Goal: Task Accomplishment & Management: Manage account settings

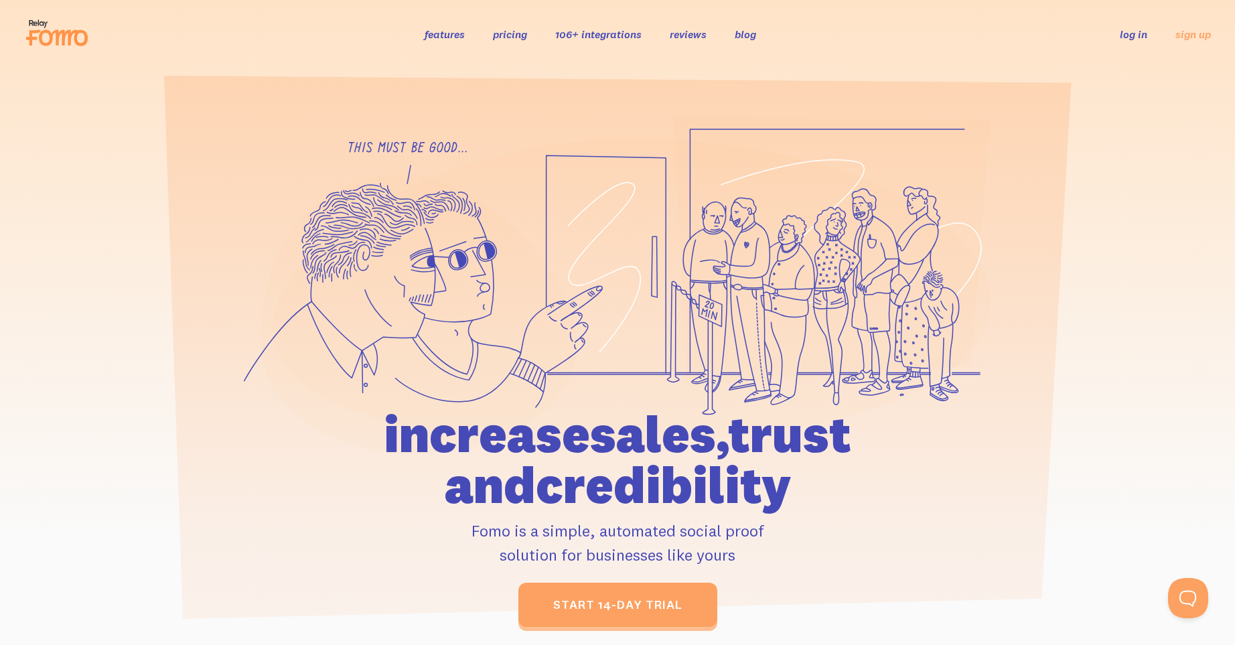
click at [1129, 39] on link "log in" at bounding box center [1133, 33] width 27 height 13
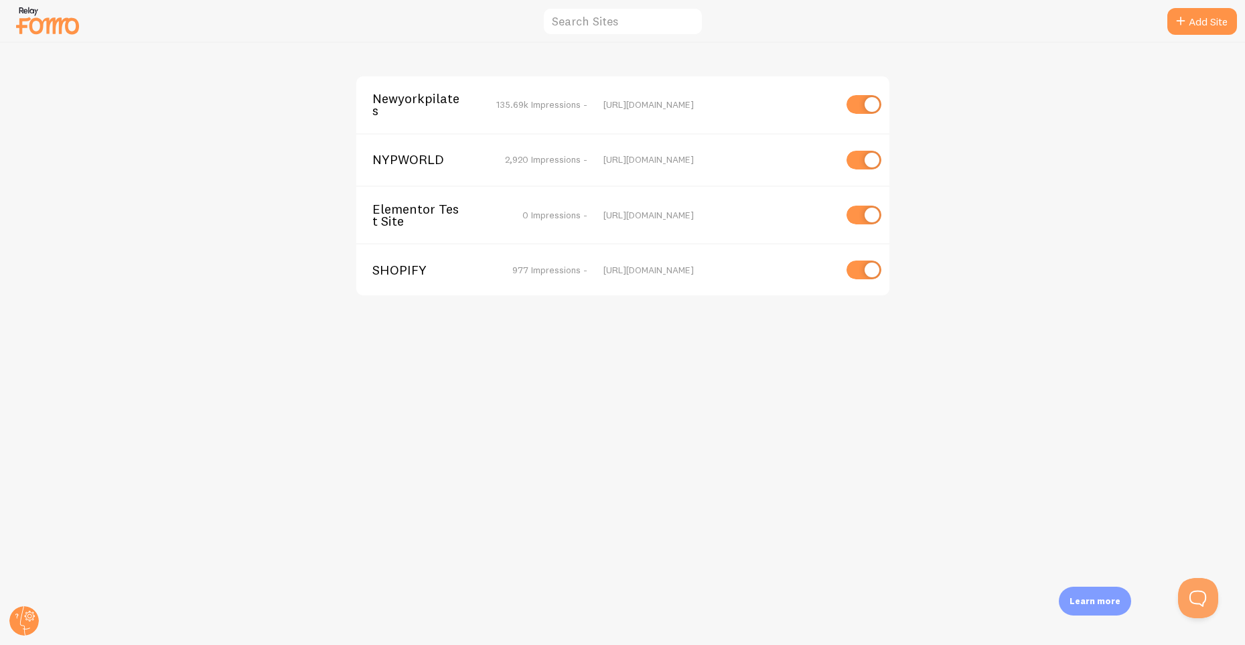
click at [422, 96] on span "Newyorkpilates" at bounding box center [426, 104] width 108 height 25
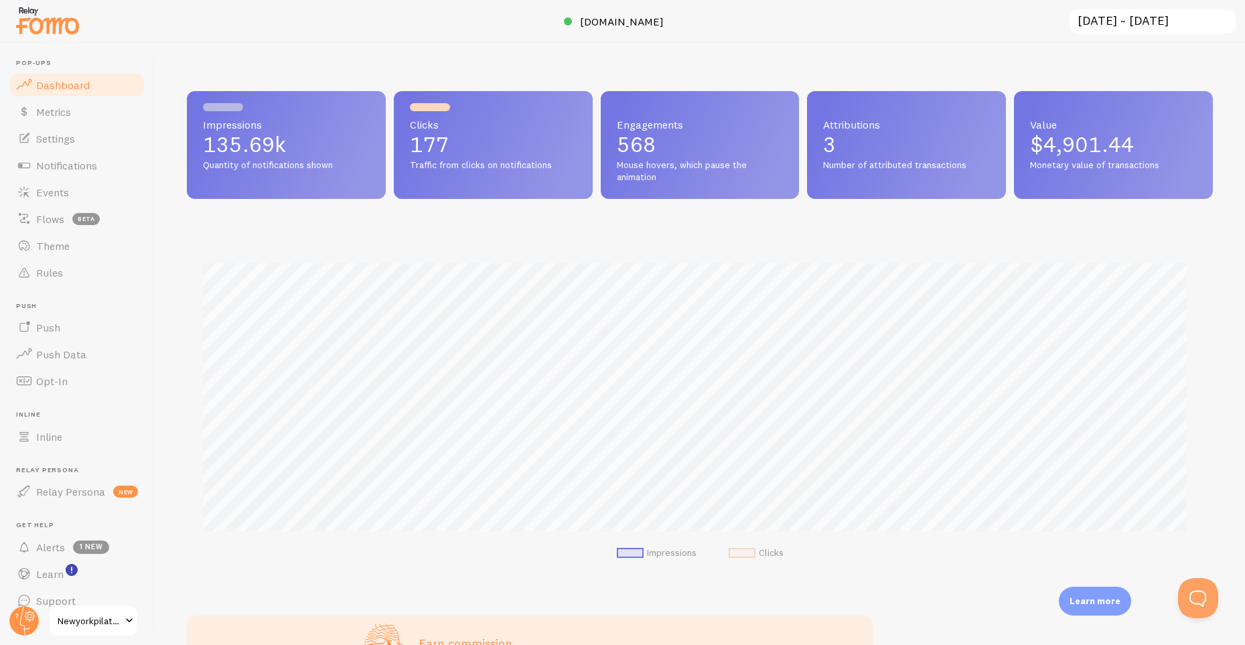
scroll to position [352, 1016]
click at [50, 191] on span "Events" at bounding box center [52, 192] width 33 height 13
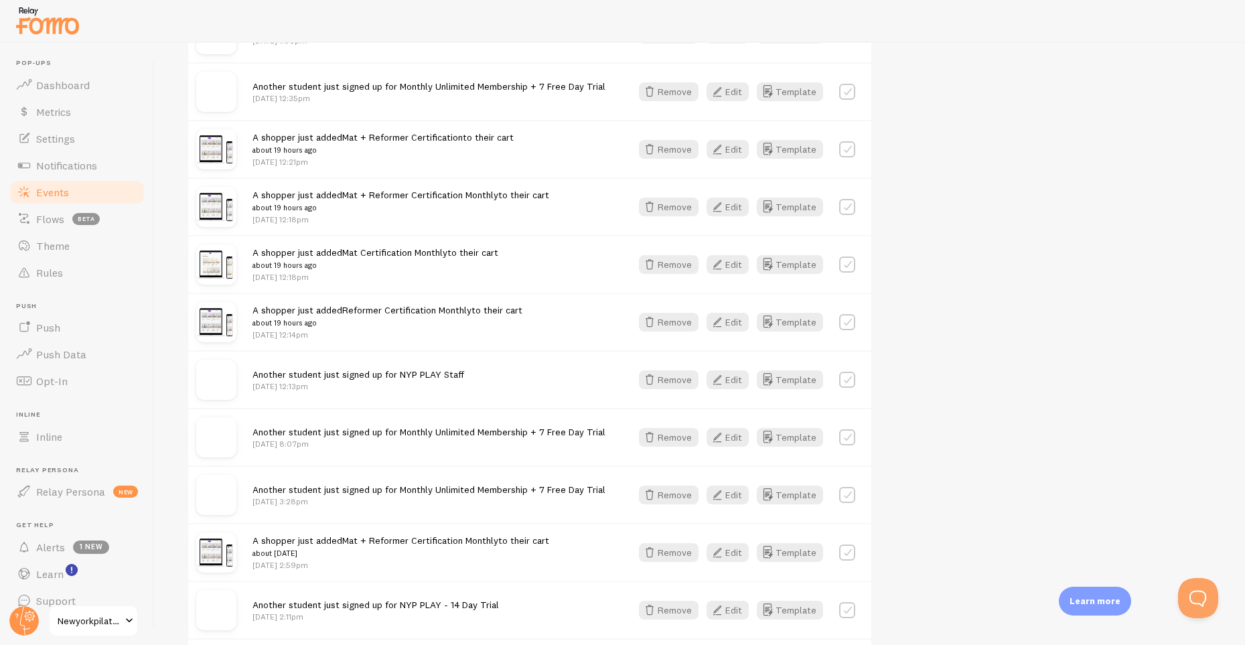
scroll to position [1476, 0]
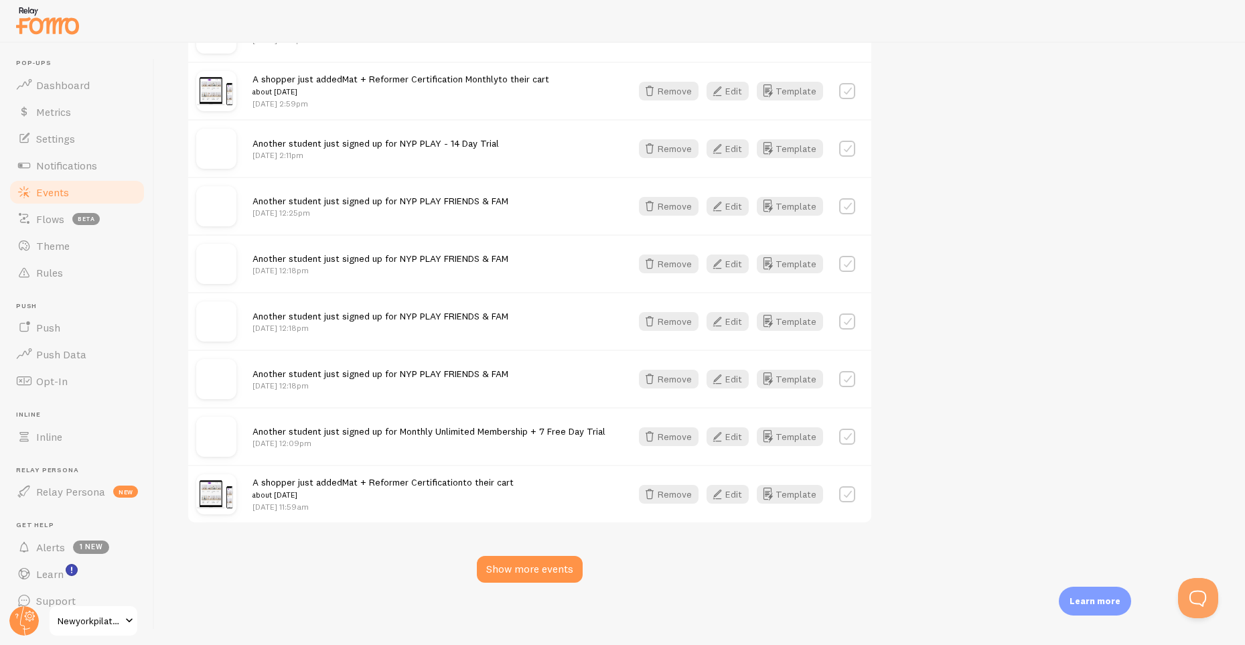
click at [429, 433] on span "Another student just signed up for Monthly Unlimited Membership + 7 Free Day Tr…" at bounding box center [429, 431] width 353 height 12
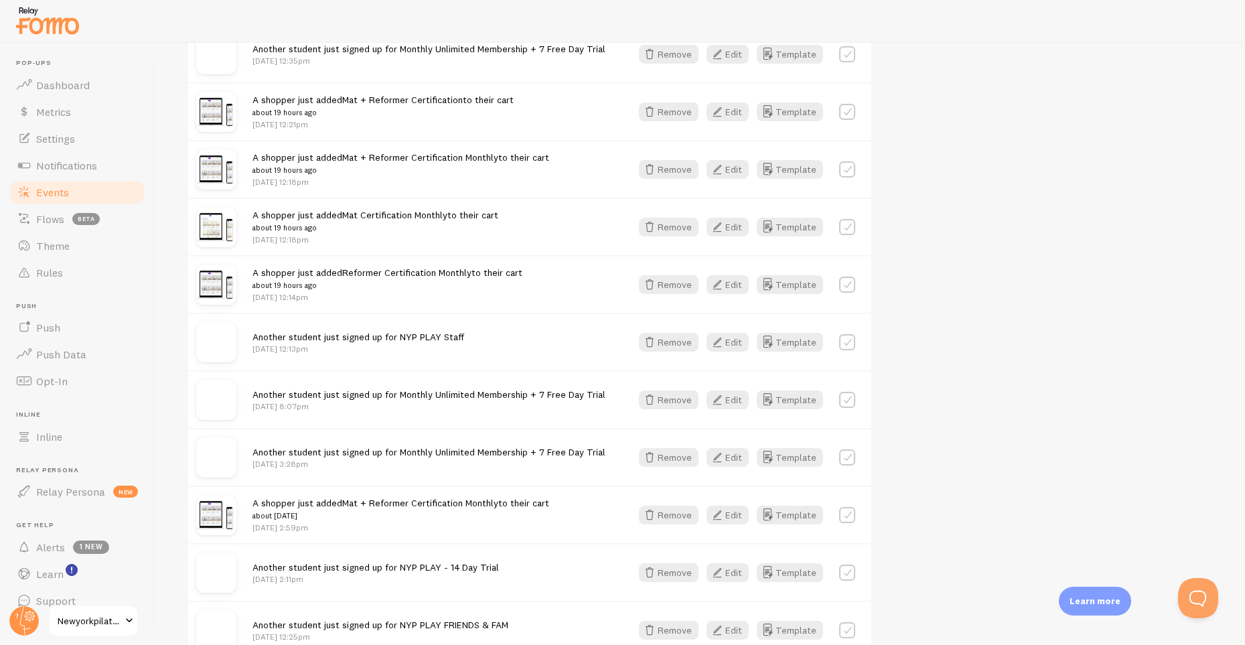
scroll to position [0, 0]
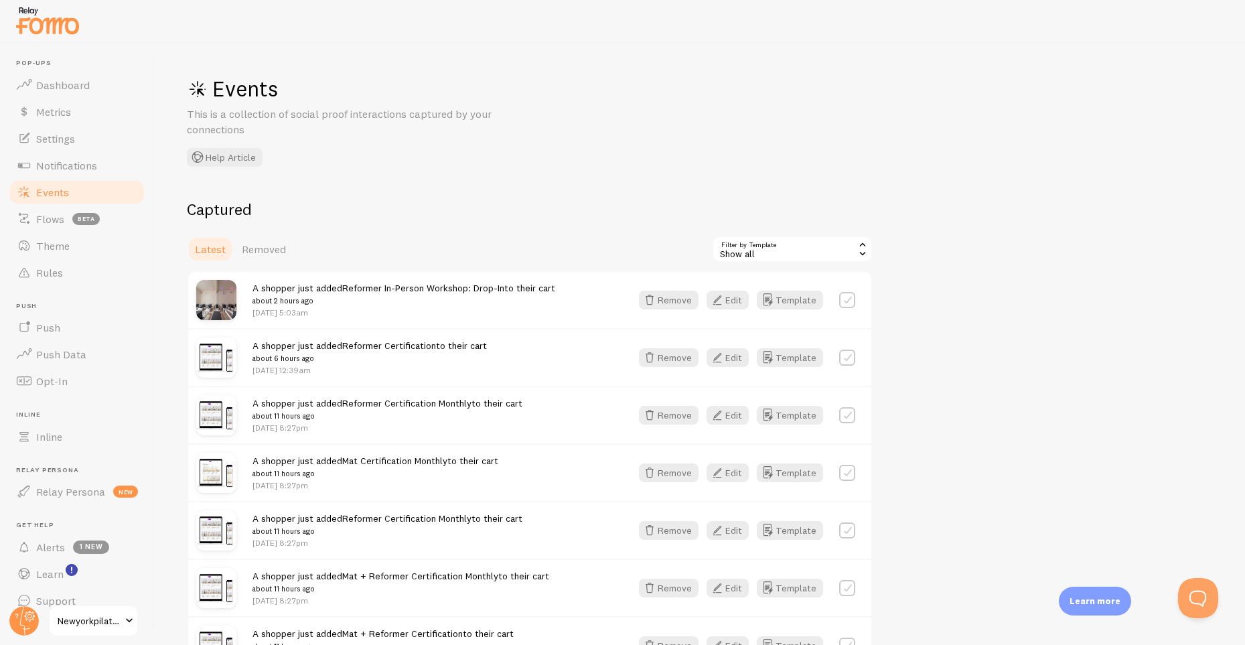
click at [743, 248] on div "Show all" at bounding box center [792, 249] width 161 height 27
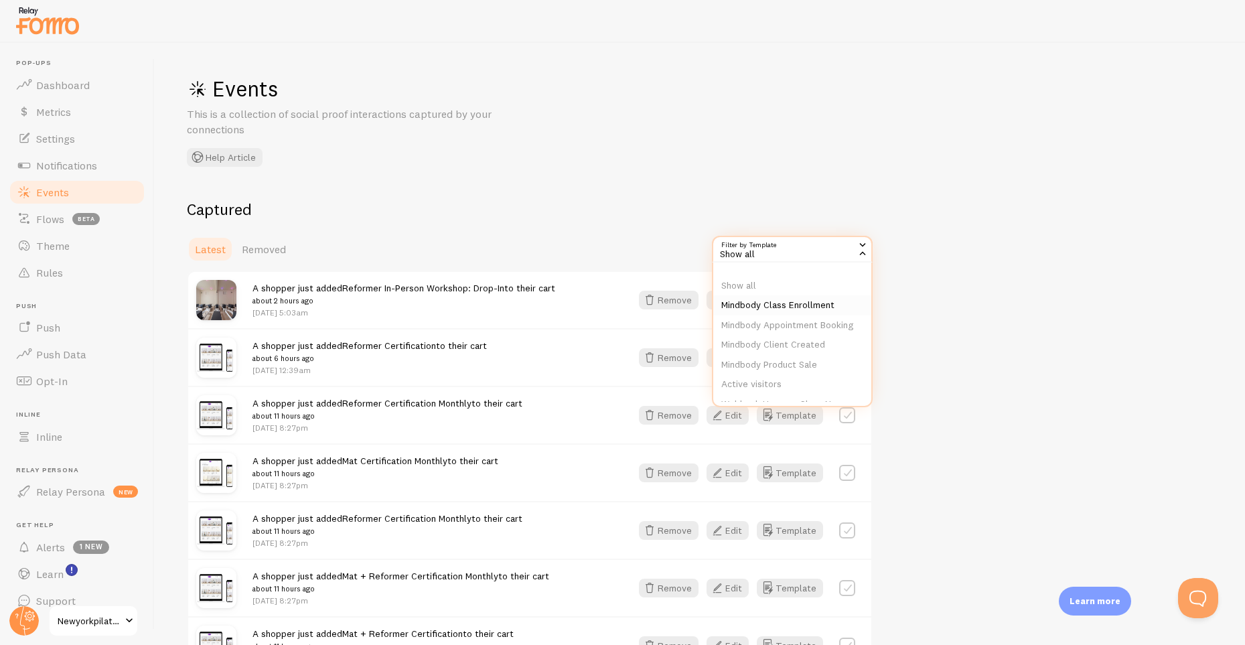
click at [735, 298] on li "Mindbody Class Enrollment" at bounding box center [792, 305] width 158 height 20
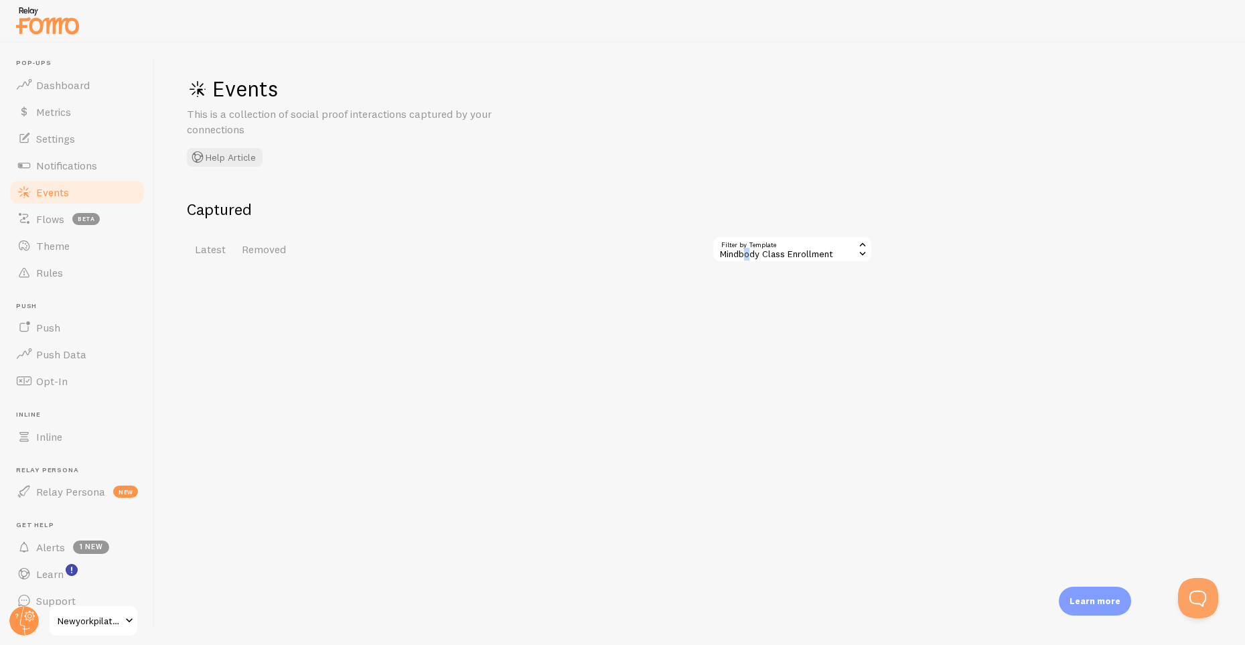
click at [746, 251] on div "Mindbody Class Enrollment" at bounding box center [792, 249] width 161 height 27
click at [742, 299] on li "Mindbody Class Enrollment" at bounding box center [792, 305] width 158 height 20
click at [752, 246] on div "Mindbody Class Enrollment" at bounding box center [792, 249] width 161 height 27
click at [735, 326] on li "Mindbody Appointment Booking" at bounding box center [792, 325] width 158 height 20
click at [750, 253] on div "Mindbody Appointment Booking" at bounding box center [792, 249] width 161 height 27
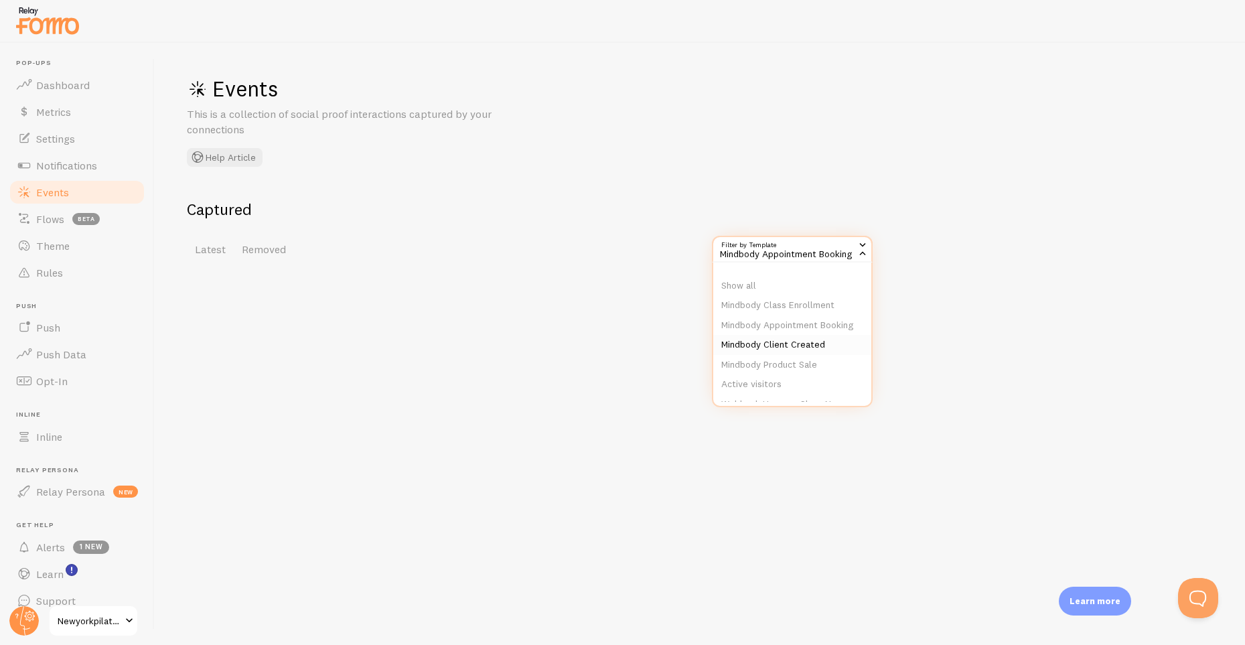
click at [732, 355] on li "Mindbody Client Created" at bounding box center [792, 345] width 158 height 20
click at [760, 255] on div "Mindbody Client Created" at bounding box center [792, 249] width 161 height 27
click at [741, 368] on li "Mindbody Product Sale" at bounding box center [792, 365] width 158 height 20
click at [769, 249] on div "Mindbody Product Sale" at bounding box center [792, 249] width 161 height 27
click at [760, 395] on li "Active visitors" at bounding box center [792, 384] width 158 height 20
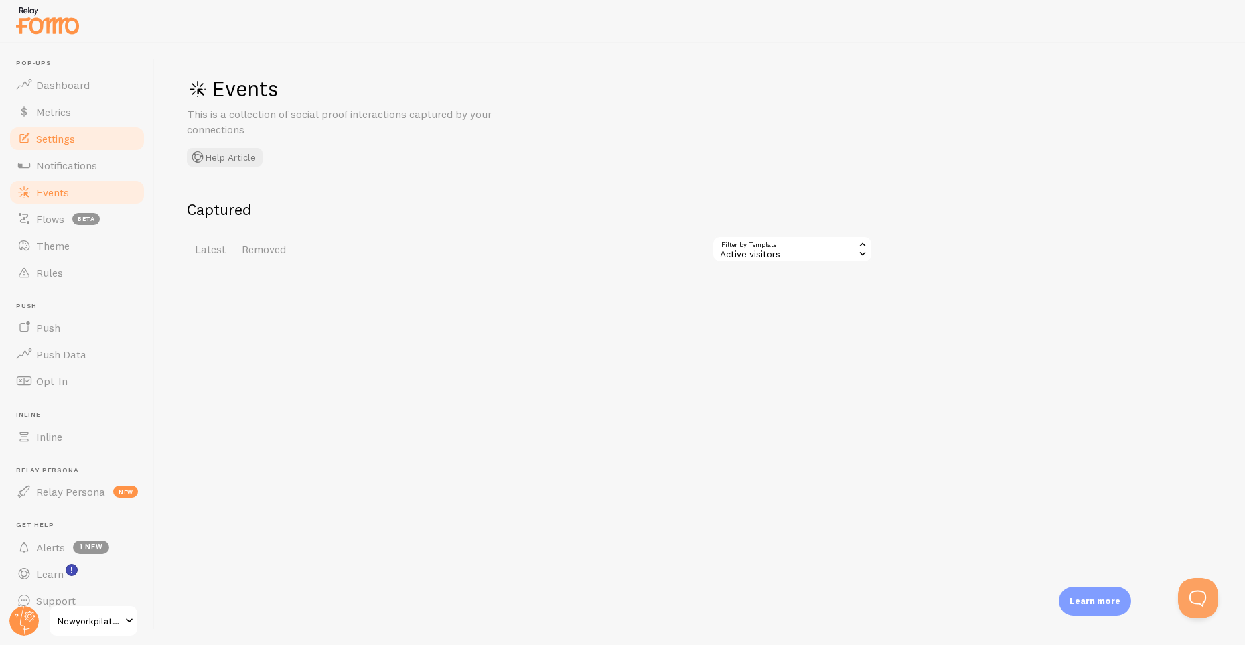
click at [61, 135] on span "Settings" at bounding box center [55, 138] width 39 height 13
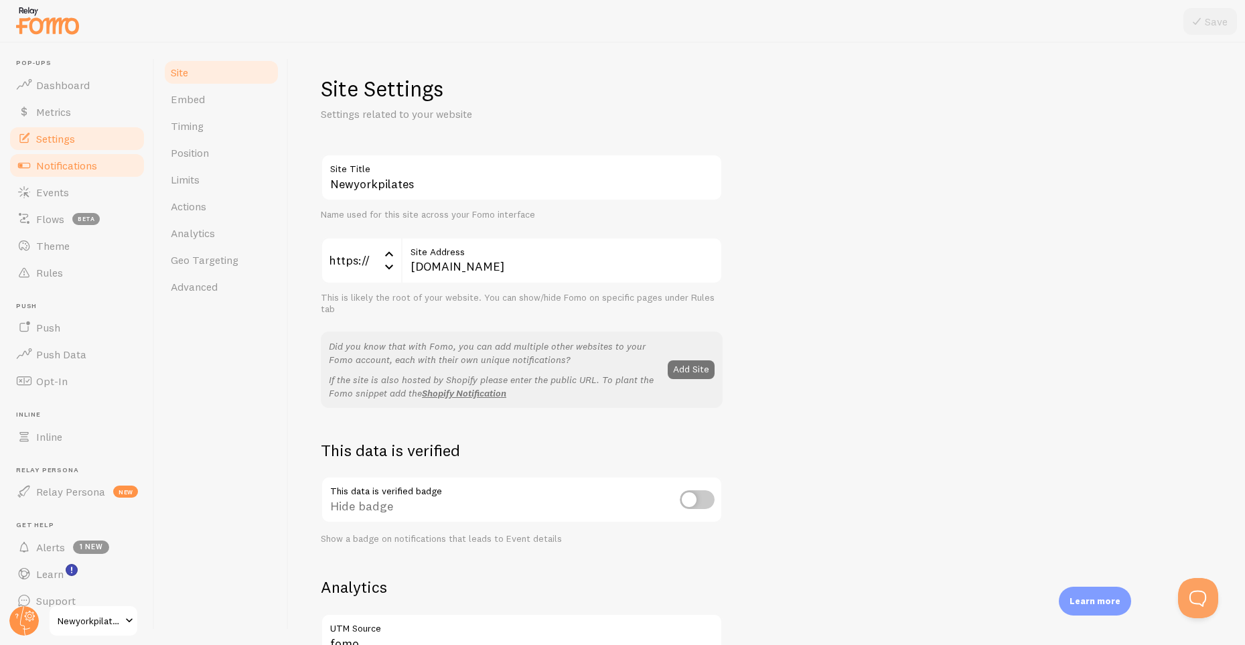
click at [65, 164] on span "Notifications" at bounding box center [66, 165] width 61 height 13
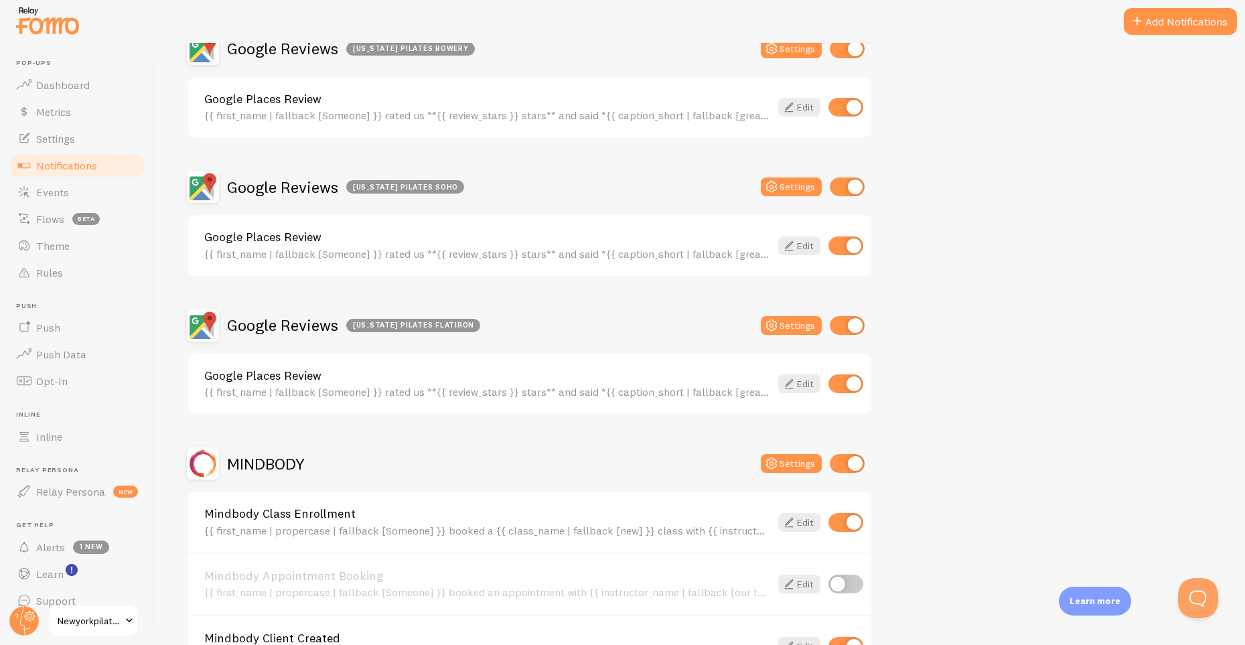
scroll to position [688, 0]
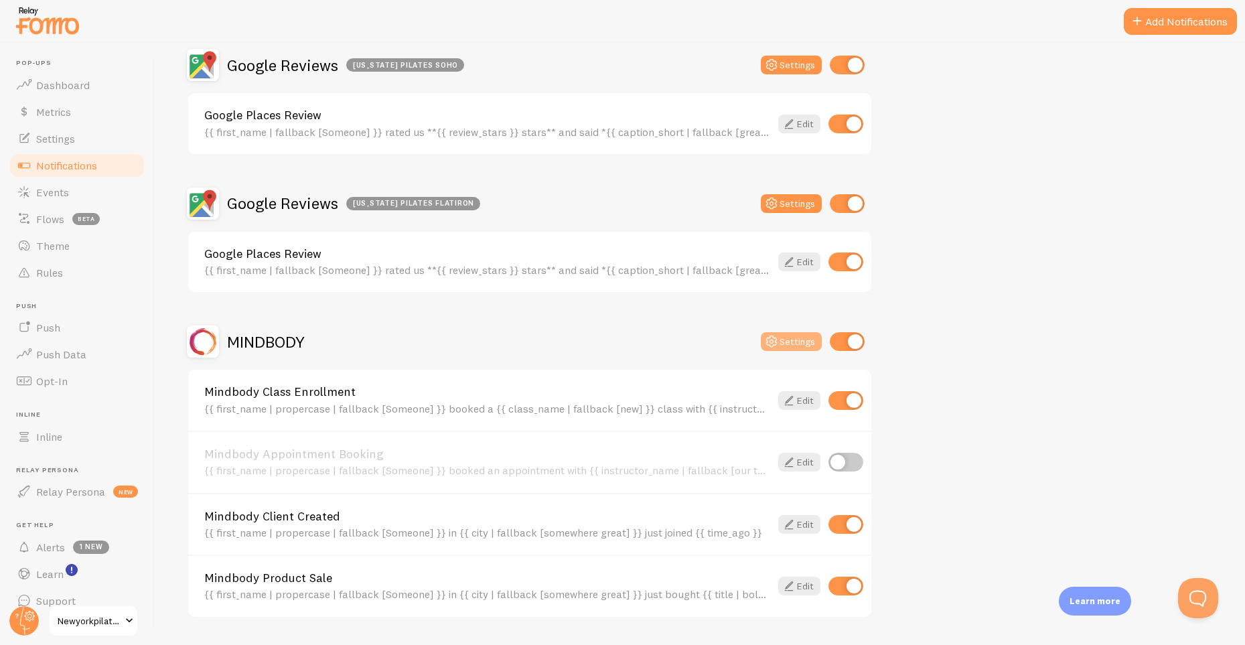
click at [774, 334] on icon at bounding box center [772, 342] width 16 height 16
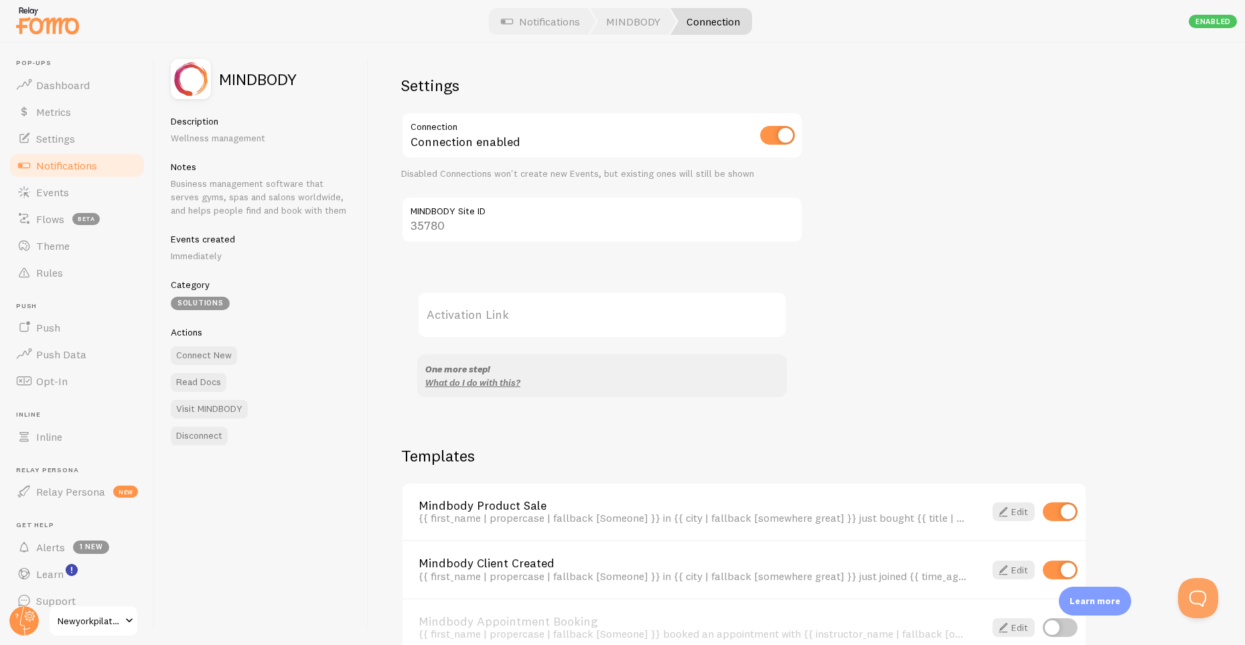
click at [530, 220] on input "35780" at bounding box center [602, 219] width 402 height 47
click at [201, 352] on button "Connect New" at bounding box center [204, 355] width 66 height 19
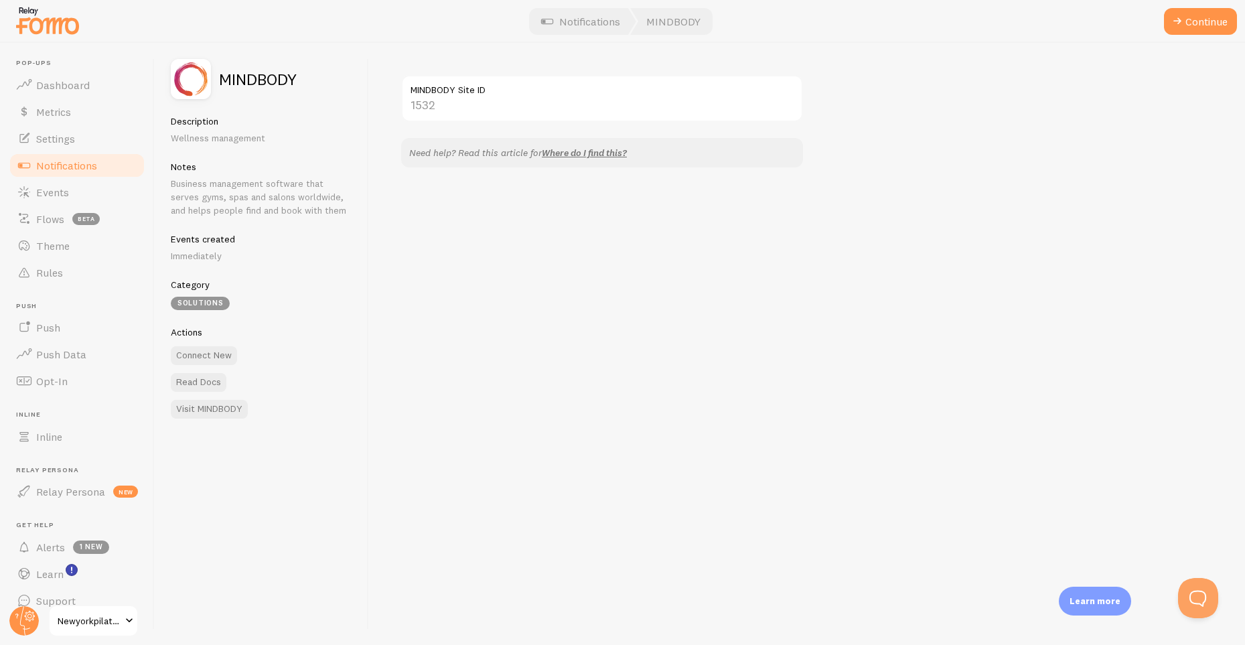
click at [89, 171] on span "Notifications" at bounding box center [66, 165] width 61 height 13
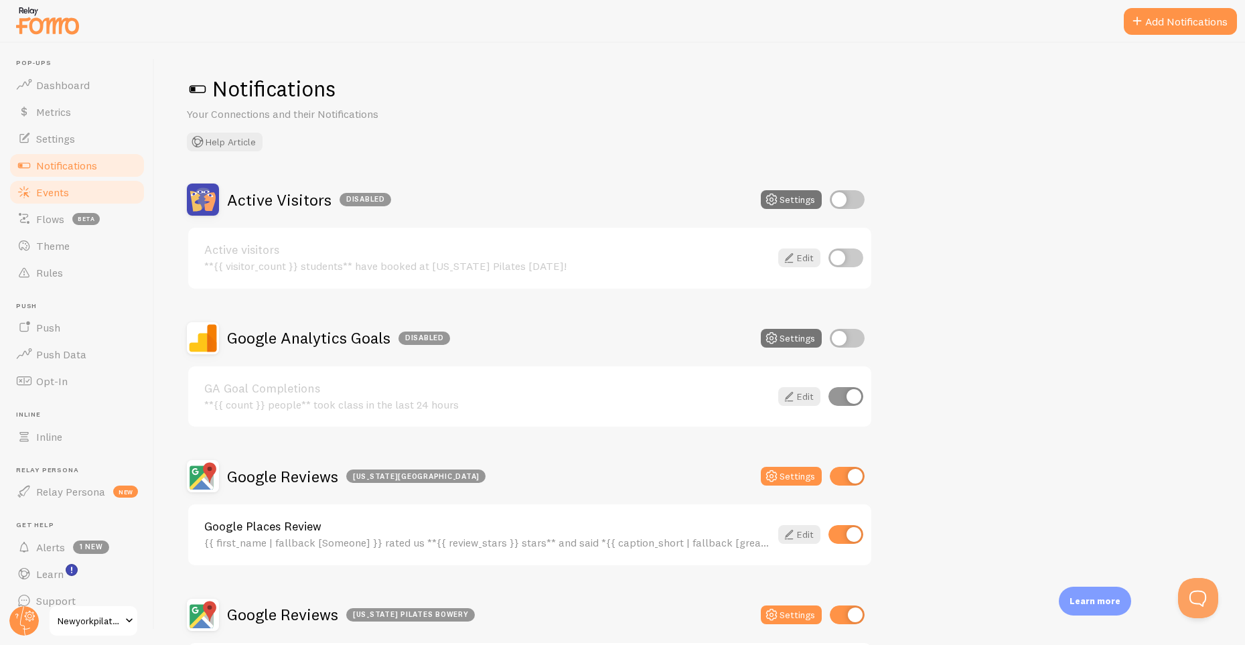
click at [67, 203] on link "Events" at bounding box center [77, 192] width 138 height 27
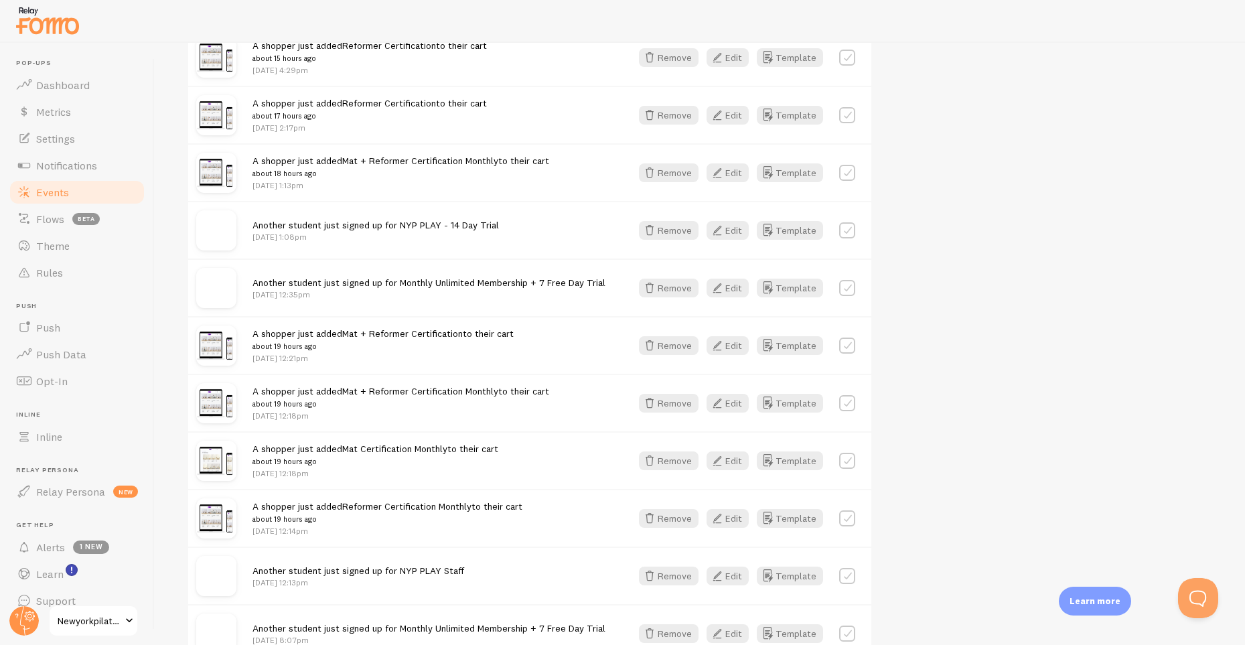
scroll to position [711, 0]
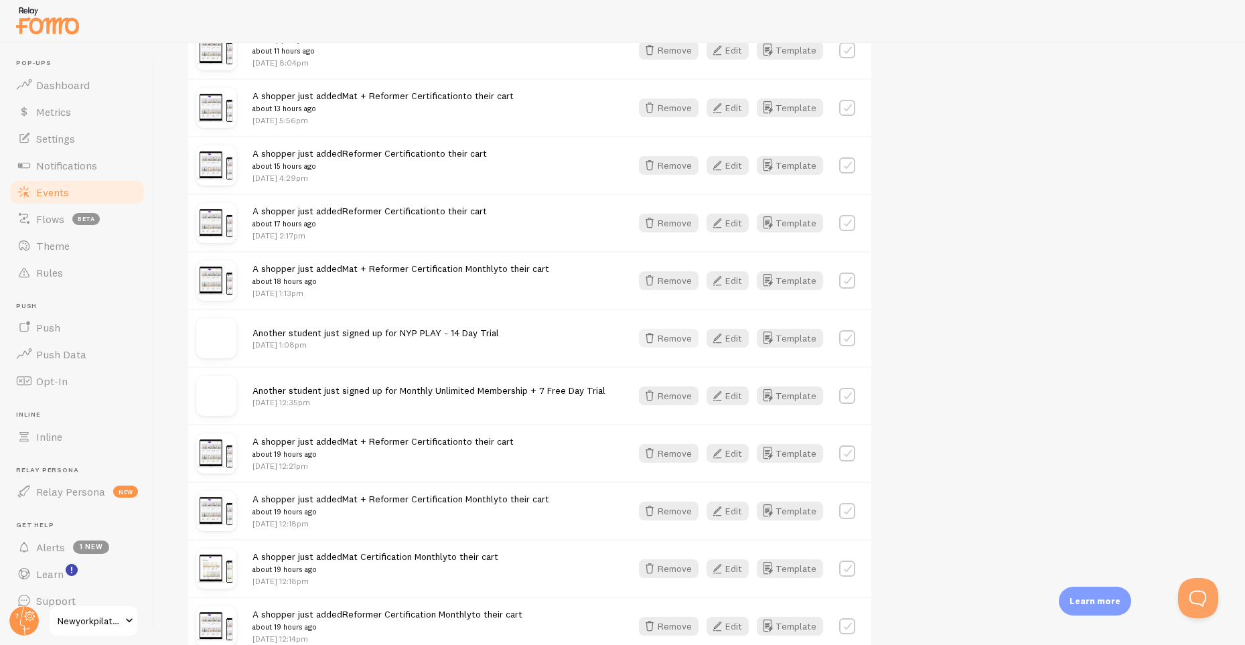
click at [664, 344] on button "Remove" at bounding box center [669, 338] width 60 height 19
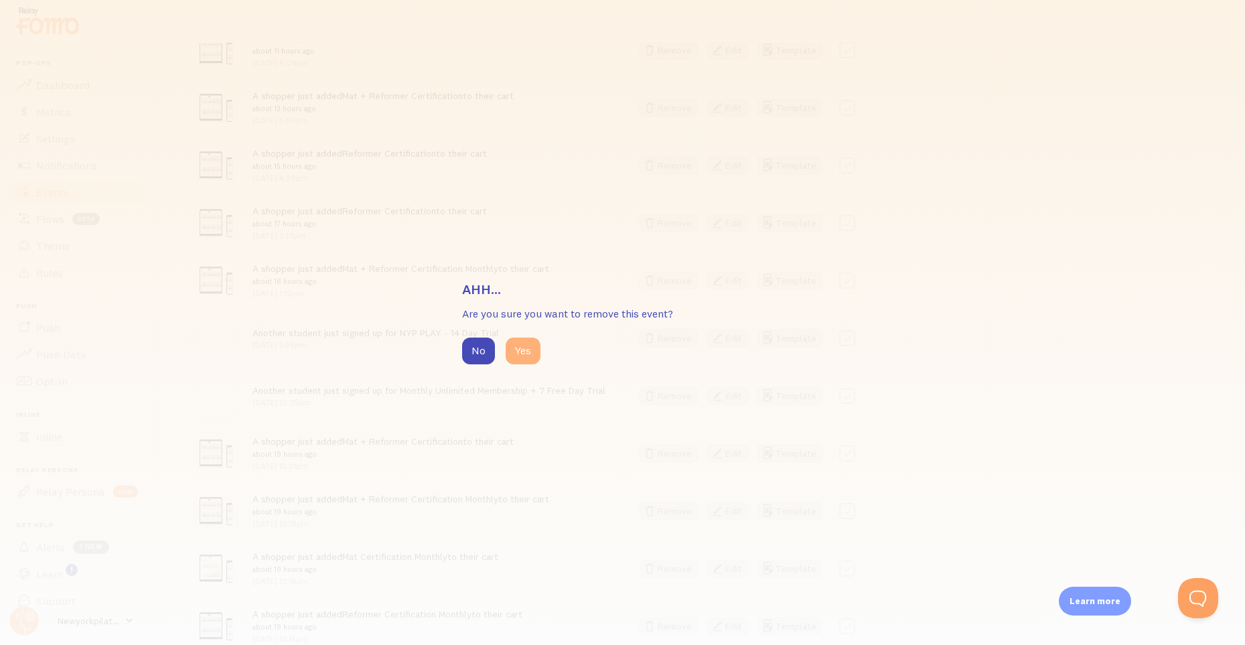
click at [536, 342] on button "Yes" at bounding box center [523, 351] width 35 height 27
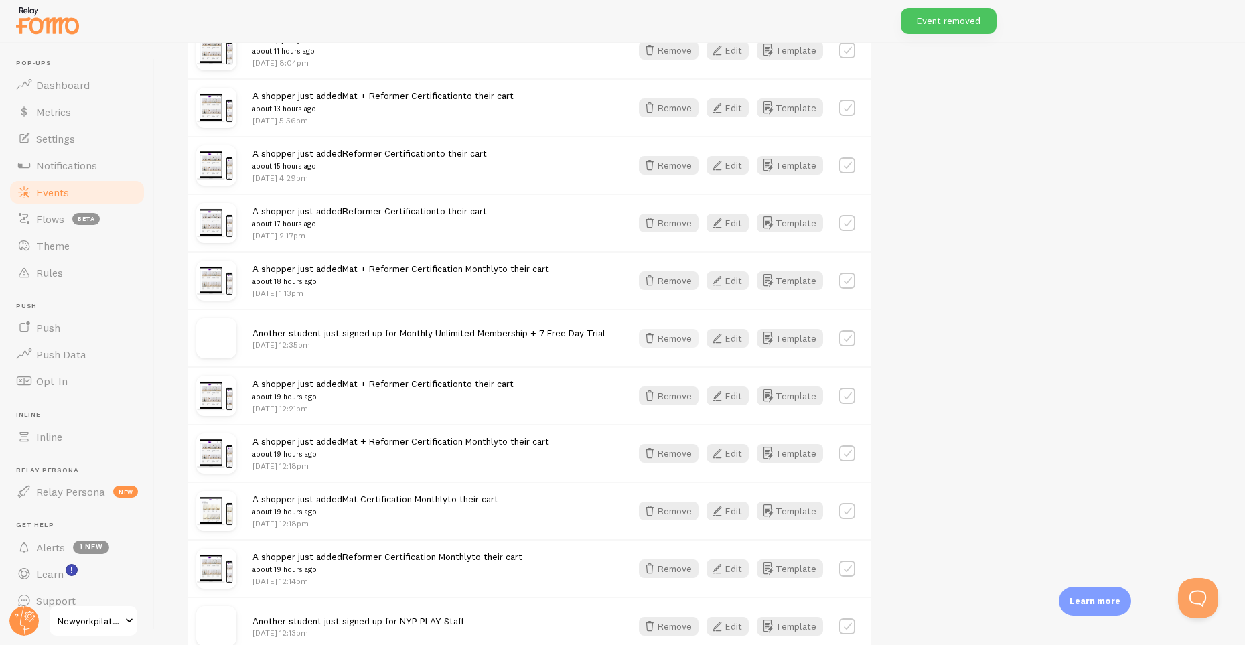
click at [644, 342] on icon "button" at bounding box center [650, 338] width 16 height 16
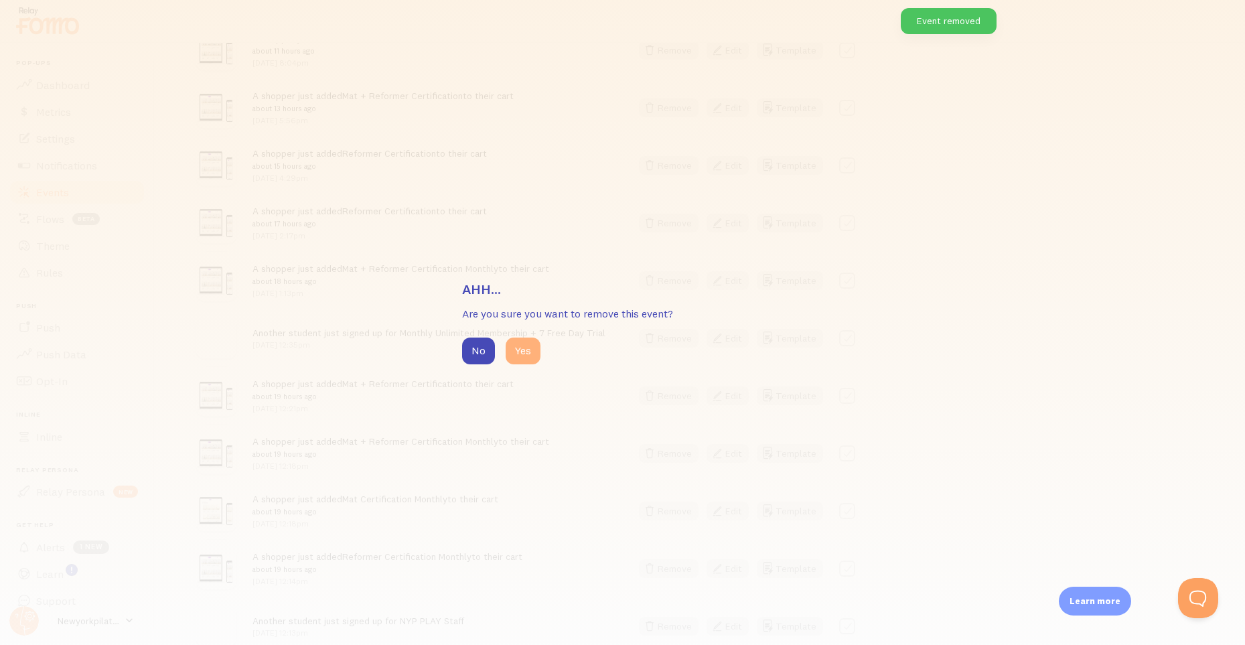
click at [533, 348] on button "Yes" at bounding box center [523, 351] width 35 height 27
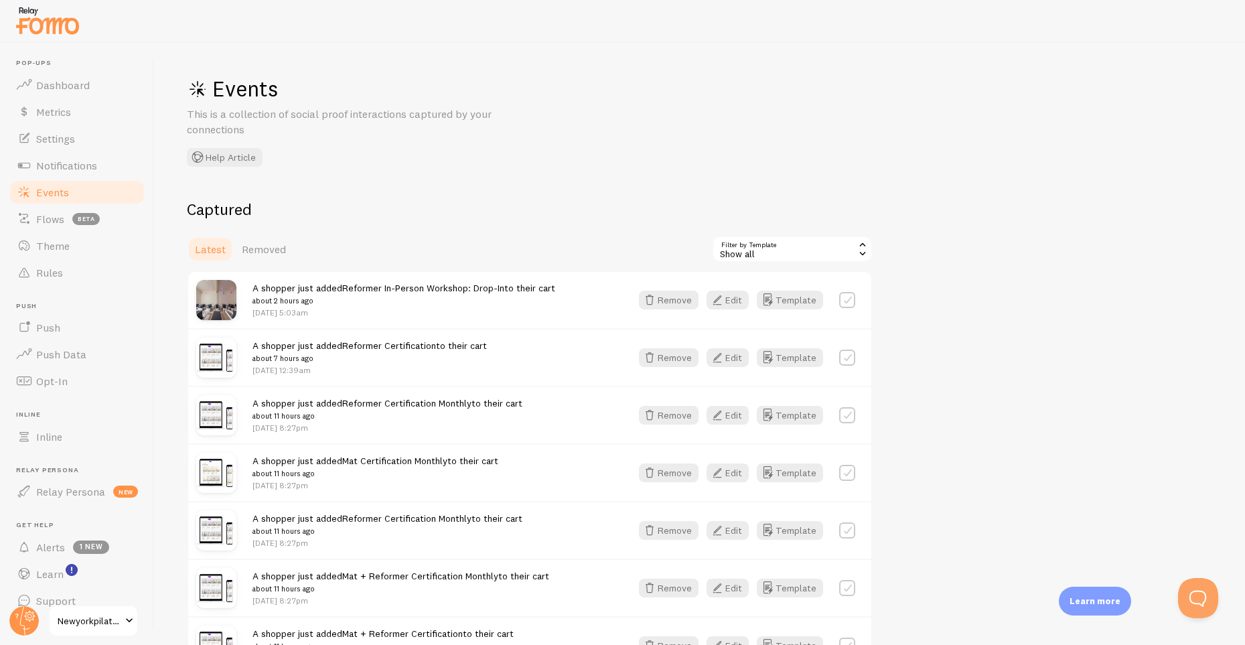
scroll to position [3, 0]
click at [789, 251] on div "Show all" at bounding box center [792, 246] width 161 height 27
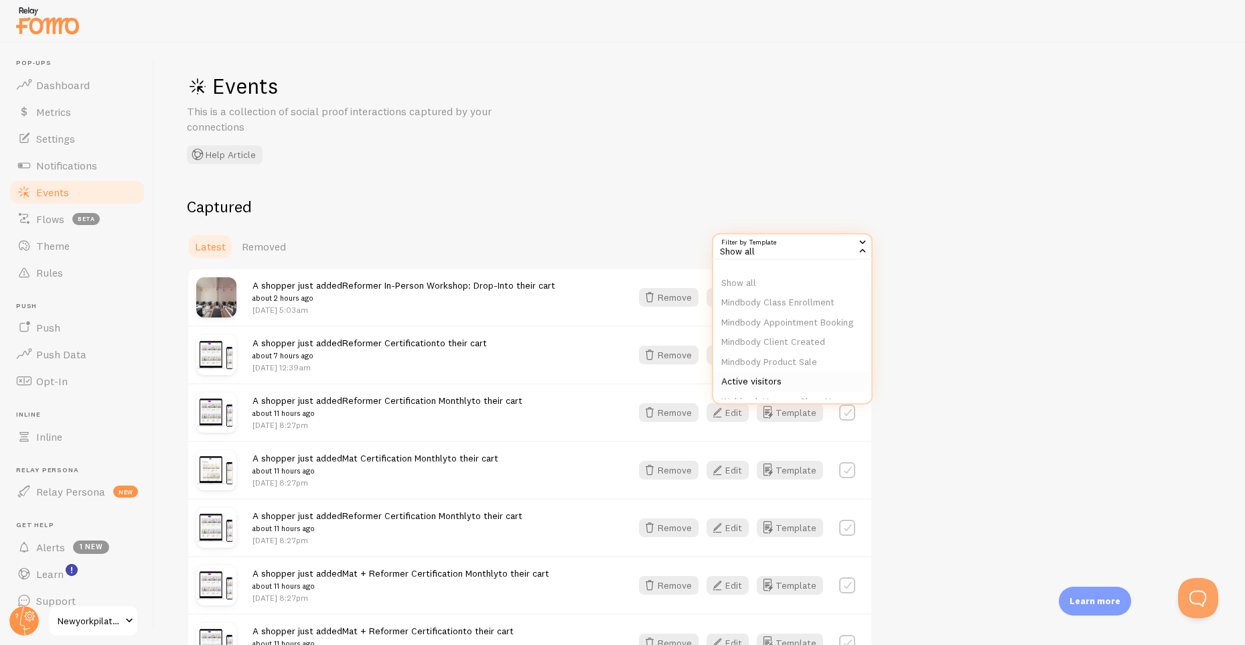
click at [796, 388] on li "Active visitors" at bounding box center [792, 382] width 158 height 20
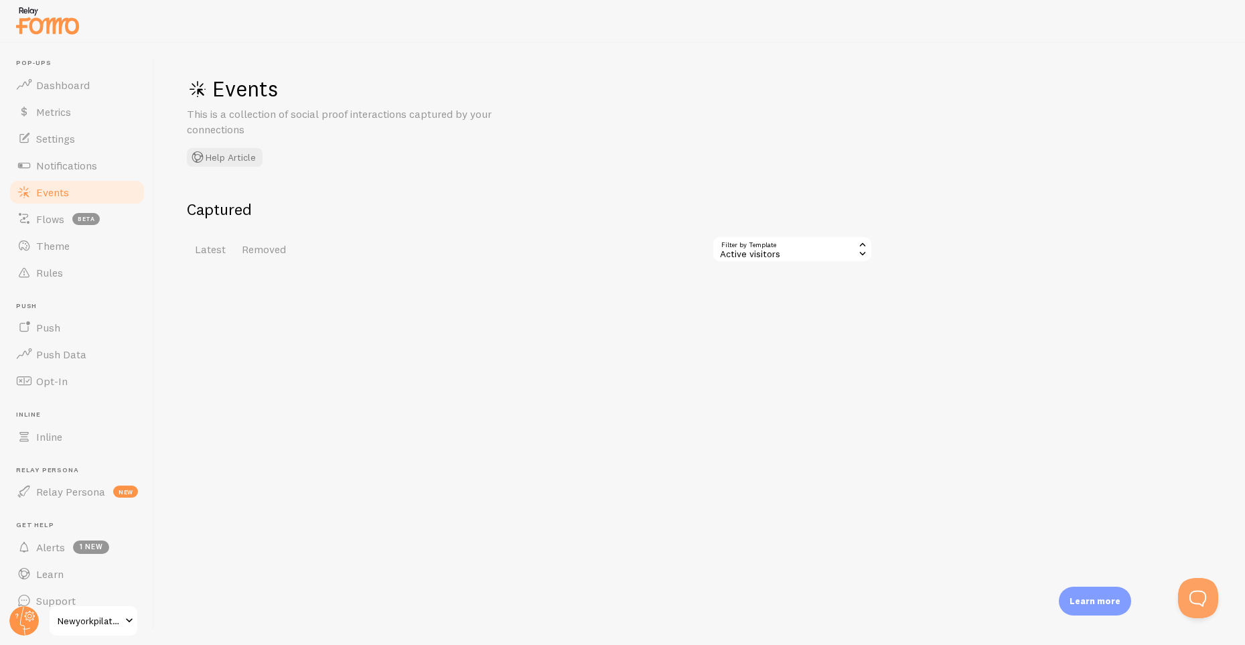
click at [782, 244] on div "Active visitors" at bounding box center [792, 249] width 161 height 27
click at [778, 285] on li "Show all" at bounding box center [792, 286] width 158 height 20
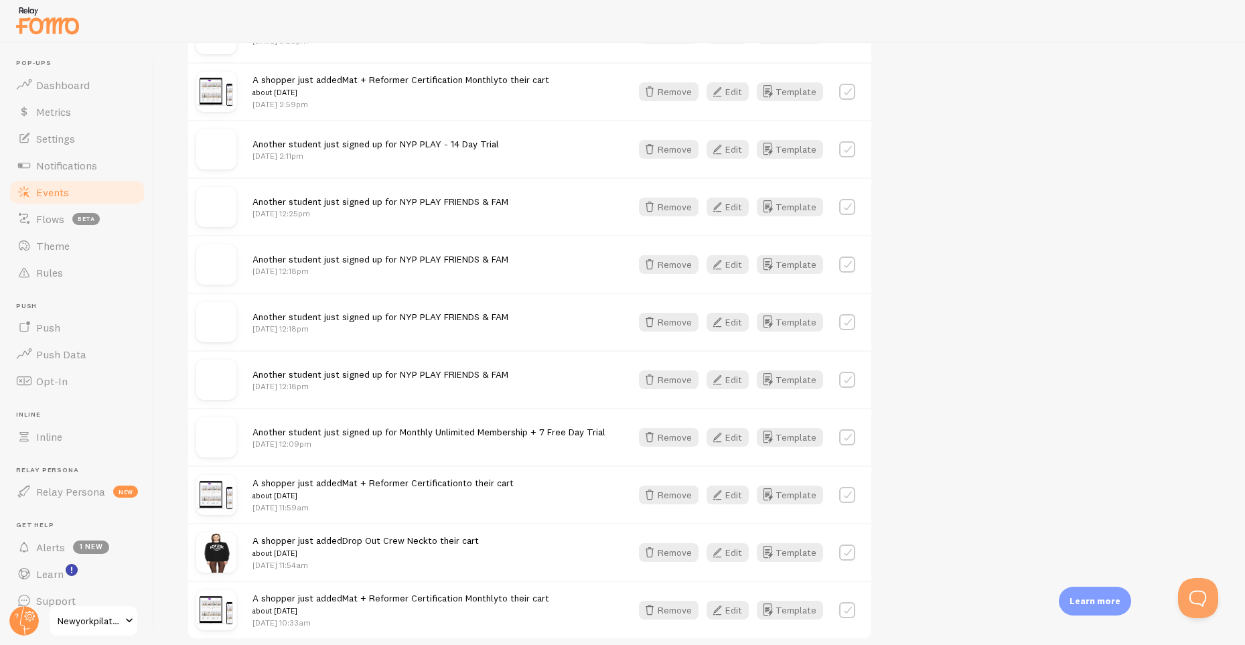
scroll to position [1476, 0]
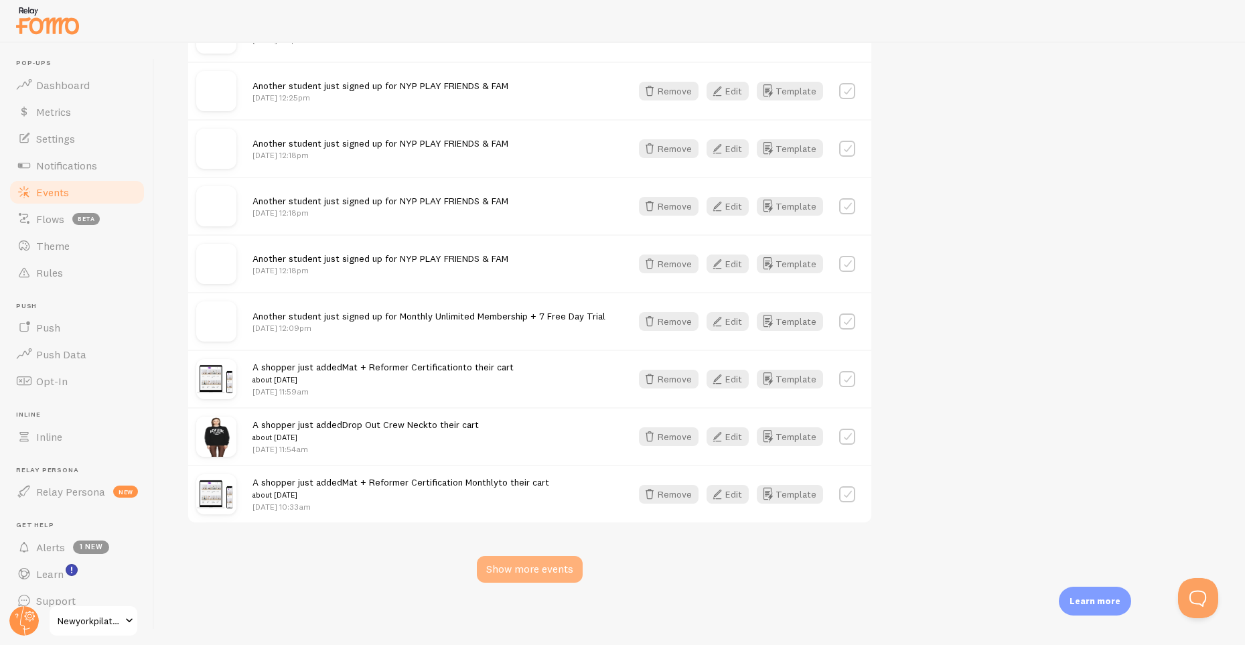
click at [535, 568] on div "Show more events" at bounding box center [530, 569] width 106 height 27
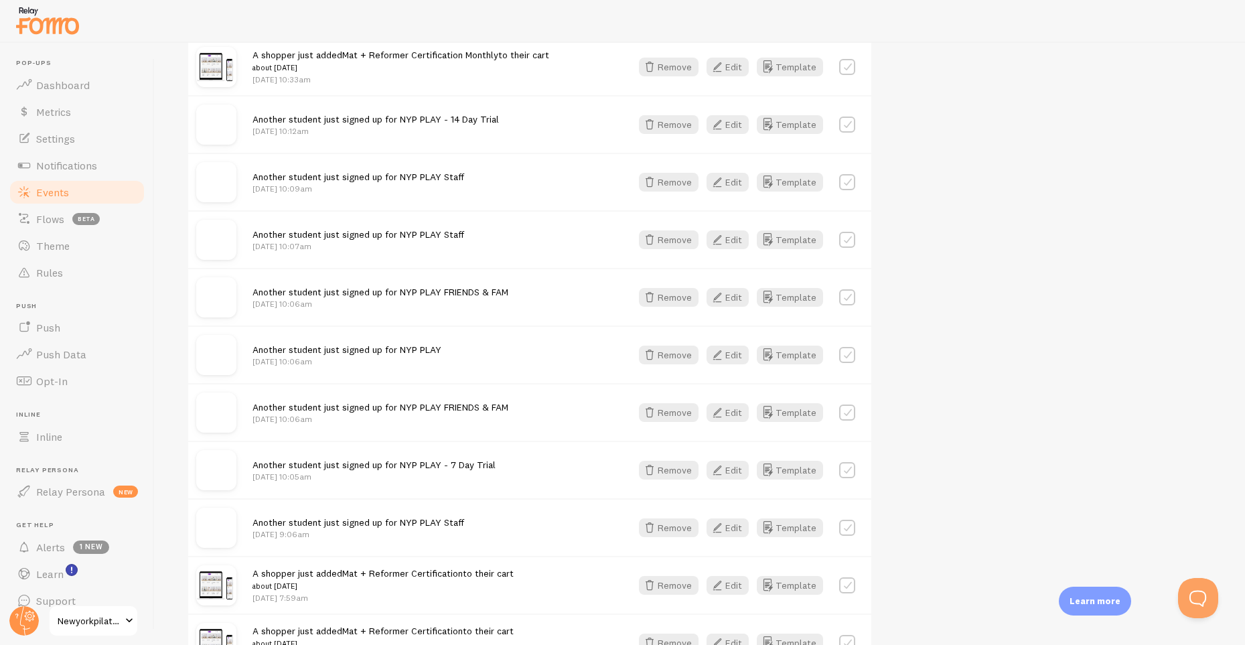
scroll to position [1924, 0]
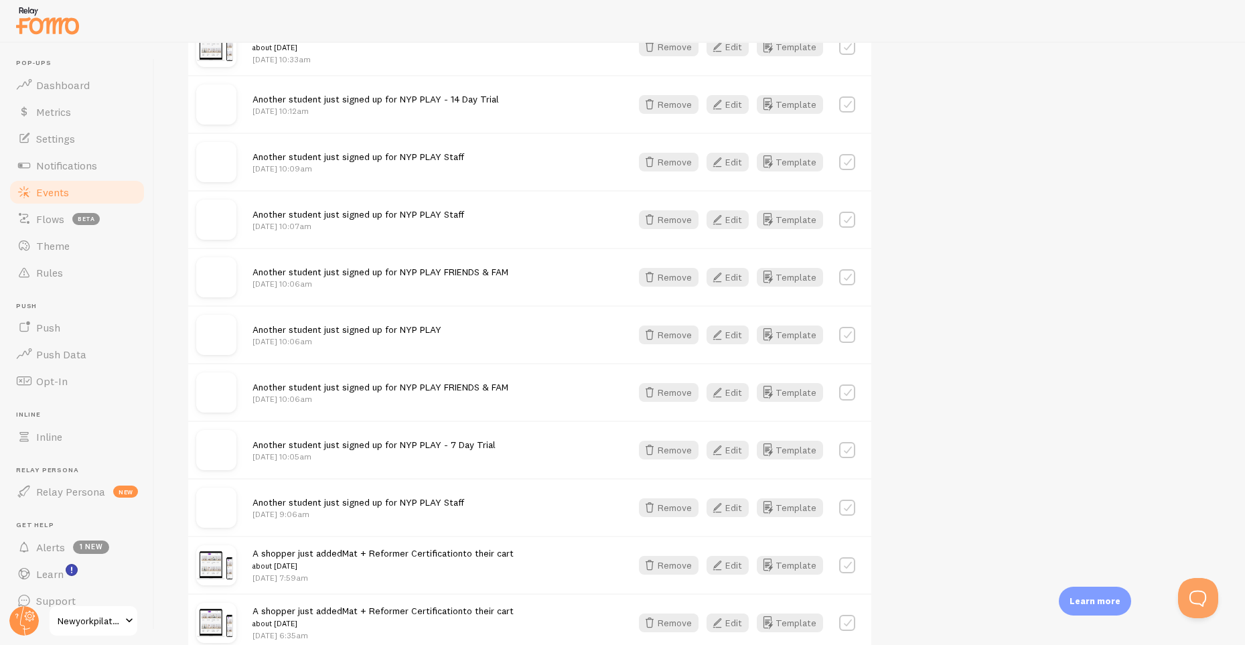
click at [290, 214] on span "Another student just signed up for NYP PLAY Staff" at bounding box center [359, 214] width 212 height 12
click at [231, 217] on img at bounding box center [216, 220] width 40 height 40
drag, startPoint x: 557, startPoint y: 217, endPoint x: 681, endPoint y: 210, distance: 124.1
click at [557, 217] on div "Another student just signed up for NYP PLAY Staff Sep 9th @ 10:07am" at bounding box center [434, 220] width 362 height 24
click at [731, 215] on button "Edit" at bounding box center [728, 219] width 42 height 19
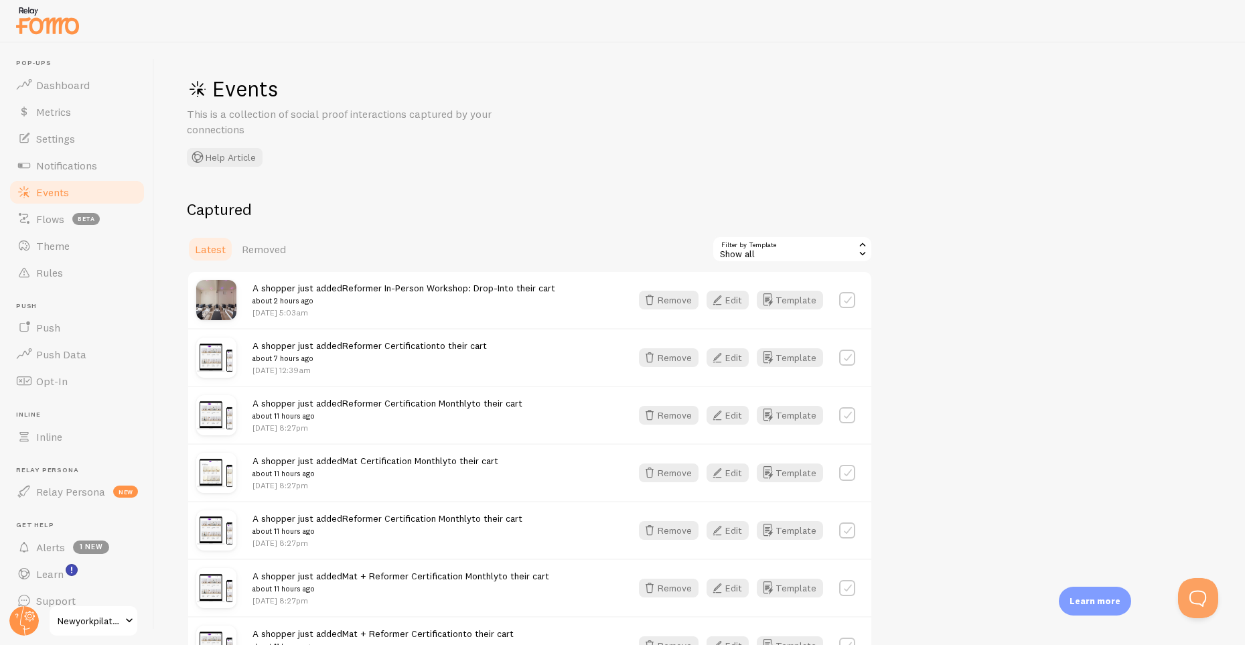
click at [80, 188] on link "Events" at bounding box center [77, 192] width 138 height 27
click at [66, 196] on span "Events" at bounding box center [52, 192] width 33 height 13
click at [255, 245] on span "Removed" at bounding box center [264, 248] width 44 height 13
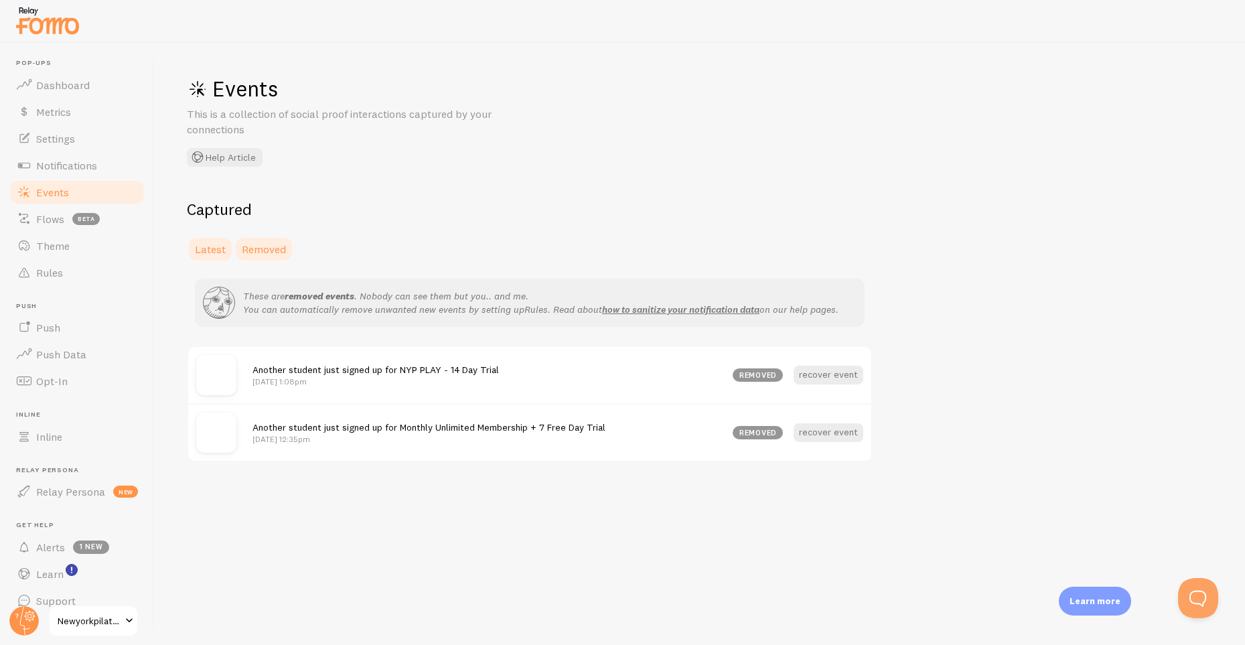
click at [210, 245] on span "Latest" at bounding box center [210, 248] width 31 height 13
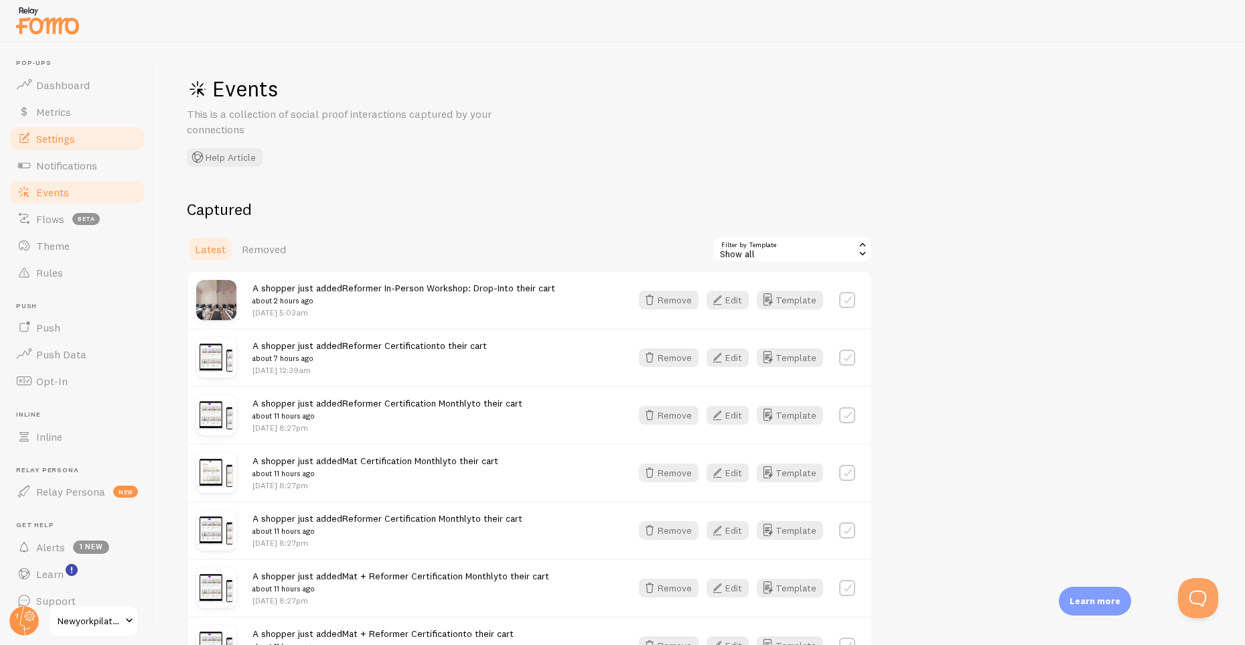
click at [76, 146] on link "Settings" at bounding box center [77, 138] width 138 height 27
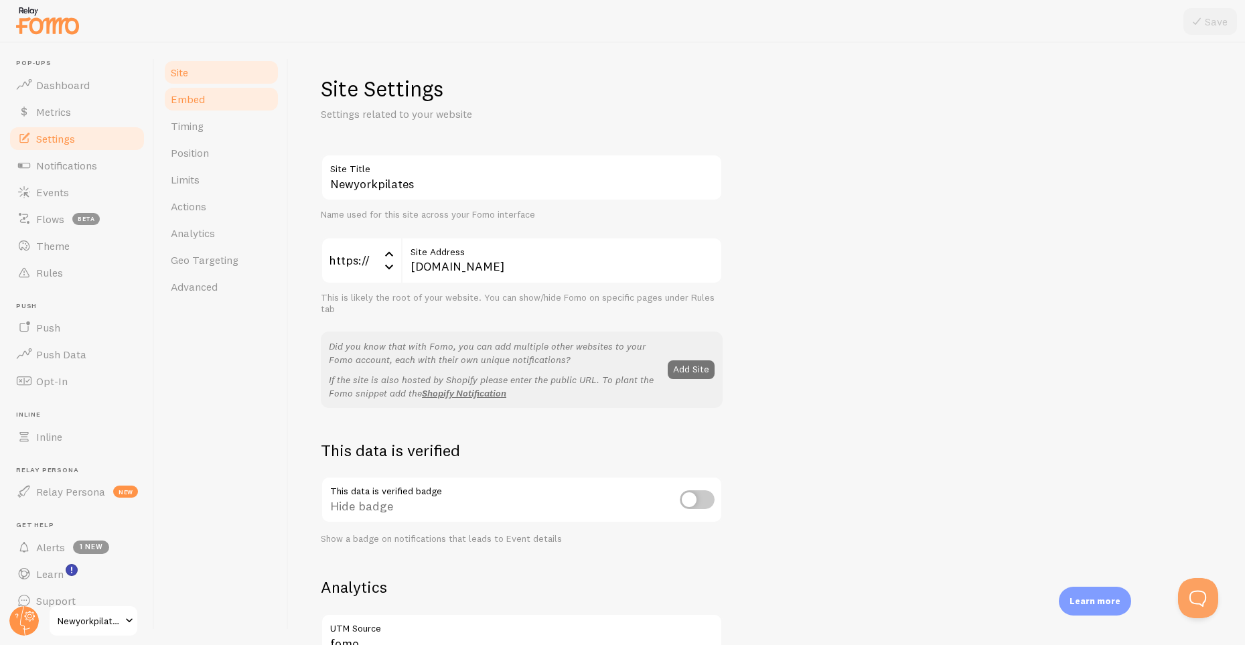
click at [188, 96] on span "Embed" at bounding box center [188, 98] width 34 height 13
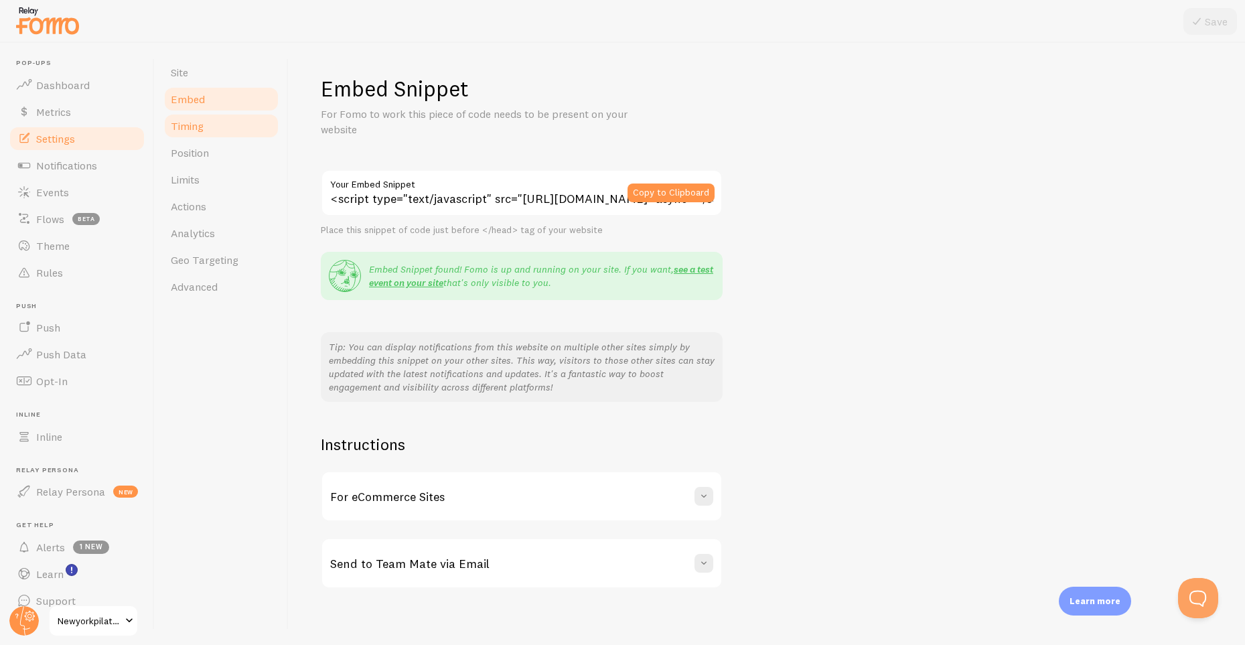
click at [192, 125] on span "Timing" at bounding box center [187, 125] width 33 height 13
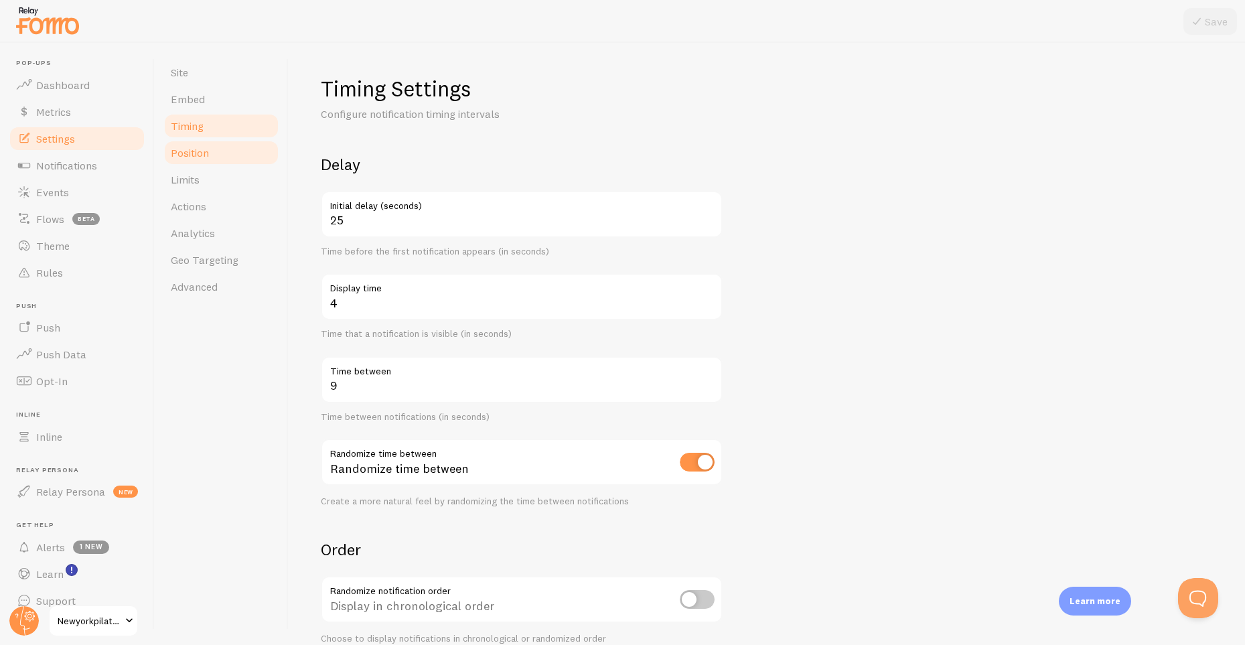
click at [198, 156] on span "Position" at bounding box center [190, 152] width 38 height 13
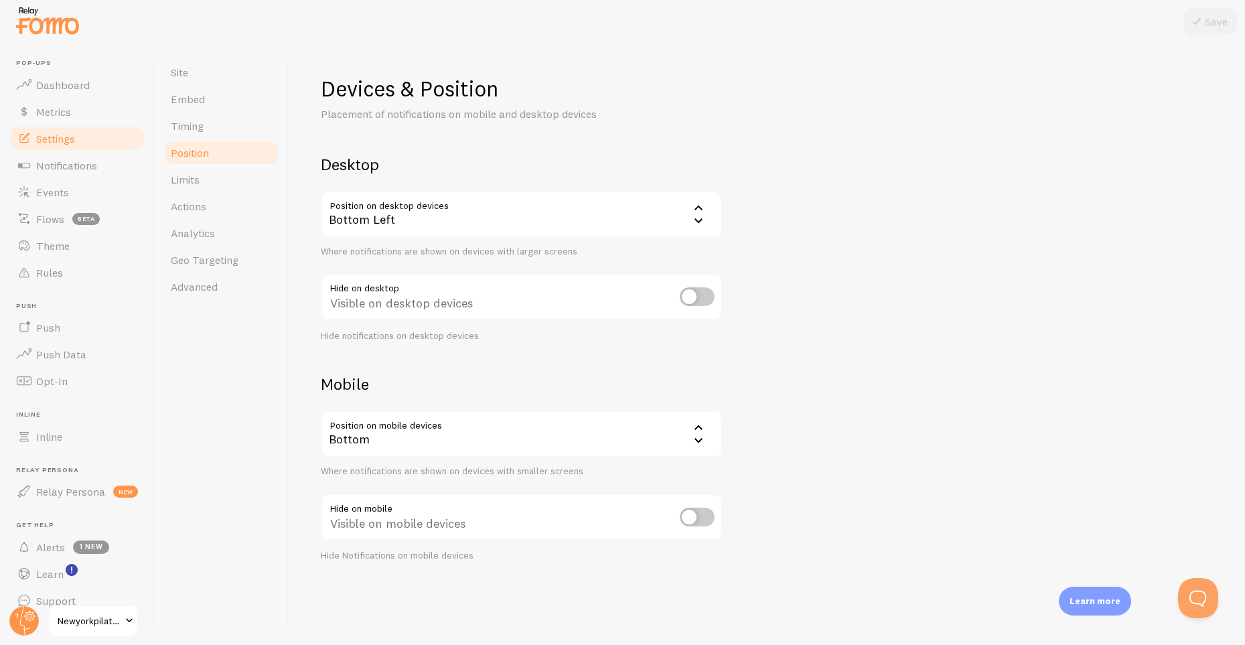
click at [366, 423] on div "Bottom" at bounding box center [522, 434] width 402 height 47
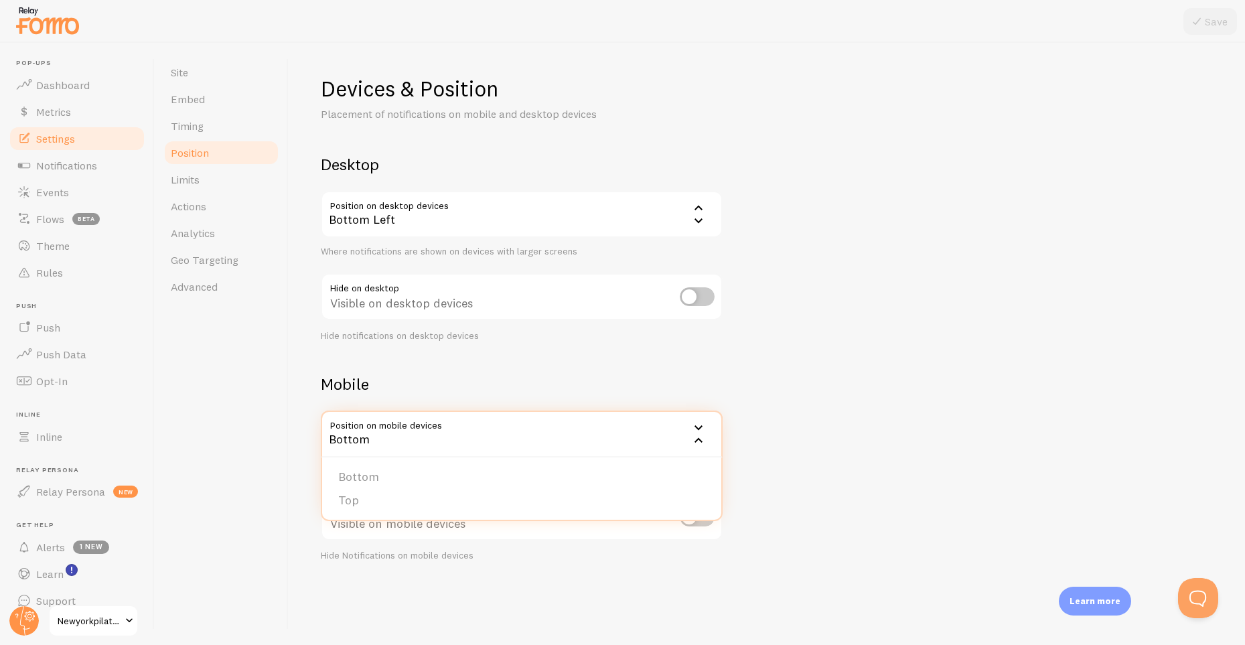
click at [287, 417] on div "Site Embed Timing Position Limits Actions Analytics Geo Targeting Advanced" at bounding box center [222, 344] width 134 height 602
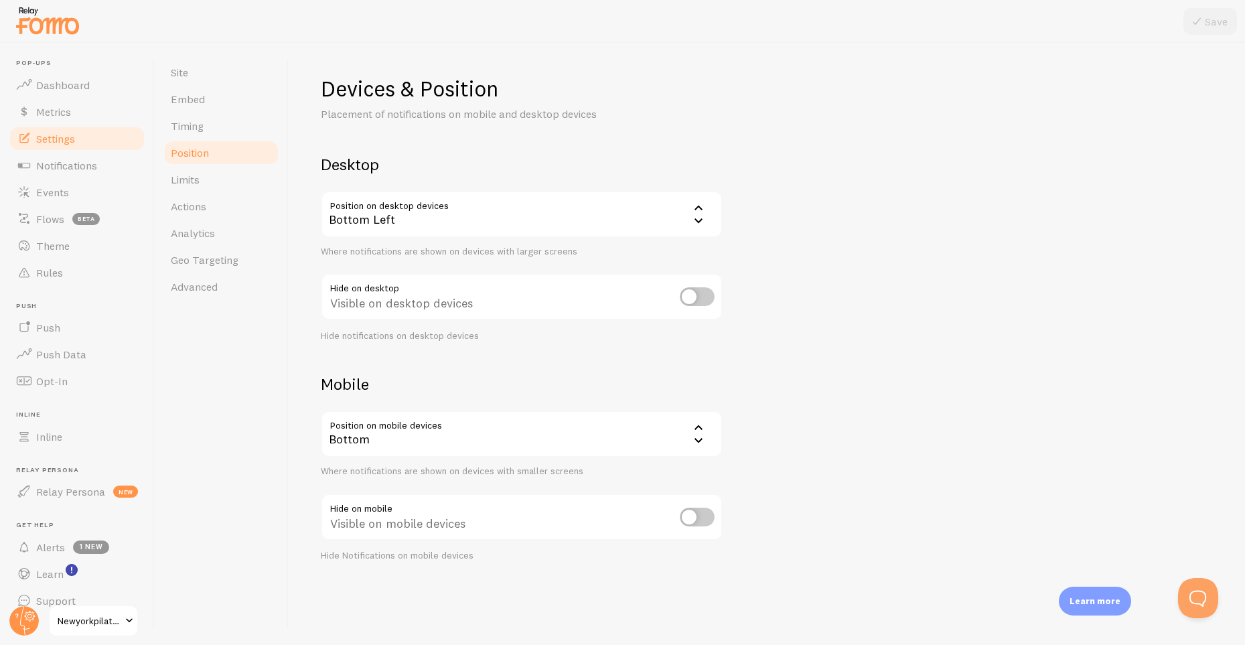
click at [689, 513] on input "checkbox" at bounding box center [697, 517] width 35 height 19
click at [699, 518] on input "checkbox" at bounding box center [697, 517] width 35 height 19
checkbox input "false"
click at [213, 178] on link "Limits" at bounding box center [221, 179] width 117 height 27
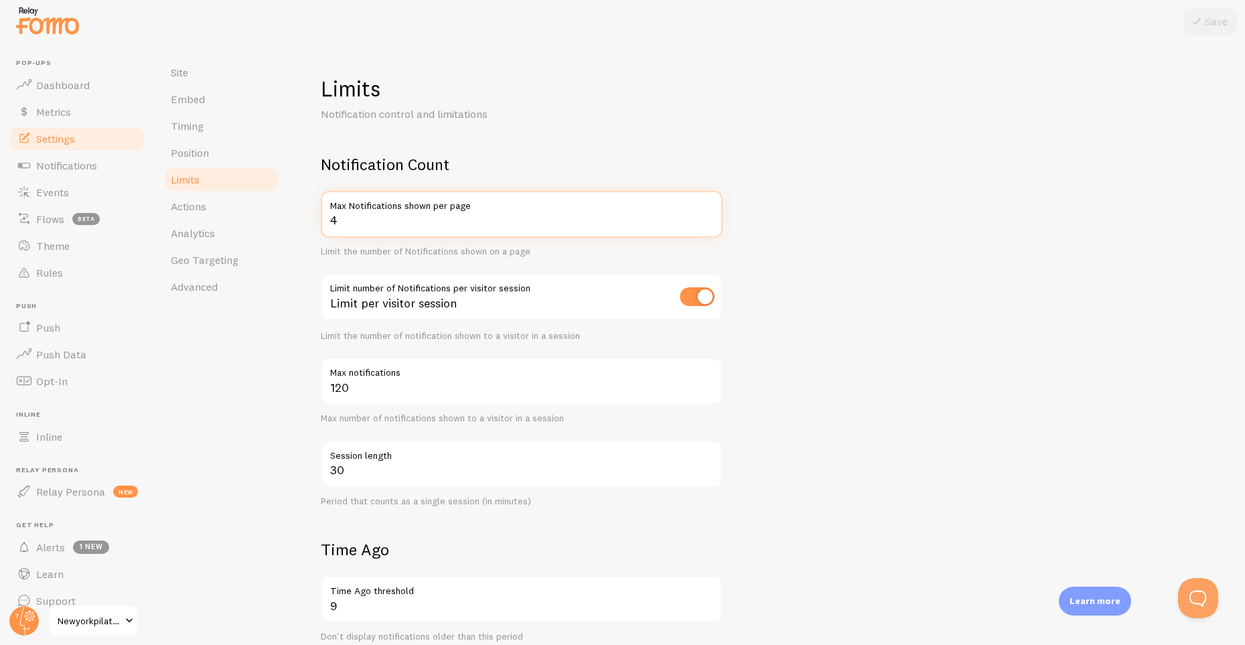
click at [401, 218] on input "4" at bounding box center [522, 214] width 402 height 47
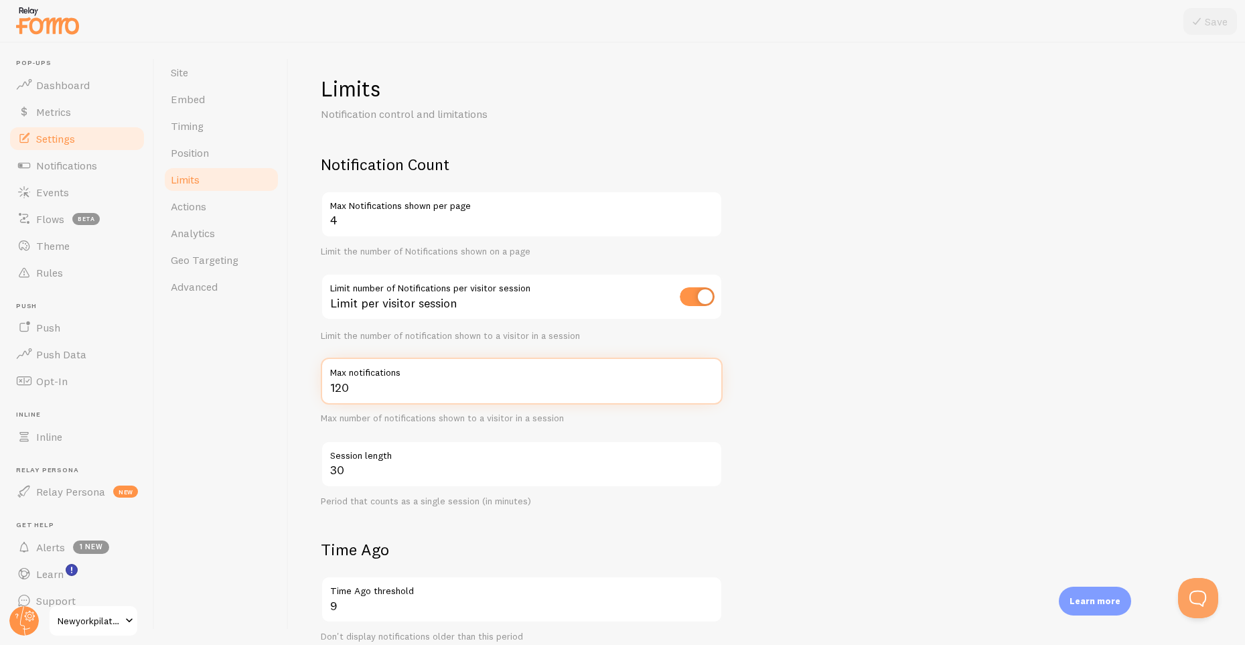
click at [488, 396] on input "120" at bounding box center [522, 381] width 402 height 47
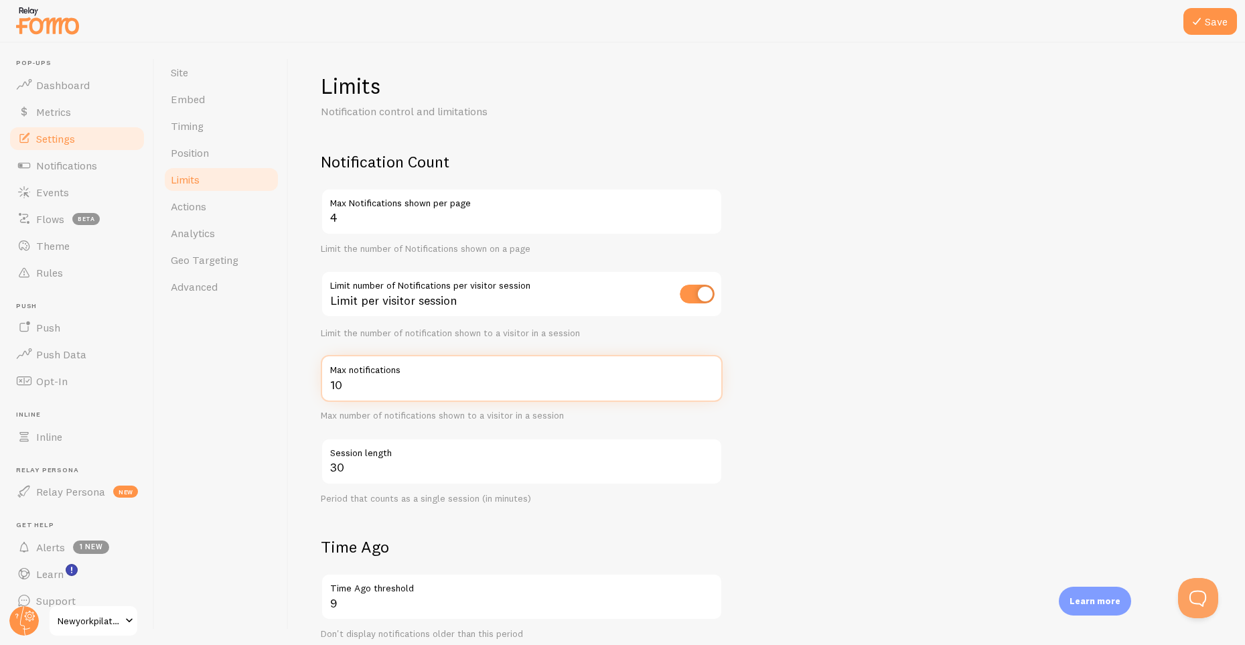
click at [488, 396] on input "10" at bounding box center [522, 378] width 402 height 47
type input "12"
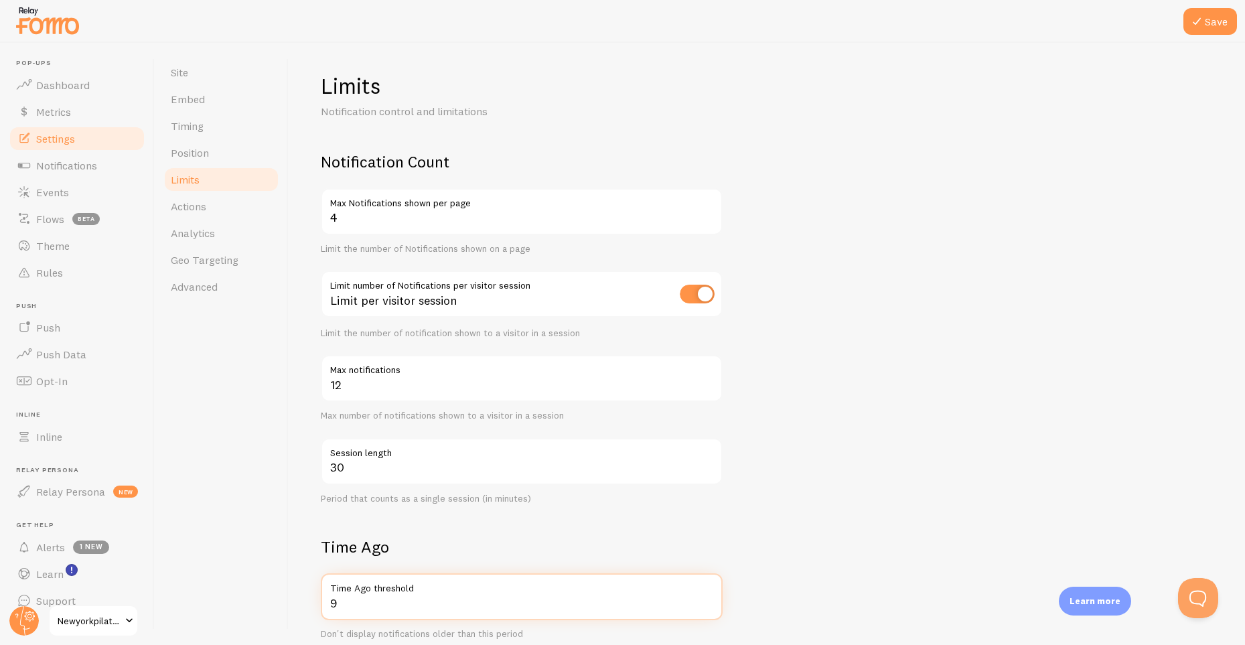
click at [349, 600] on input "9" at bounding box center [522, 596] width 402 height 47
click at [710, 596] on input "10" at bounding box center [522, 596] width 402 height 47
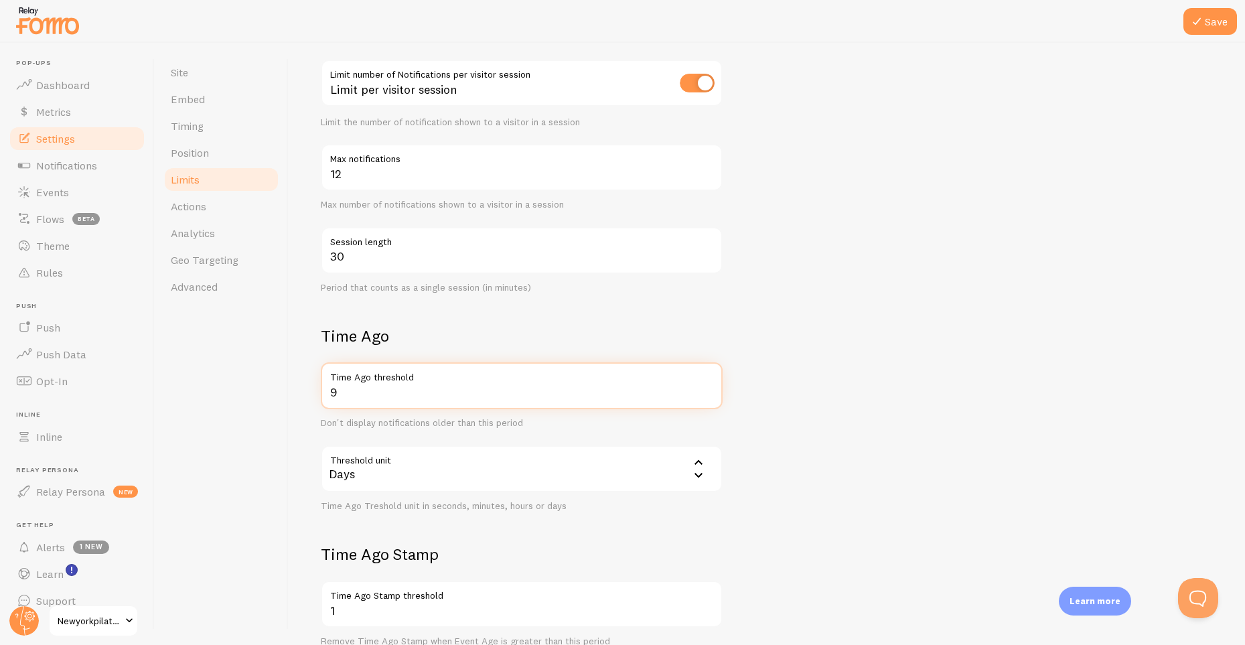
click at [708, 392] on input "9" at bounding box center [522, 385] width 402 height 47
click at [707, 384] on input "10" at bounding box center [522, 385] width 402 height 47
click at [707, 384] on input "11" at bounding box center [522, 385] width 402 height 47
type input "12"
click at [707, 384] on input "12" at bounding box center [522, 385] width 402 height 47
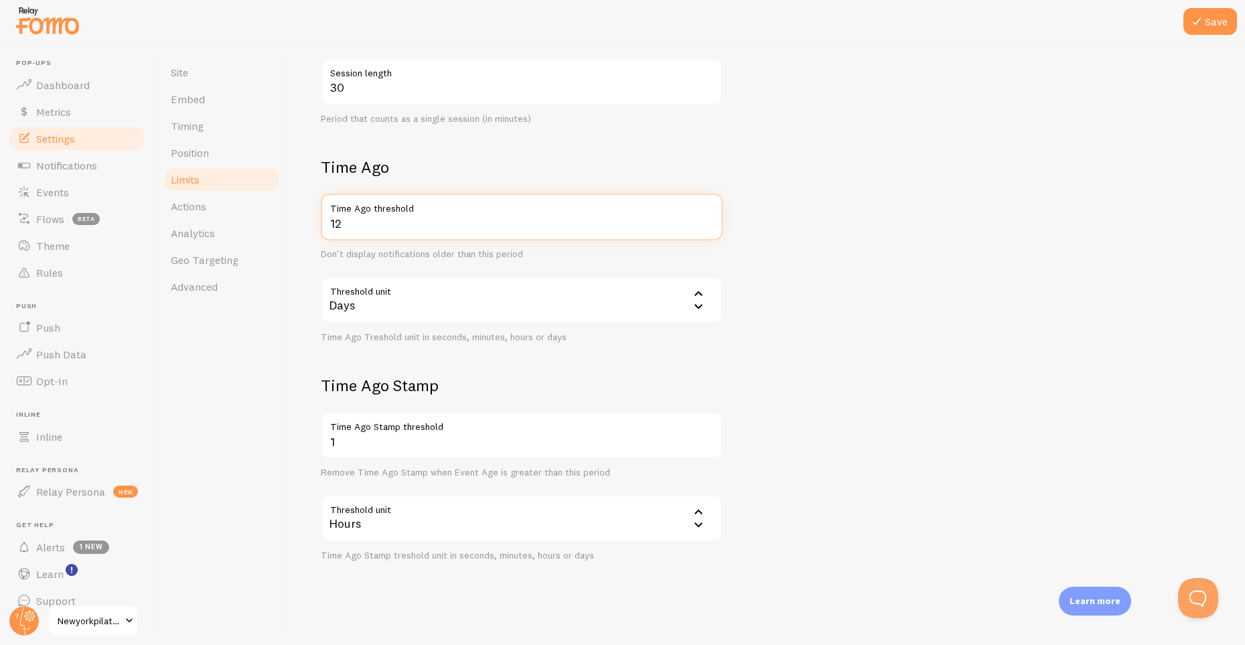
scroll to position [0, 0]
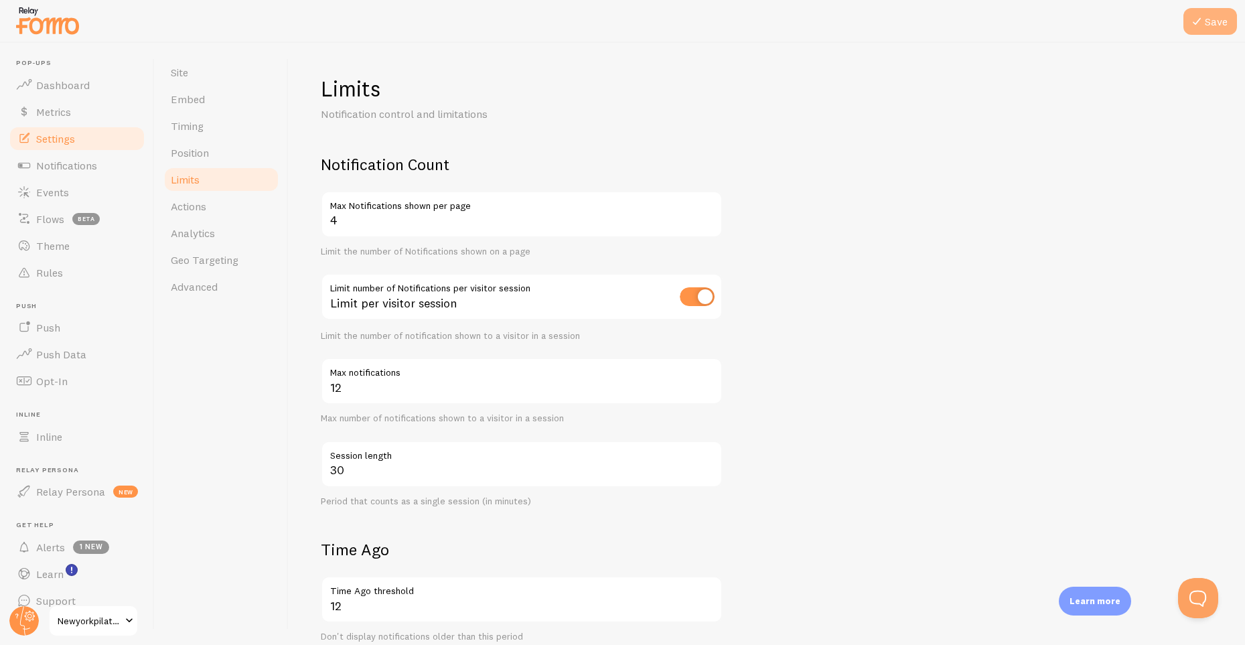
click at [1202, 11] on button "Save" at bounding box center [1211, 21] width 54 height 27
click at [180, 202] on span "Actions" at bounding box center [188, 206] width 35 height 13
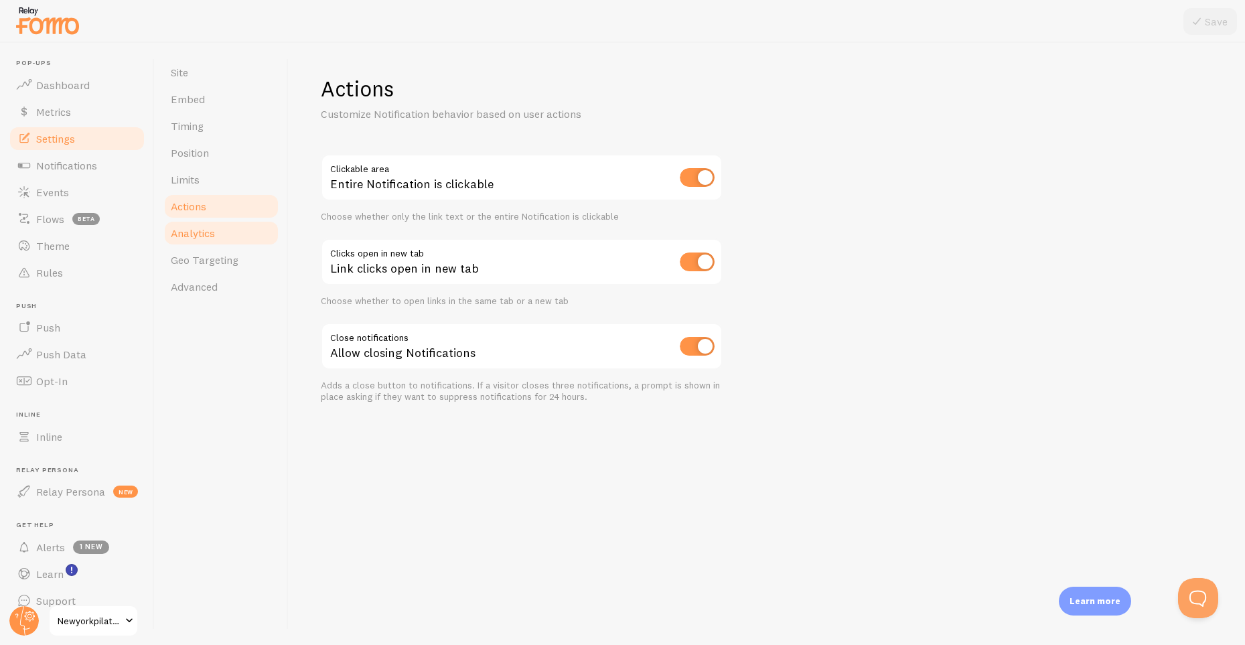
click at [184, 230] on span "Analytics" at bounding box center [193, 232] width 44 height 13
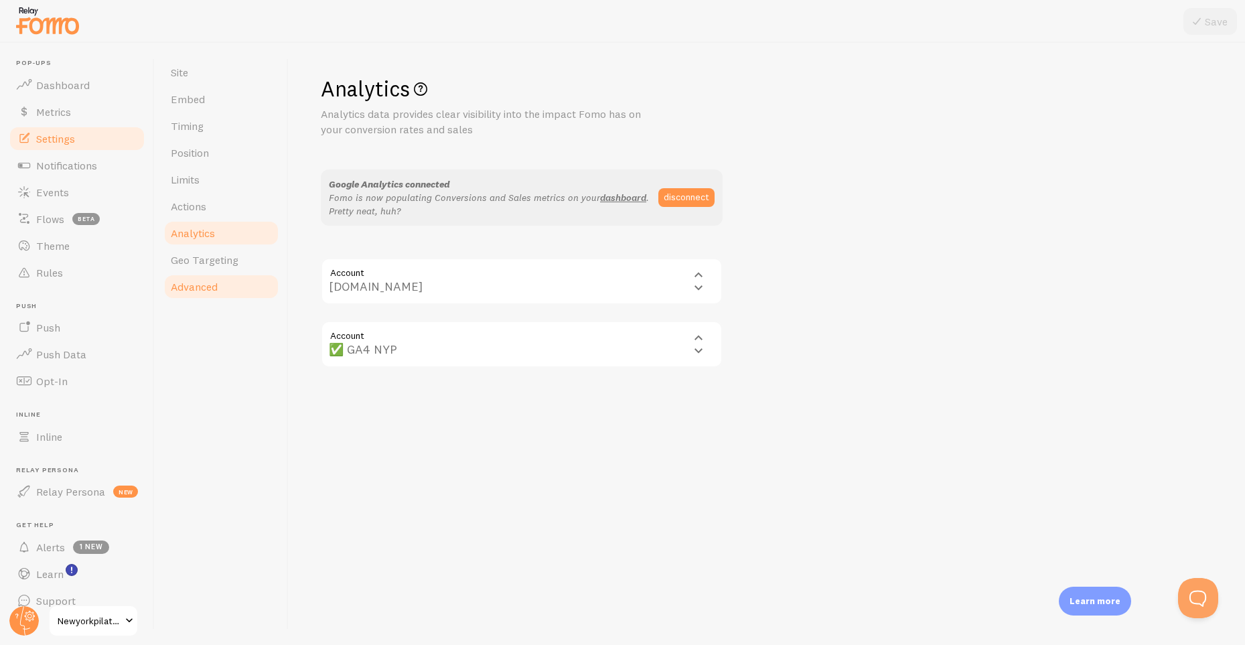
click at [184, 293] on span "Advanced" at bounding box center [194, 286] width 47 height 13
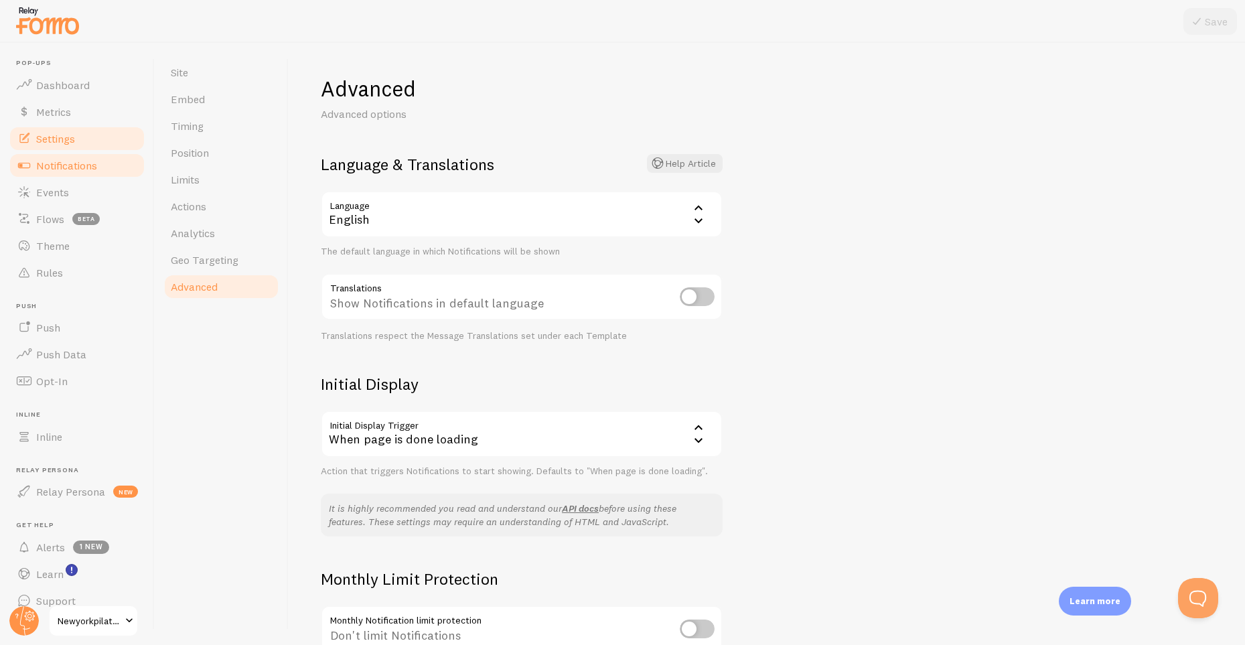
click at [81, 174] on link "Notifications" at bounding box center [77, 165] width 138 height 27
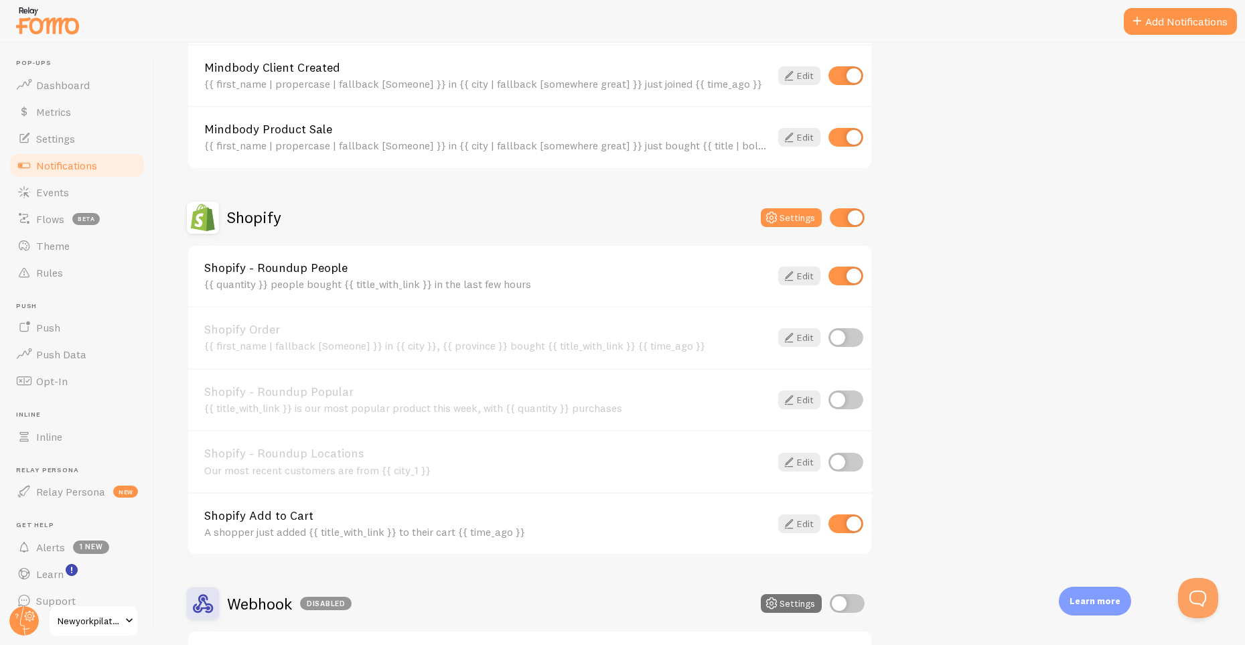
scroll to position [1243, 0]
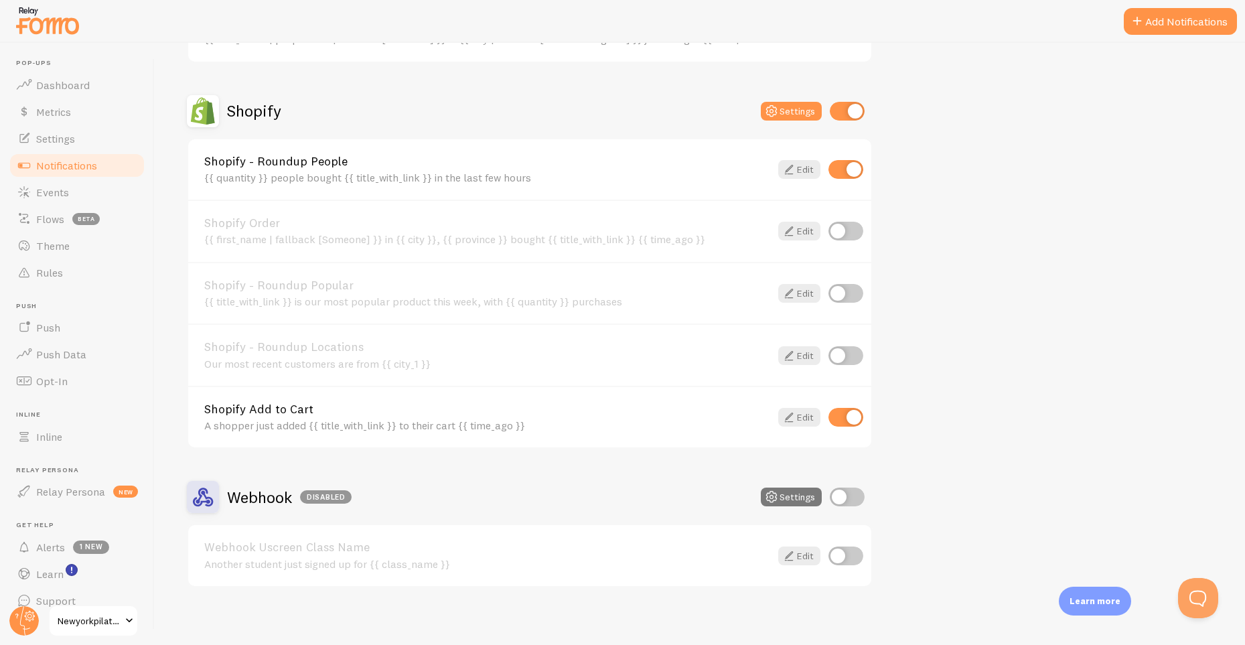
click at [776, 494] on icon at bounding box center [772, 497] width 16 height 16
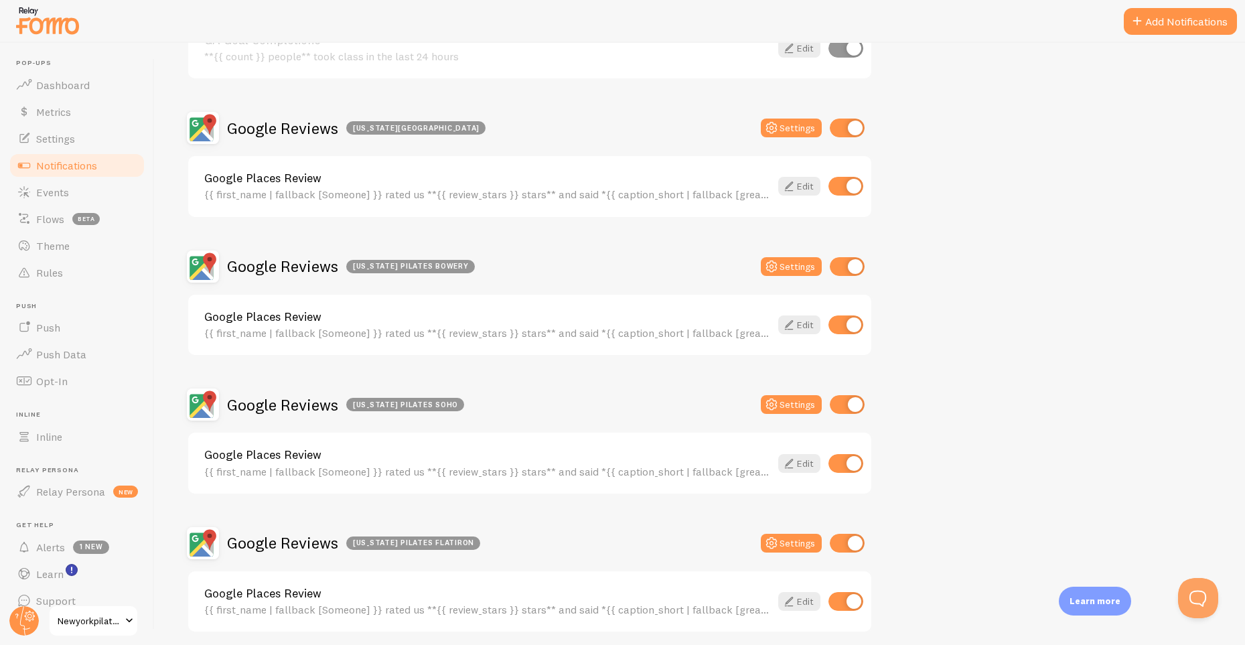
scroll to position [103, 0]
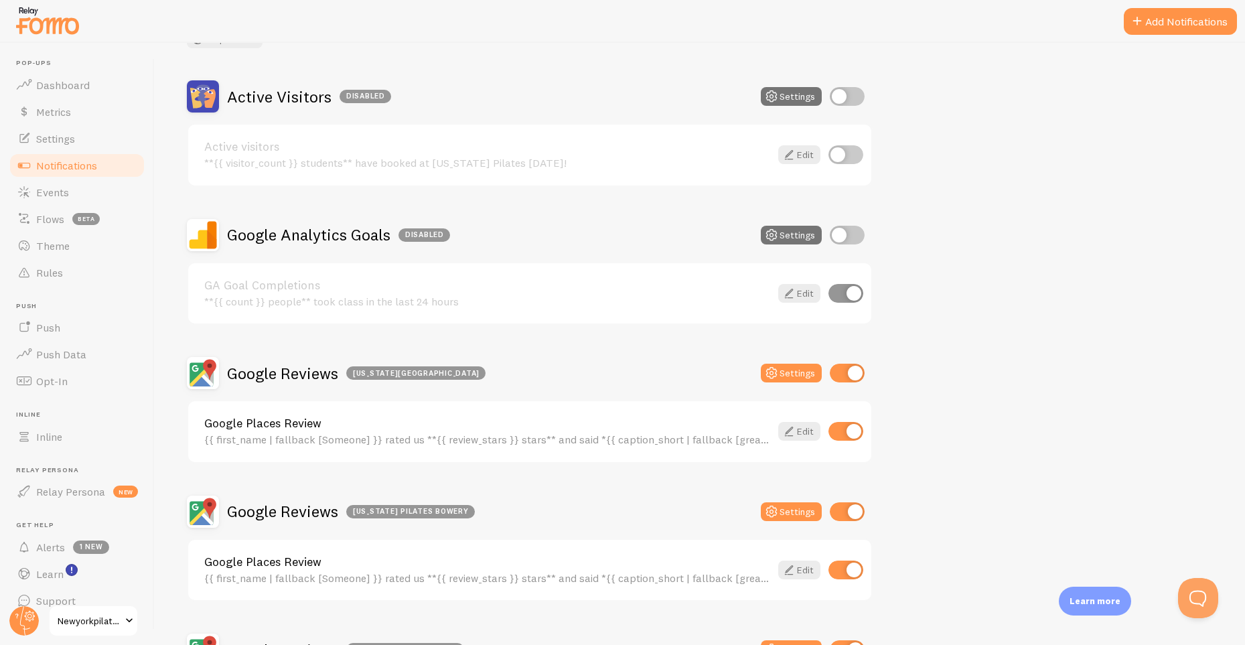
click at [847, 293] on input "checkbox" at bounding box center [846, 293] width 35 height 19
checkbox input "true"
click at [856, 234] on input "checkbox" at bounding box center [847, 235] width 35 height 19
checkbox input "true"
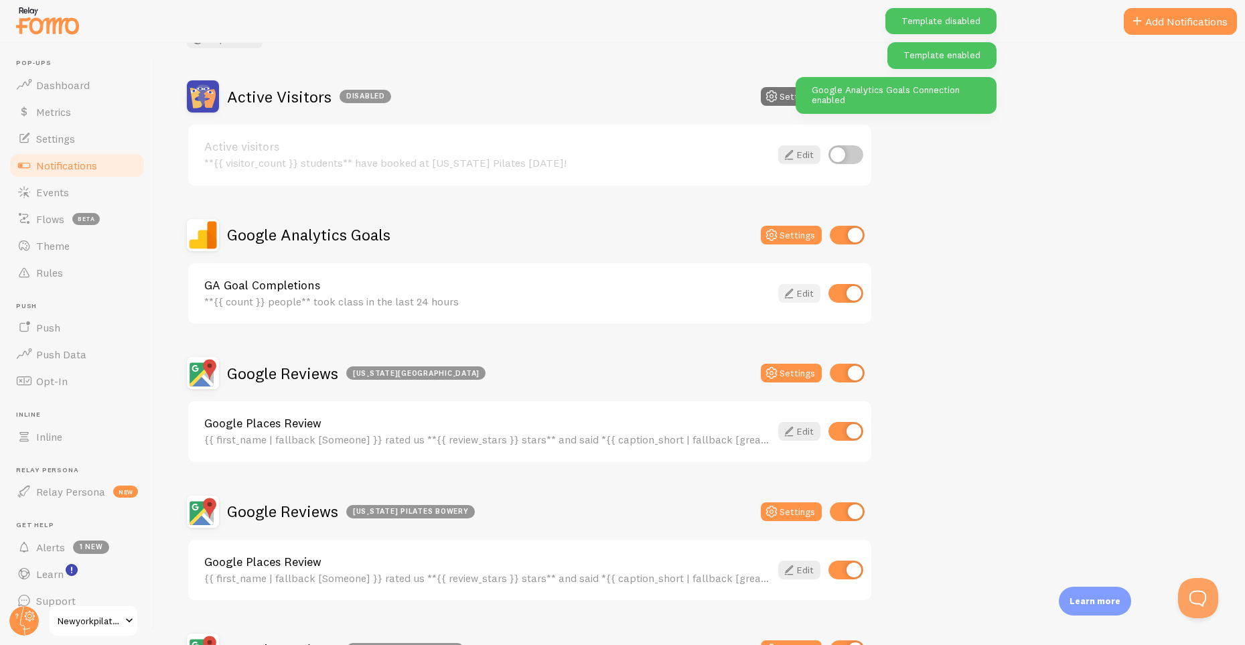
click at [812, 287] on link "Edit" at bounding box center [799, 293] width 42 height 19
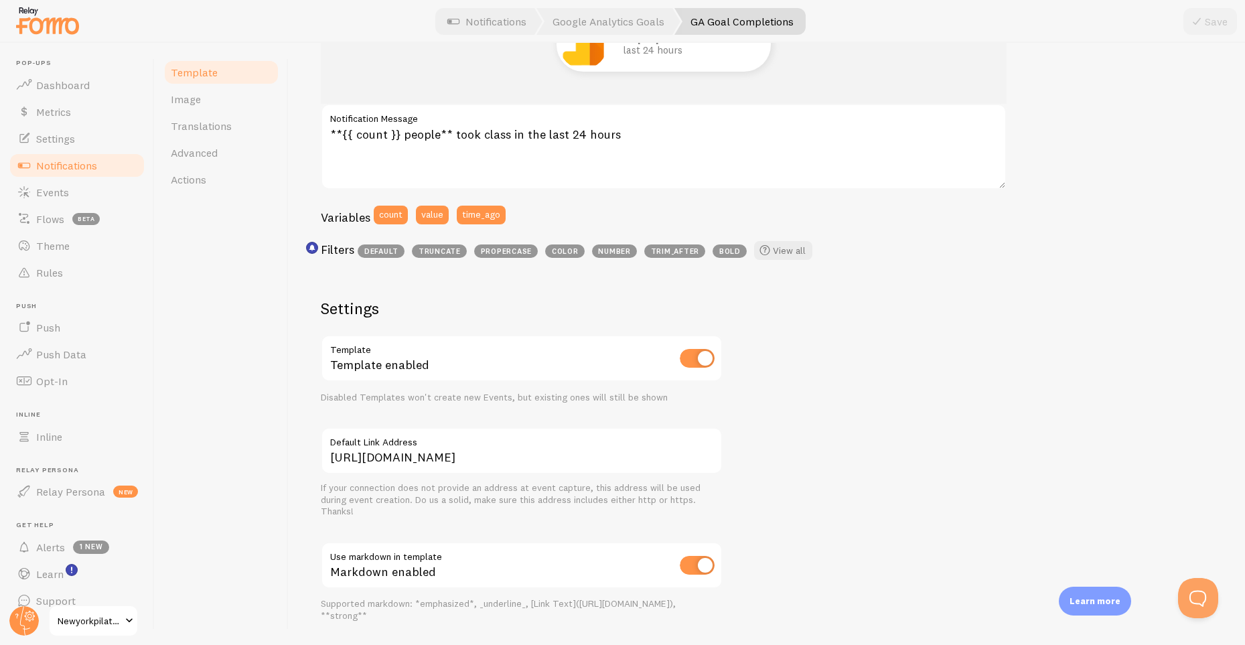
scroll to position [325, 0]
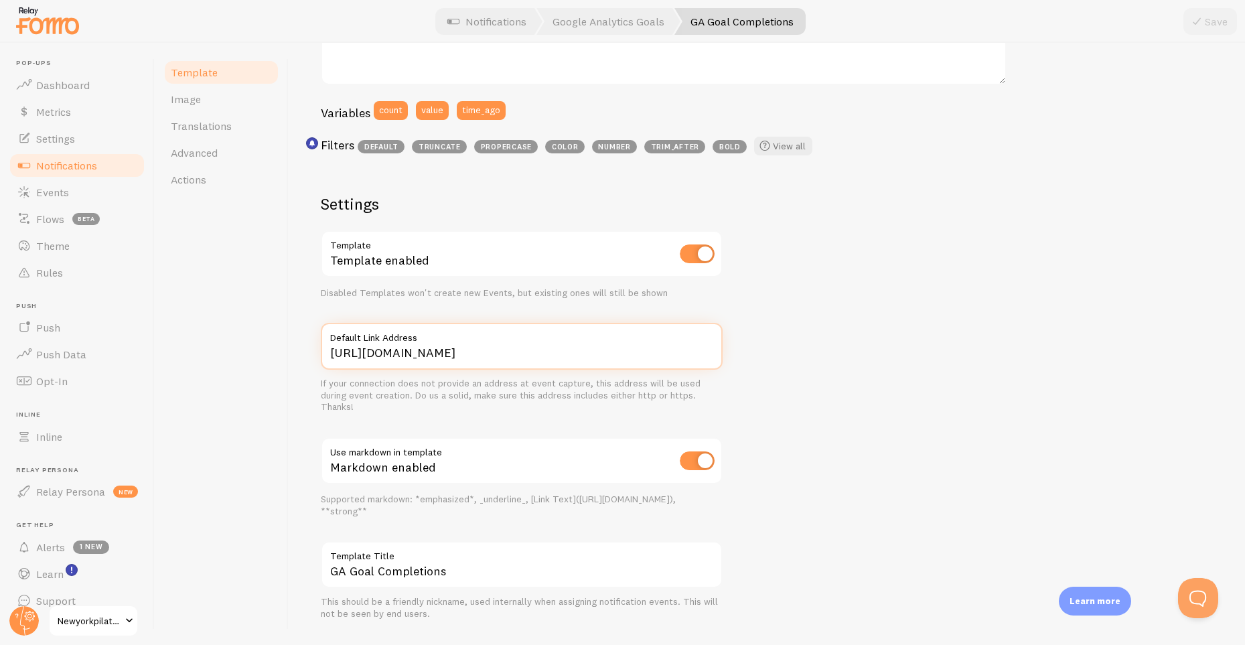
click at [502, 352] on input "https://nypworld.newyorkpilates.com" at bounding box center [522, 346] width 402 height 47
click at [709, 349] on input "https://nypworld.newyorkpilates.com" at bounding box center [522, 346] width 402 height 47
click at [593, 345] on input "https://nypworld.newyorkpilates.com" at bounding box center [522, 346] width 402 height 47
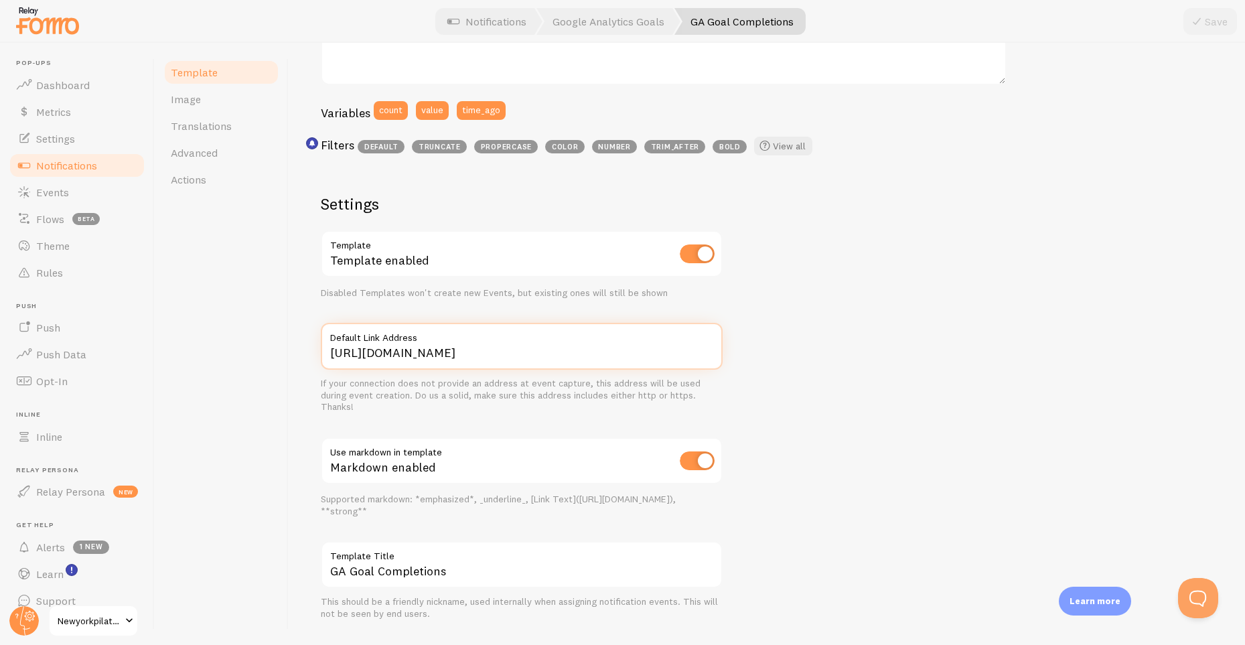
drag, startPoint x: 417, startPoint y: 351, endPoint x: 371, endPoint y: 350, distance: 46.2
click at [371, 350] on input "https://nypworld.newyorkpilates.com" at bounding box center [522, 346] width 402 height 47
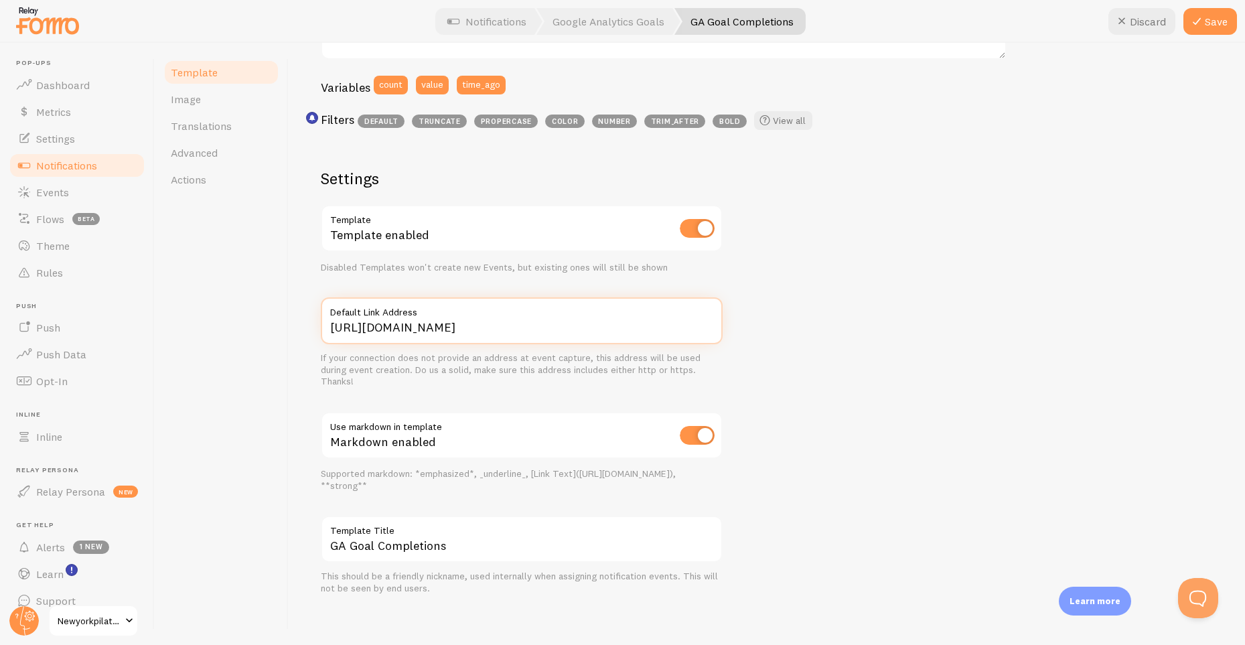
scroll to position [348, 0]
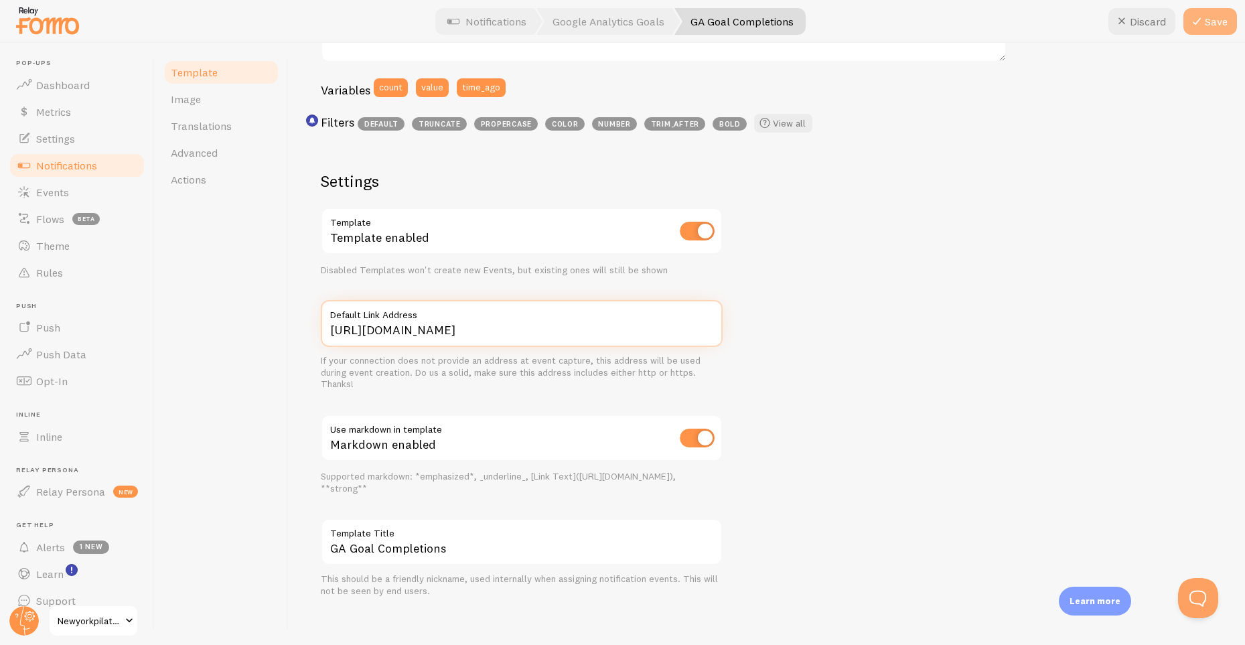
type input "https://www.newyorkpilates.com"
click at [1202, 17] on icon at bounding box center [1197, 21] width 16 height 16
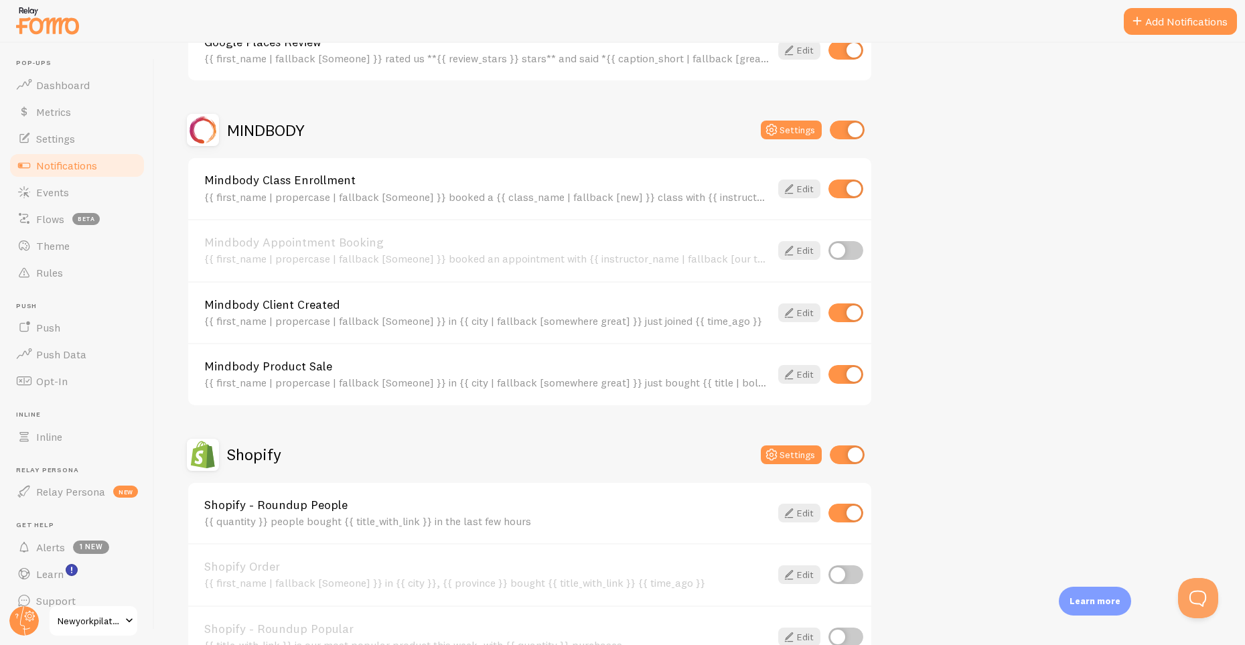
scroll to position [991, 0]
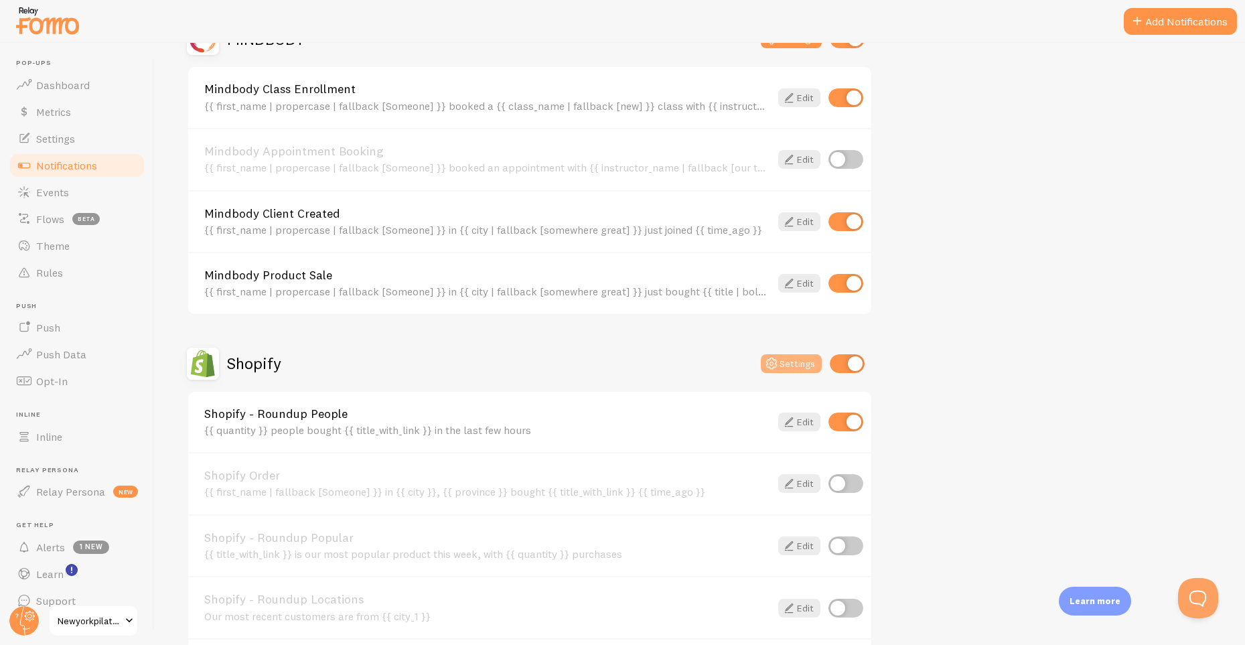
click at [790, 358] on button "Settings" at bounding box center [791, 363] width 61 height 19
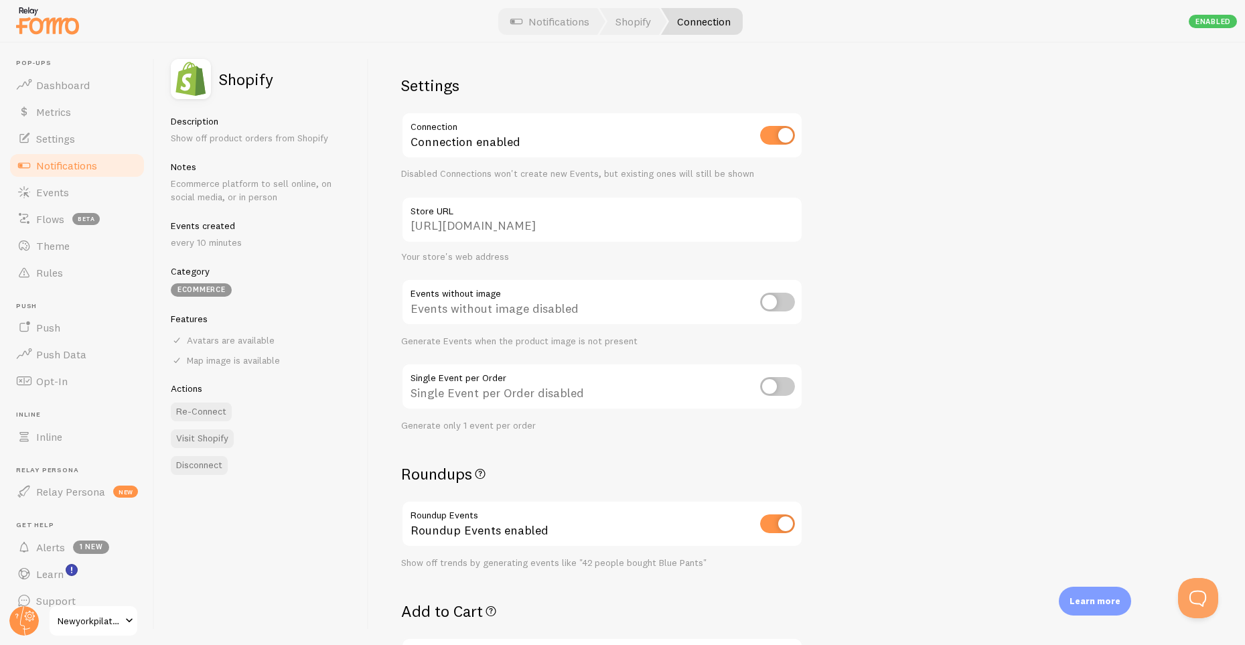
click at [776, 299] on input "checkbox" at bounding box center [777, 302] width 35 height 19
checkbox input "true"
click at [776, 299] on input "checkbox" at bounding box center [777, 302] width 35 height 19
checkbox input "false"
click at [772, 388] on input "checkbox" at bounding box center [777, 386] width 35 height 19
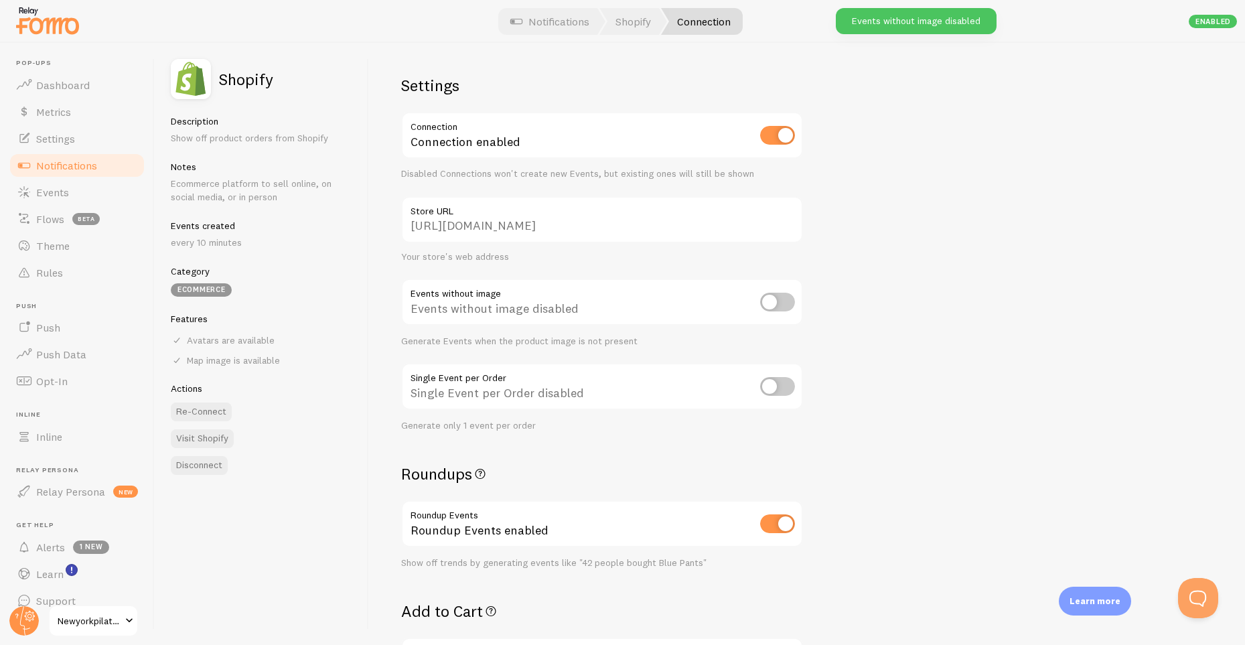
checkbox input "true"
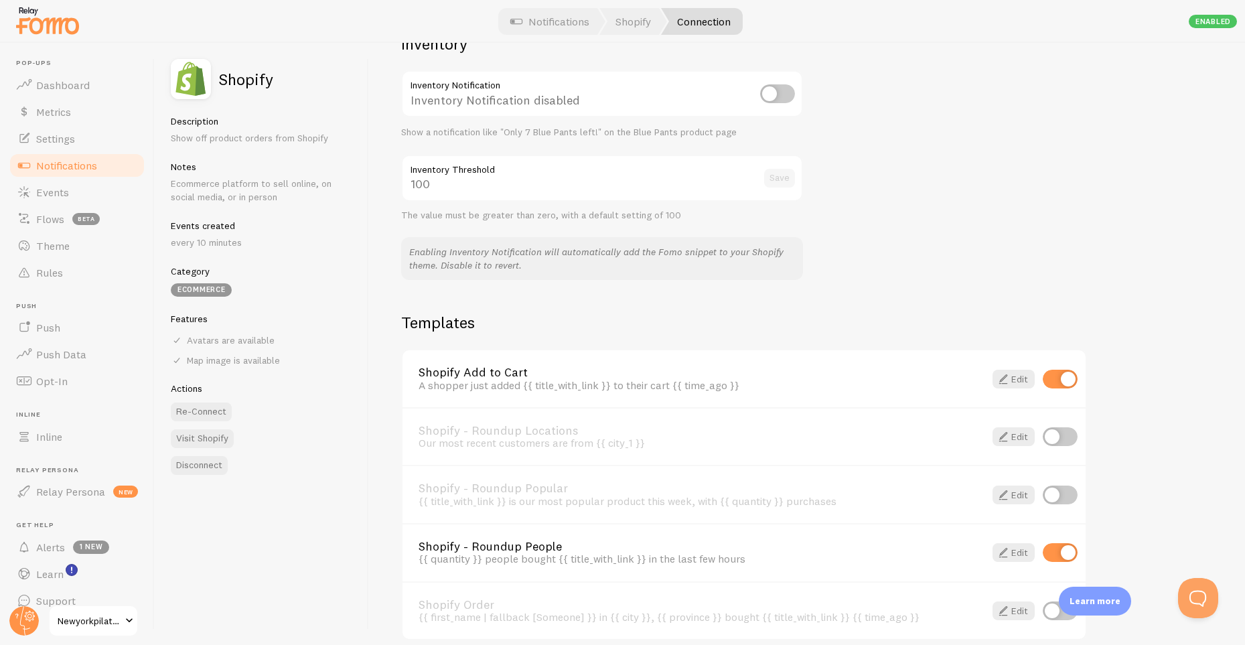
scroll to position [754, 0]
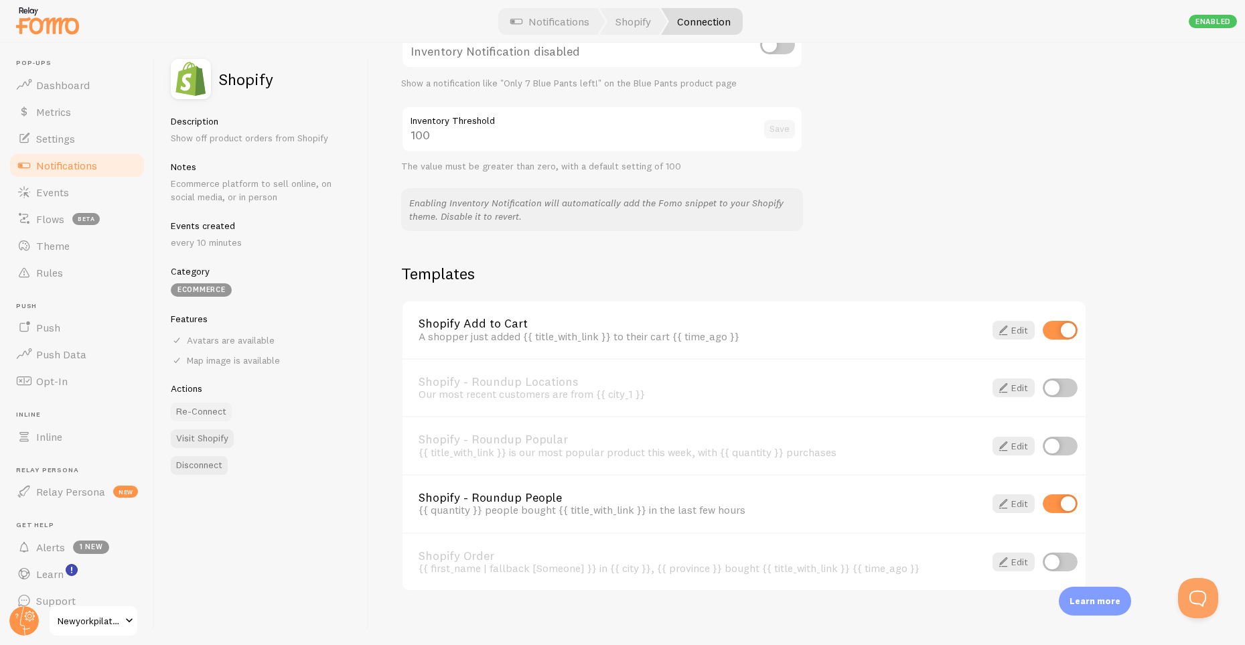
click at [211, 403] on button "Re-Connect" at bounding box center [201, 412] width 61 height 19
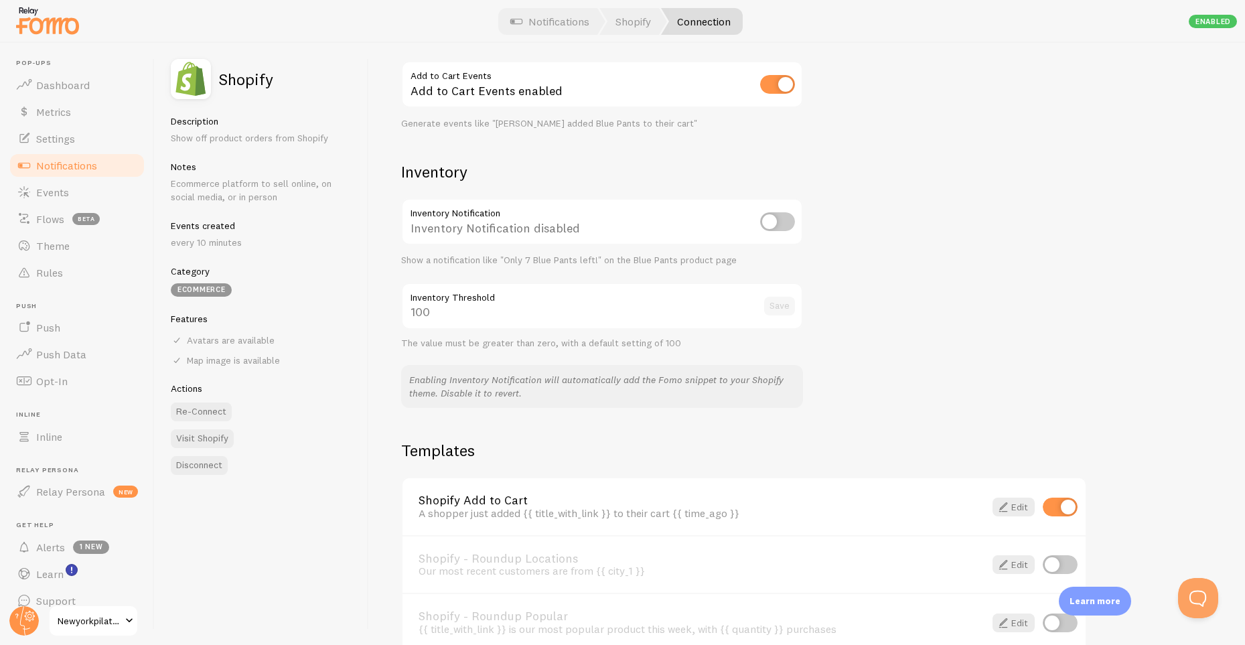
scroll to position [744, 0]
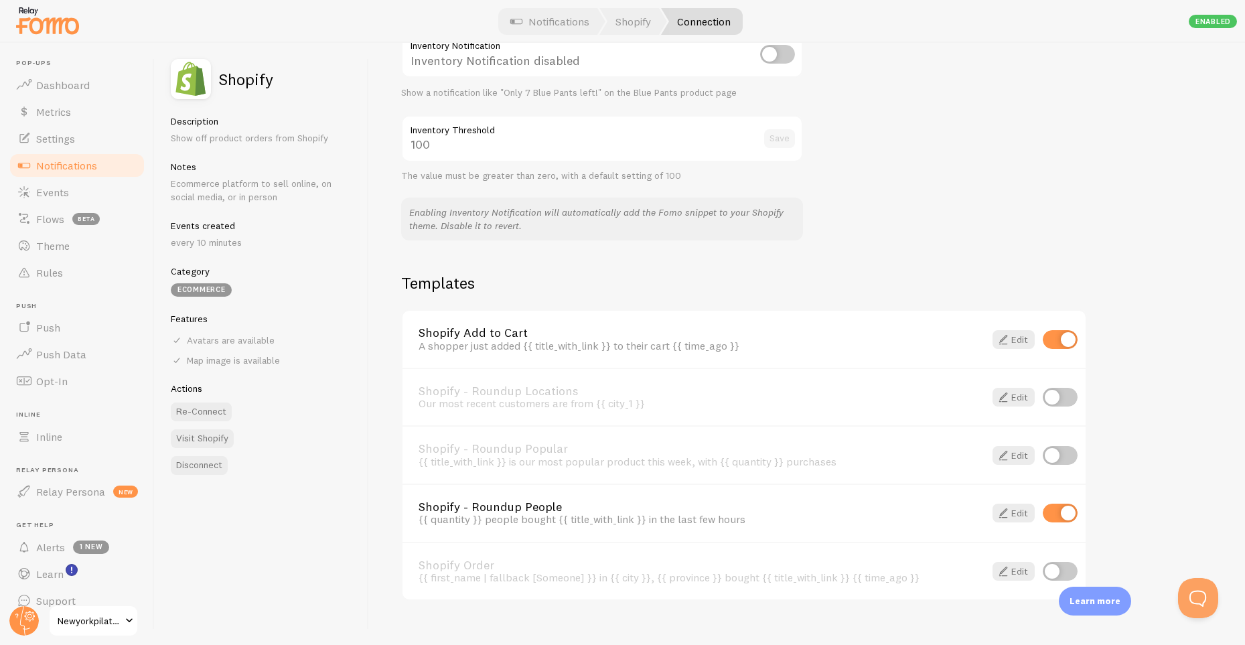
click at [1050, 446] on input "checkbox" at bounding box center [1060, 455] width 35 height 19
checkbox input "true"
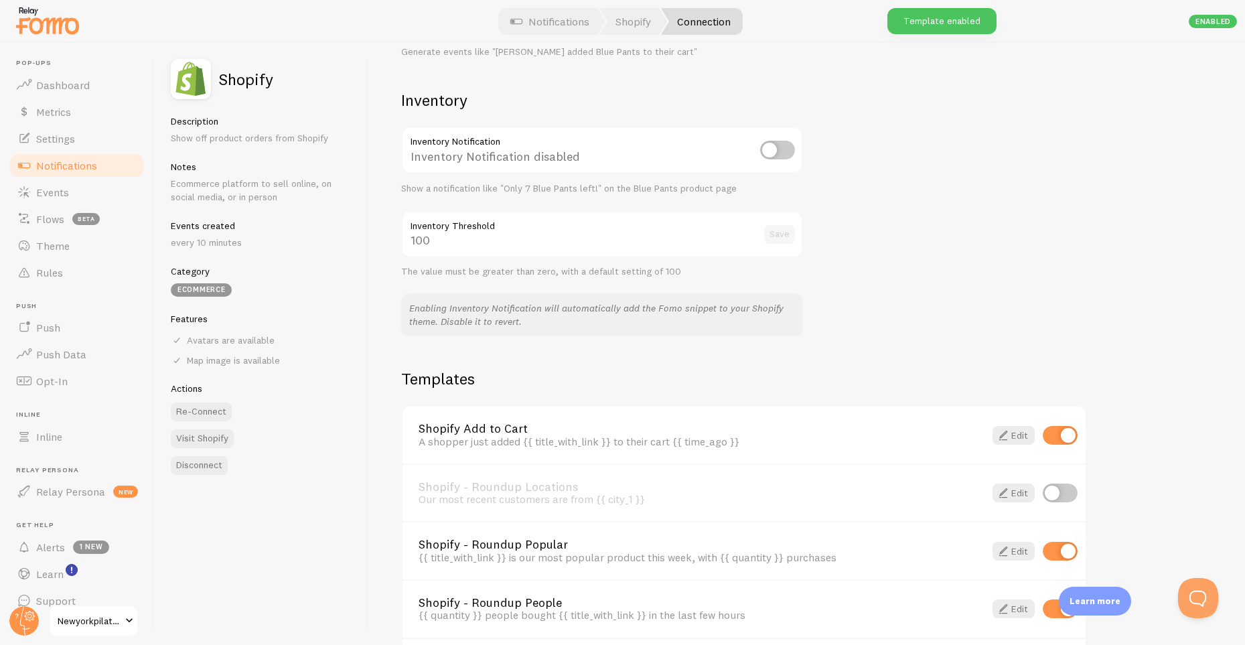
scroll to position [0, 0]
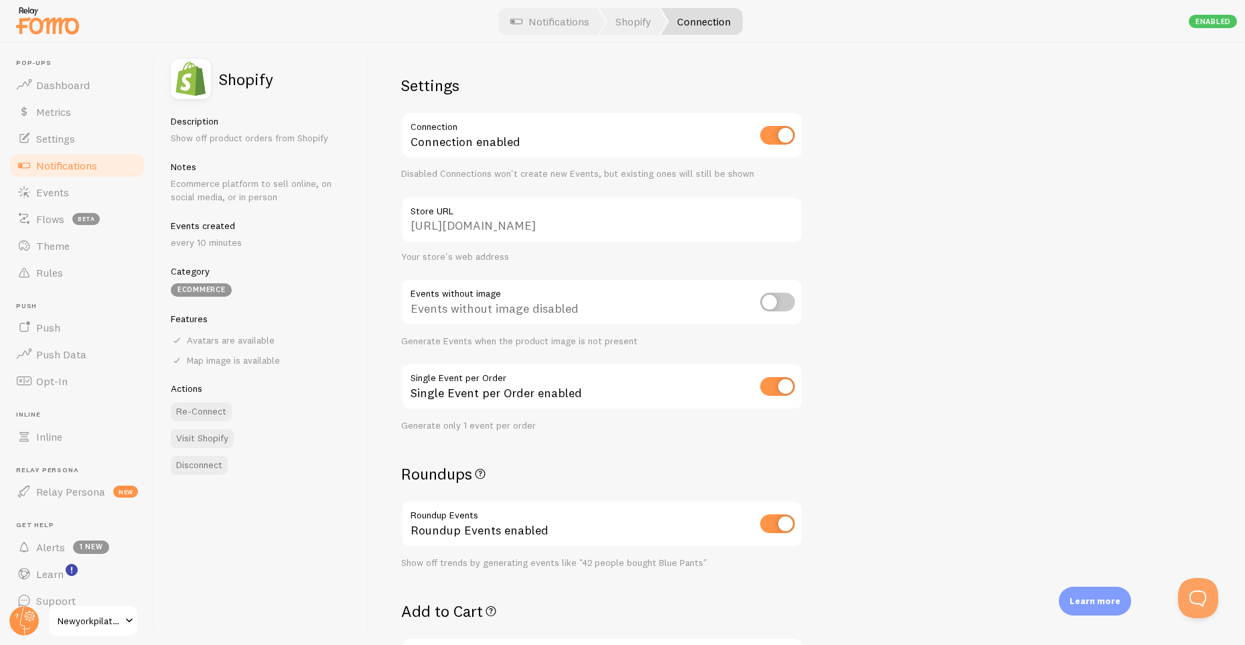
click at [76, 159] on span "Notifications" at bounding box center [66, 165] width 61 height 13
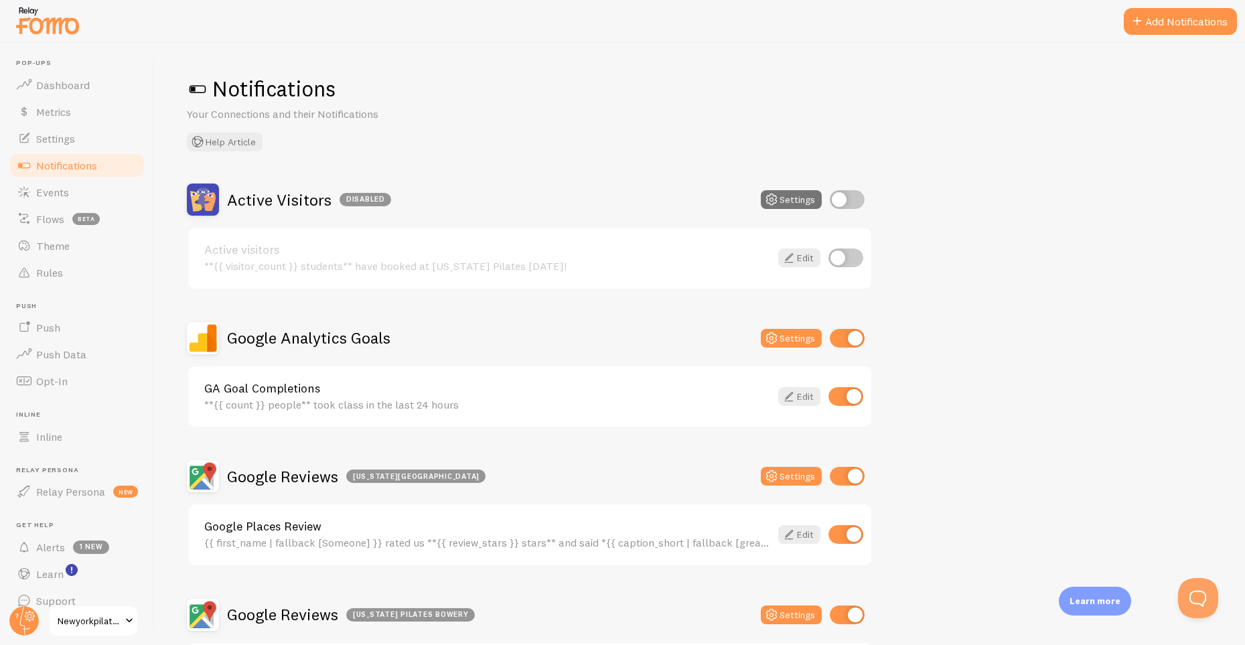
scroll to position [96, 0]
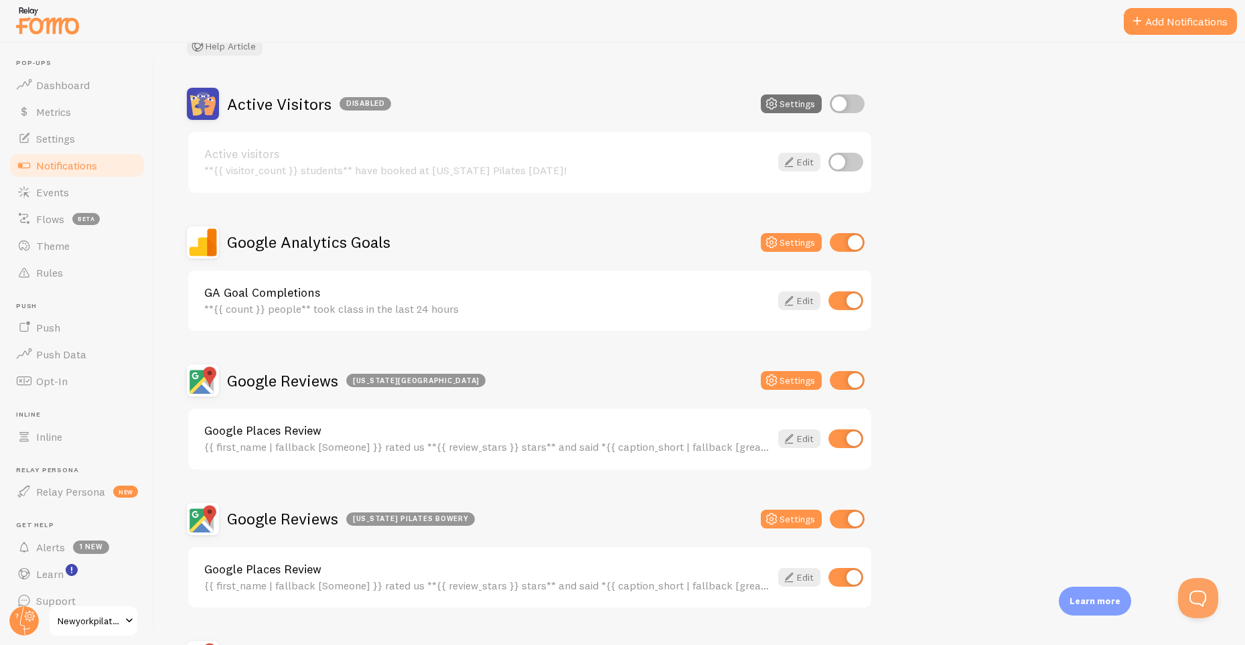
click at [851, 158] on input "checkbox" at bounding box center [846, 162] width 35 height 19
checkbox input "true"
click at [786, 162] on icon at bounding box center [789, 162] width 16 height 16
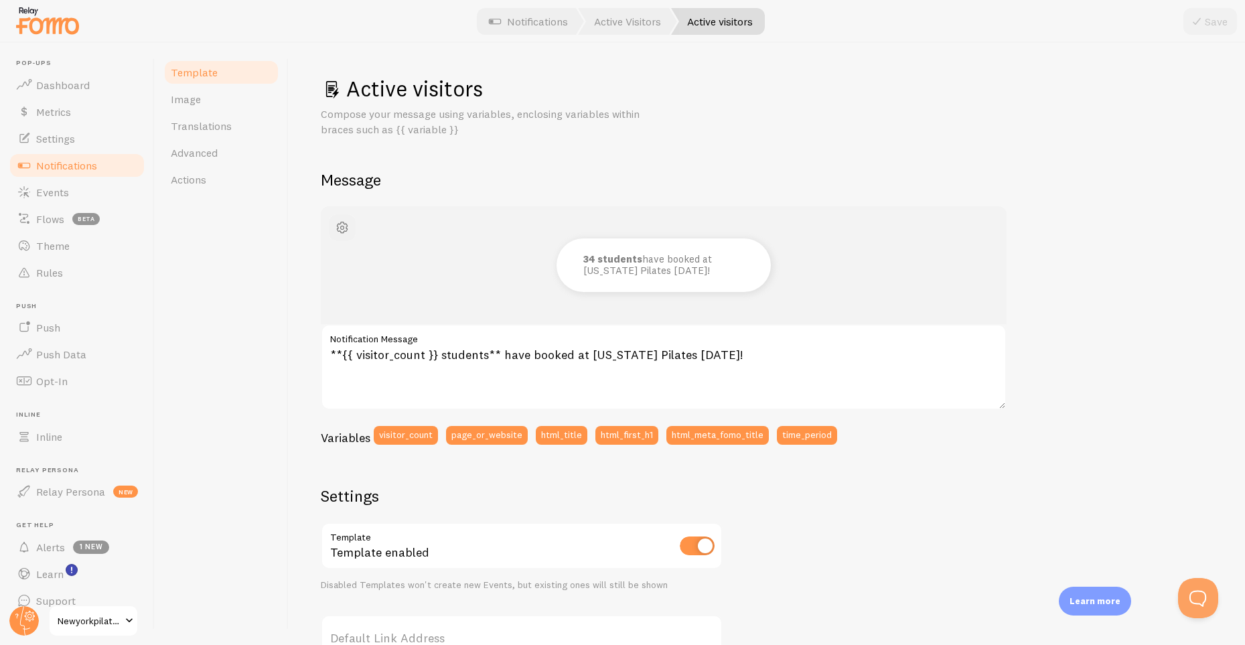
click at [344, 228] on span "button" at bounding box center [342, 228] width 16 height 16
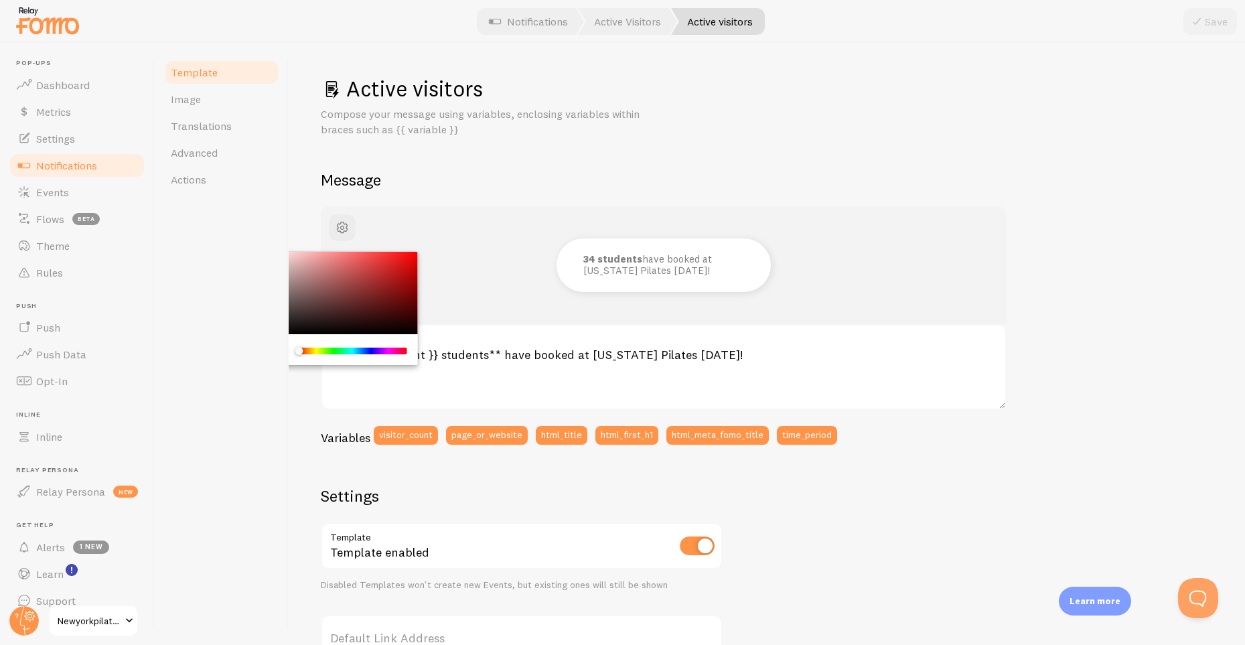
click at [301, 216] on div "Active visitors Compose your message using variables, enclosing variables withi…" at bounding box center [767, 344] width 956 height 602
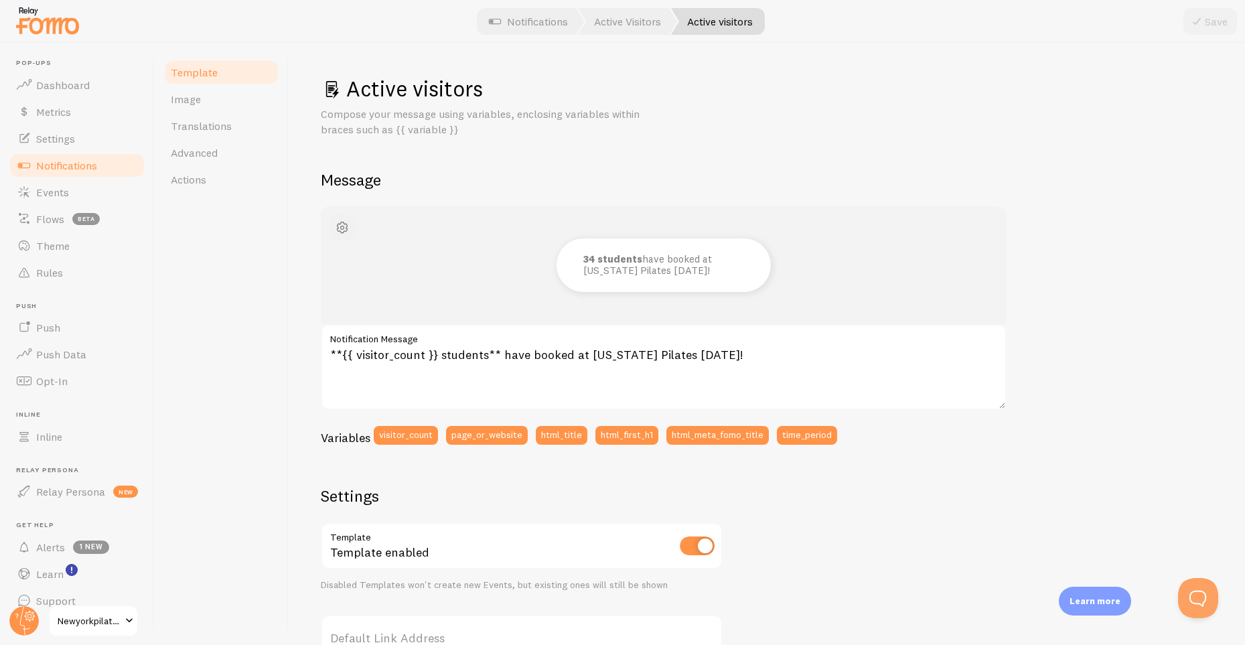
click at [343, 220] on span "button" at bounding box center [342, 228] width 16 height 16
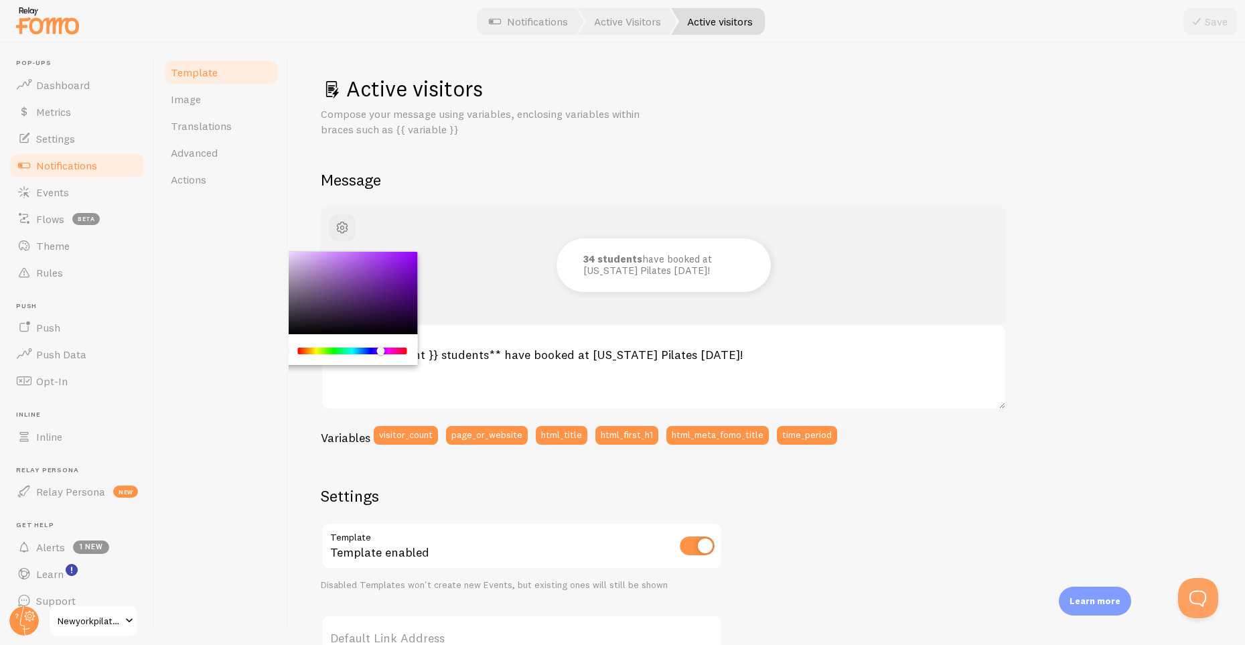
drag, startPoint x: 330, startPoint y: 348, endPoint x: 380, endPoint y: 351, distance: 51.0
click at [380, 351] on div "Chrome color picker" at bounding box center [352, 351] width 106 height 7
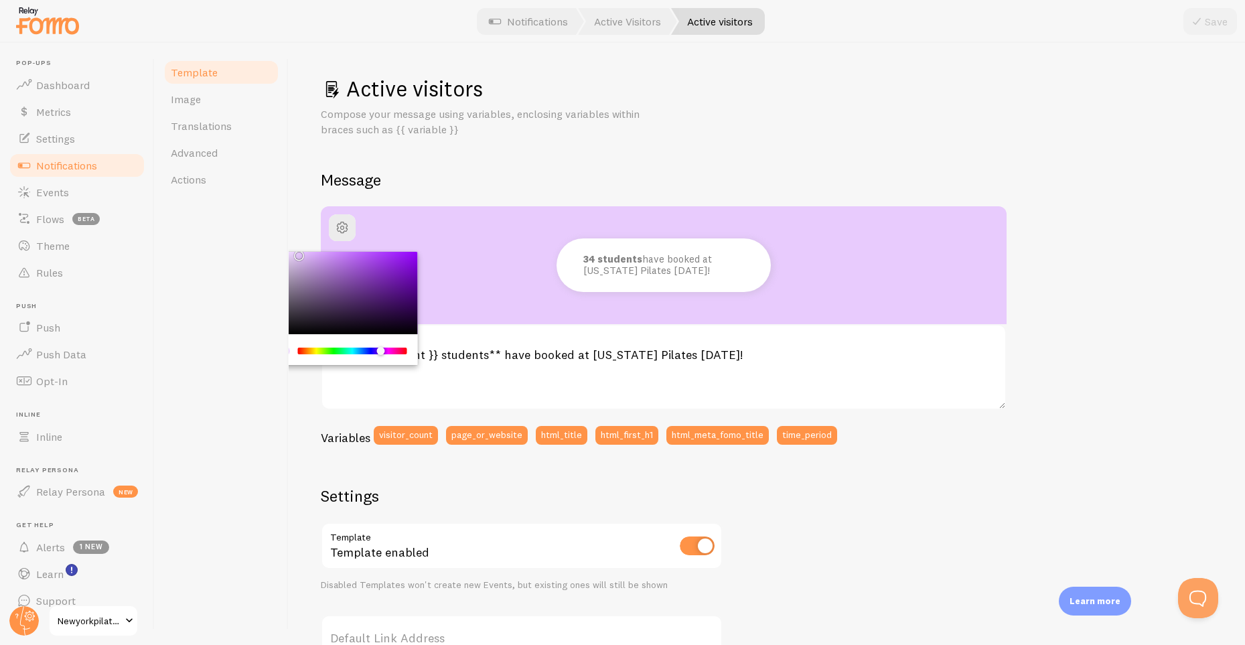
drag, startPoint x: 334, startPoint y: 280, endPoint x: 297, endPoint y: 251, distance: 47.3
click at [297, 252] on div "Chrome color picker" at bounding box center [342, 293] width 151 height 83
click at [299, 253] on div "Chrome color picker" at bounding box center [299, 257] width 8 height 8
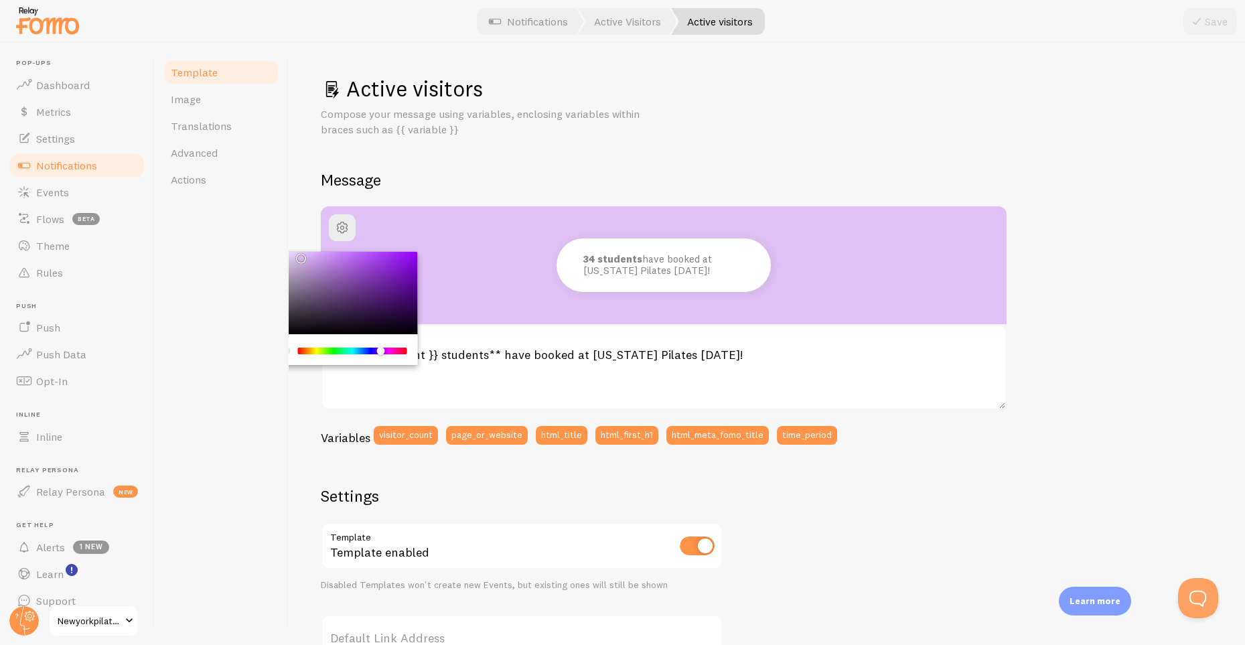
click at [299, 255] on div "Chrome color picker" at bounding box center [301, 259] width 8 height 8
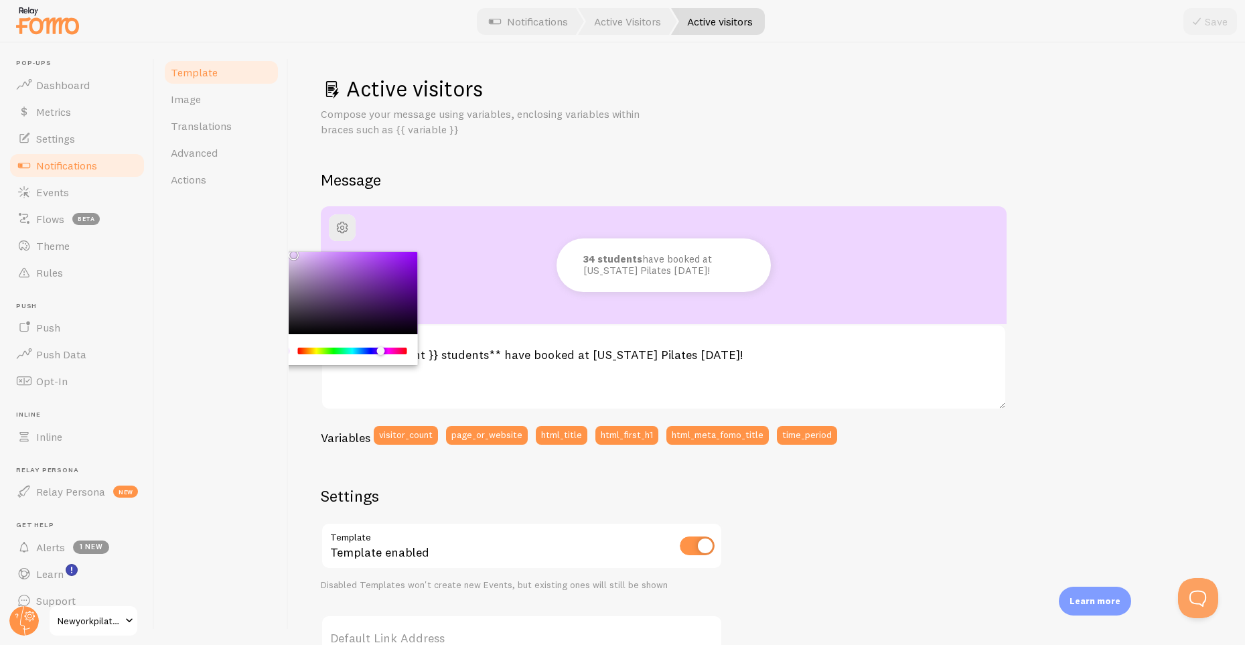
click at [295, 253] on div "Chrome color picker" at bounding box center [294, 255] width 8 height 8
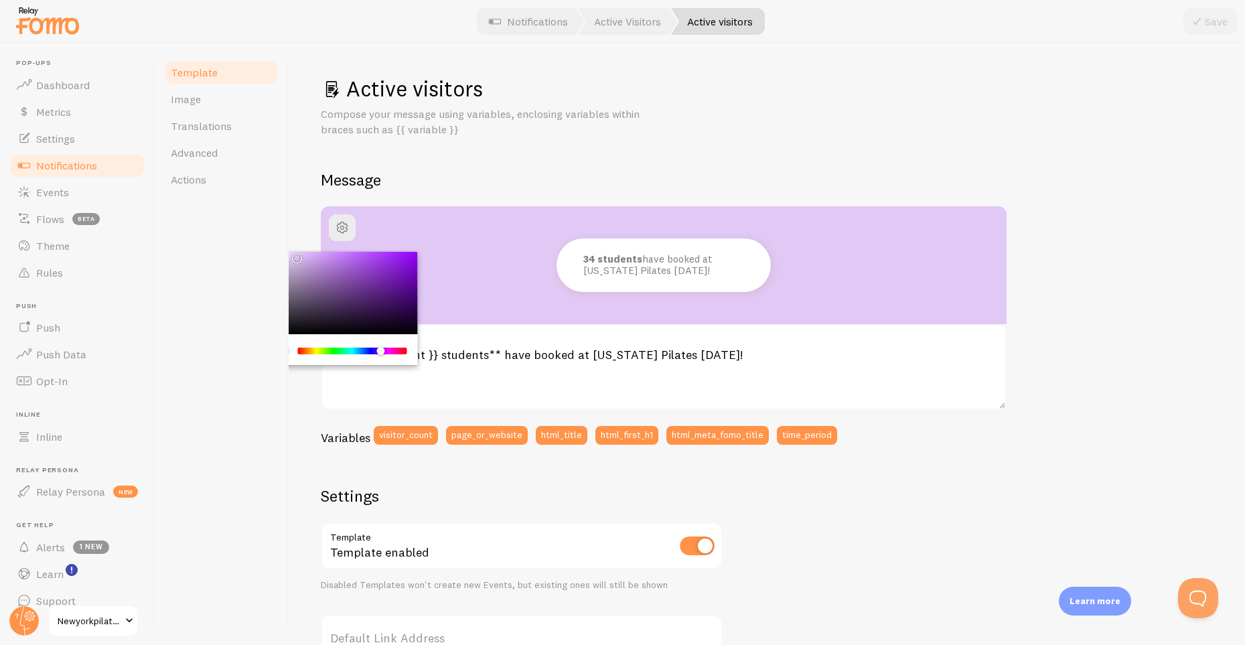
click at [328, 269] on div "Chrome color picker" at bounding box center [342, 293] width 151 height 83
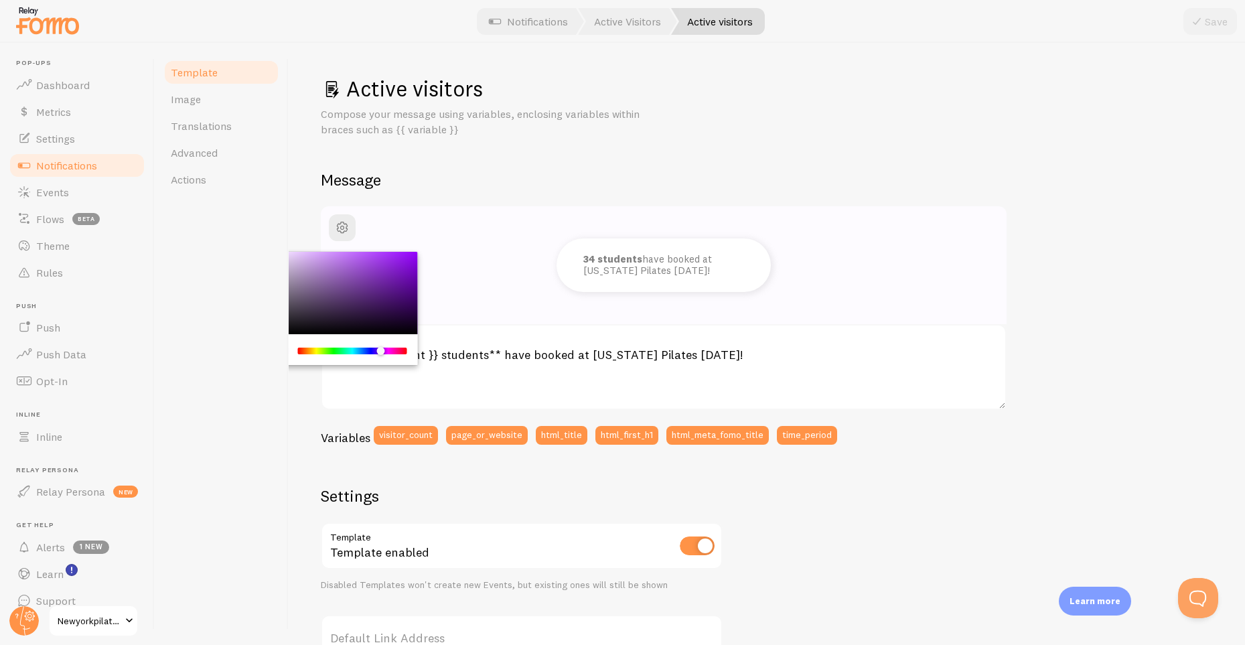
drag, startPoint x: 310, startPoint y: 265, endPoint x: 270, endPoint y: 242, distance: 46.2
click at [267, 240] on div "Template Image Translations Advanced Actions Active visitors Compose your messa…" at bounding box center [700, 344] width 1090 height 602
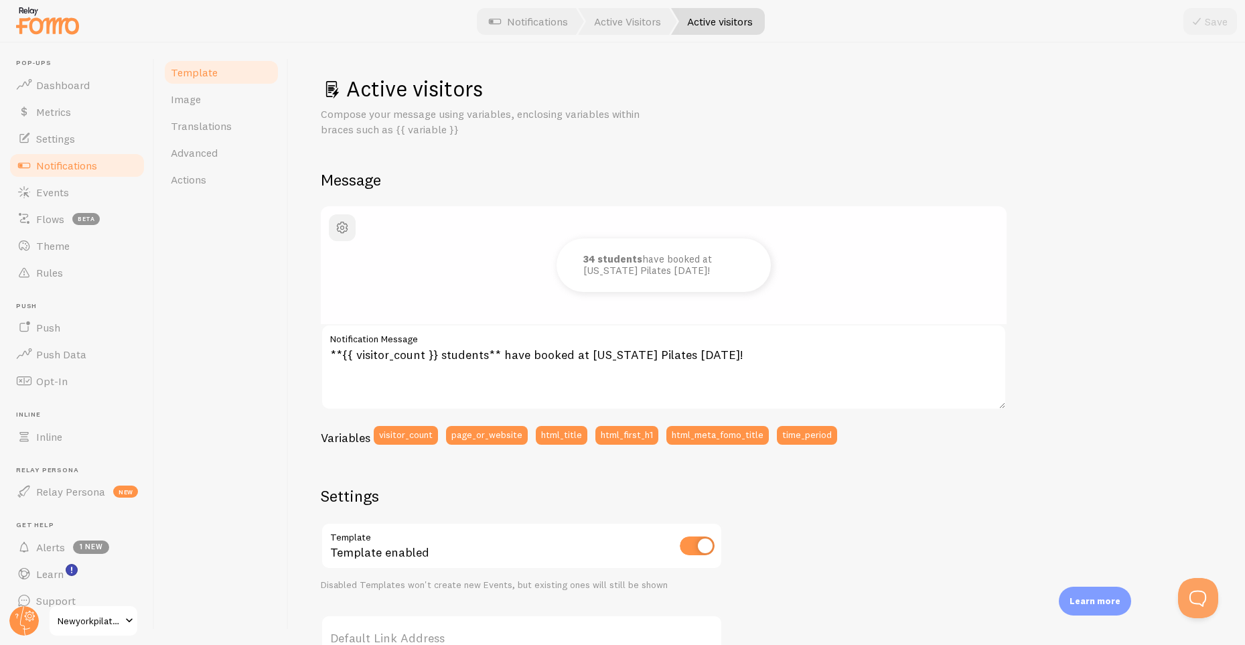
click at [339, 228] on span "button" at bounding box center [342, 228] width 16 height 16
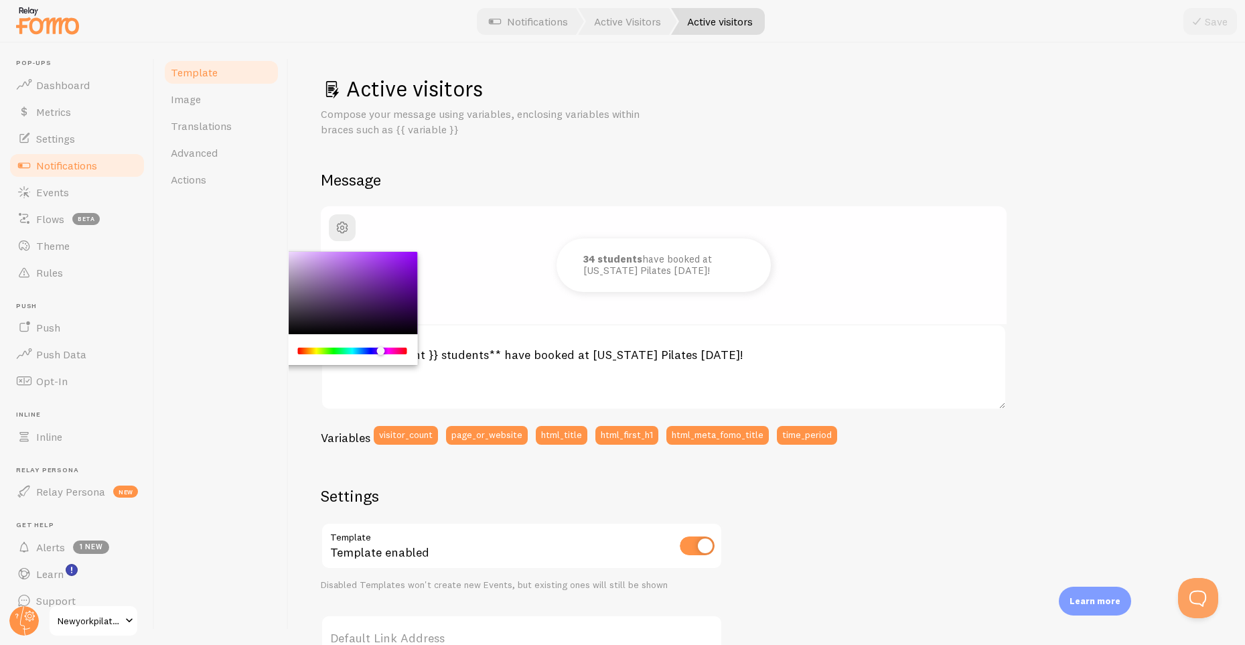
click at [369, 311] on div "Chrome color picker" at bounding box center [342, 293] width 151 height 83
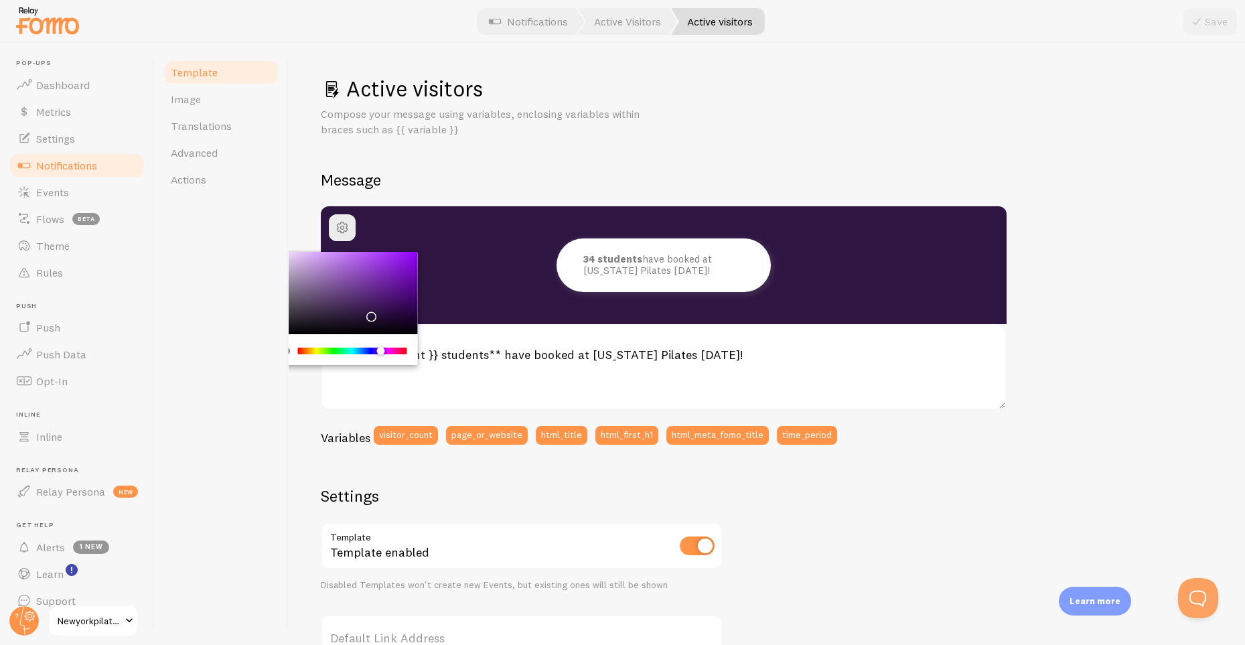
click at [373, 305] on div "Chrome color picker" at bounding box center [342, 293] width 151 height 83
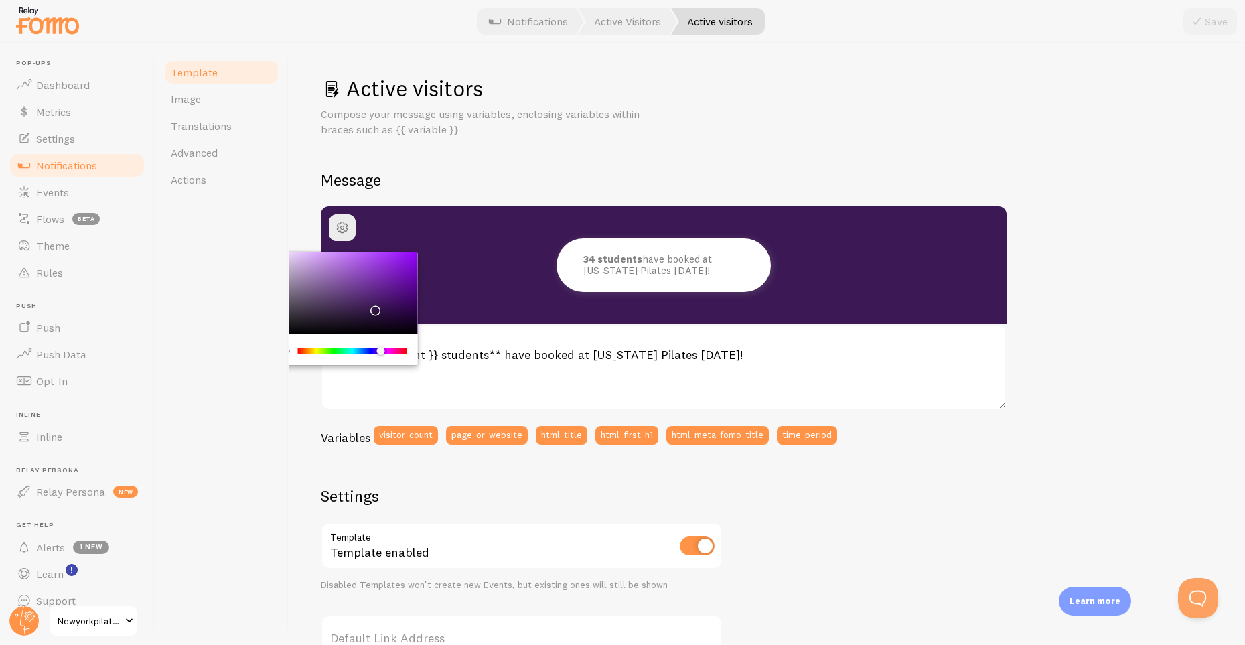
click at [398, 292] on div "Chrome color picker" at bounding box center [342, 293] width 151 height 83
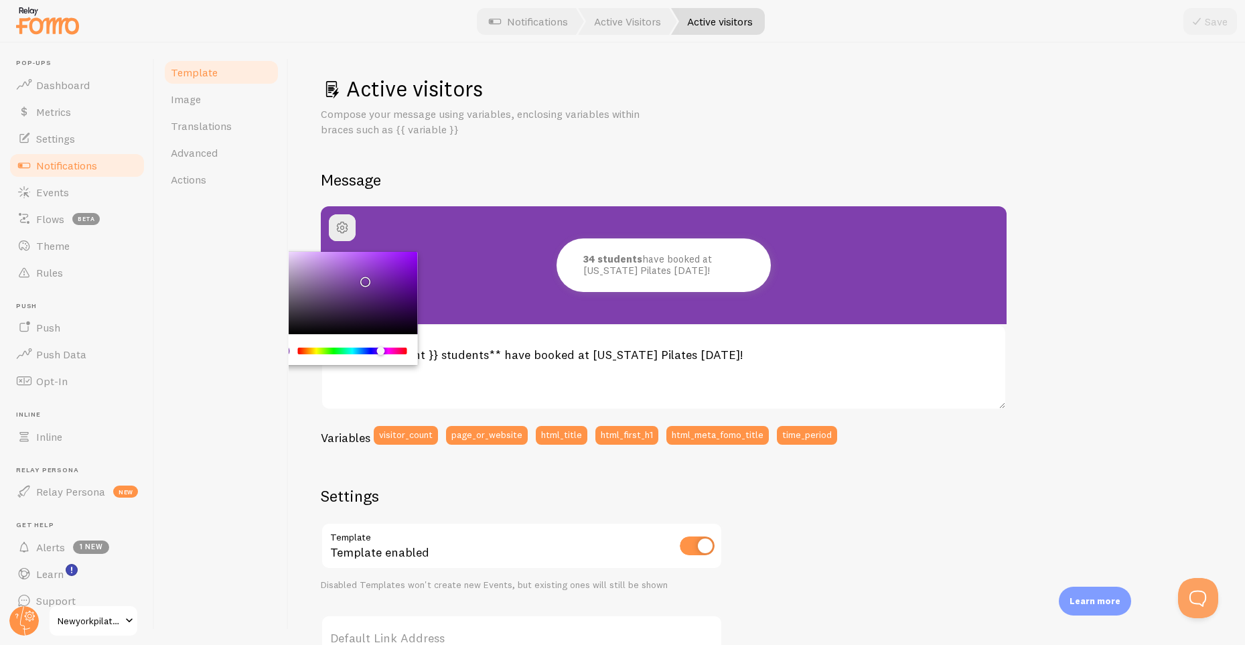
click at [363, 277] on div "Chrome color picker" at bounding box center [342, 293] width 151 height 83
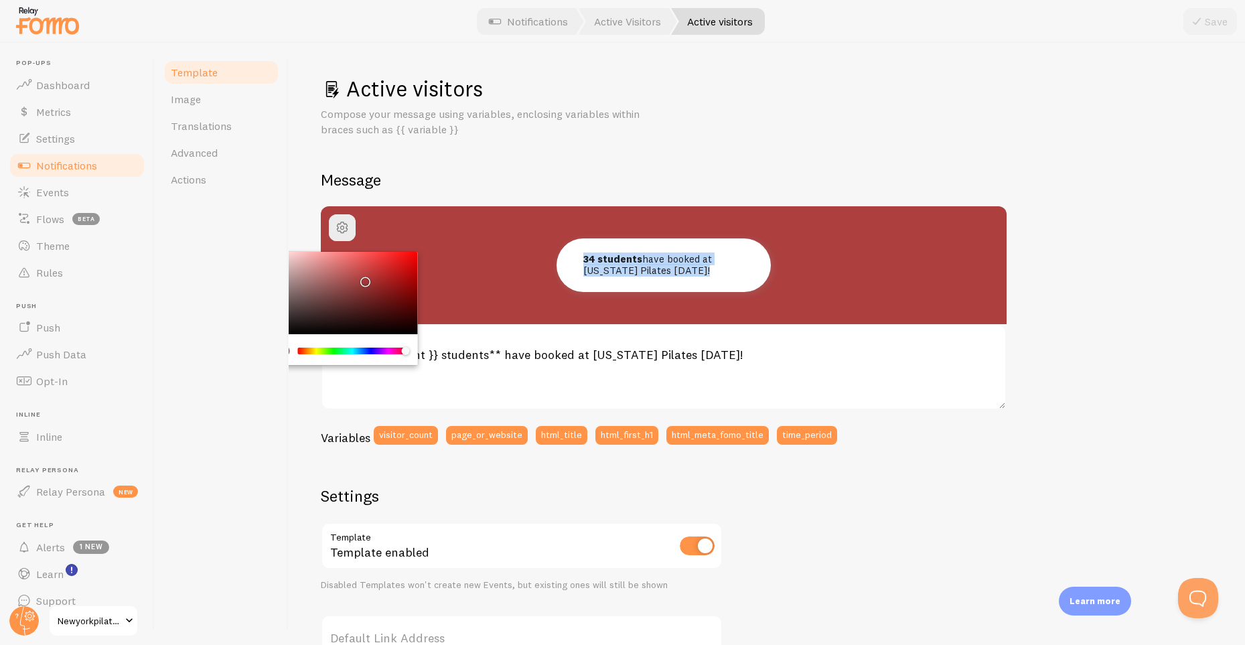
drag, startPoint x: 322, startPoint y: 348, endPoint x: 445, endPoint y: 361, distance: 124.0
click at [445, 361] on div "34 students have booked at New York Pilates today! **{{ visitor_count }} studen…" at bounding box center [664, 330] width 686 height 248
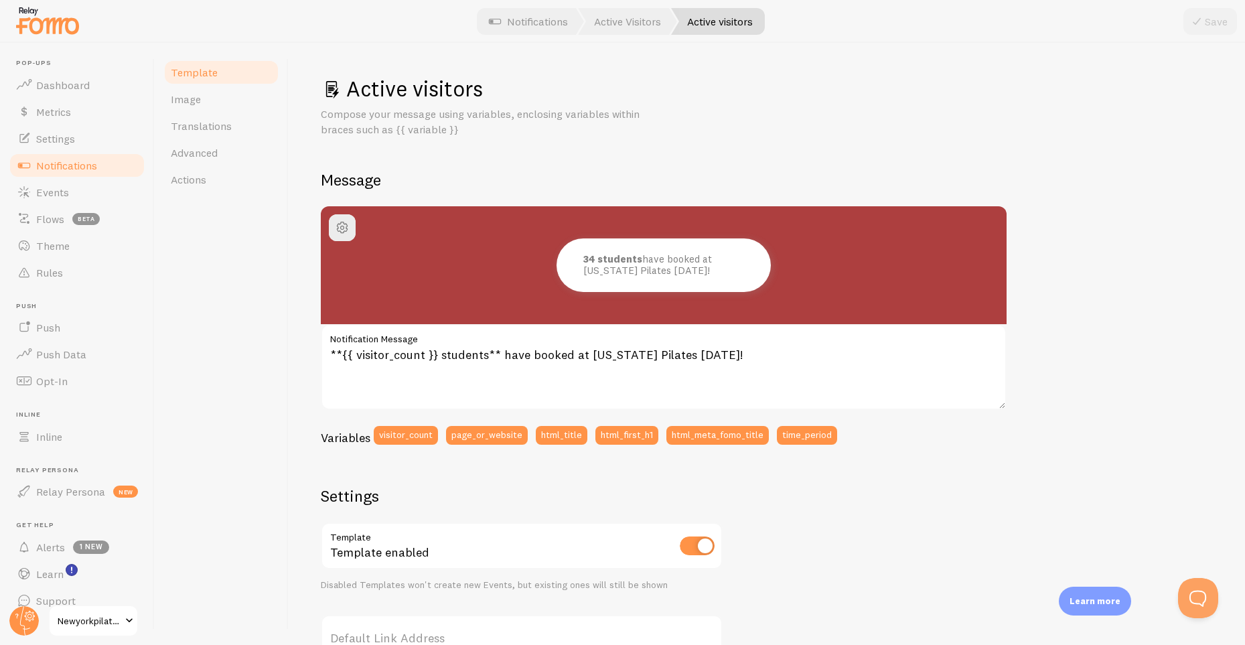
click at [310, 295] on div "Chrome color picker" at bounding box center [342, 293] width 151 height 83
click at [346, 223] on span "button" at bounding box center [342, 228] width 16 height 16
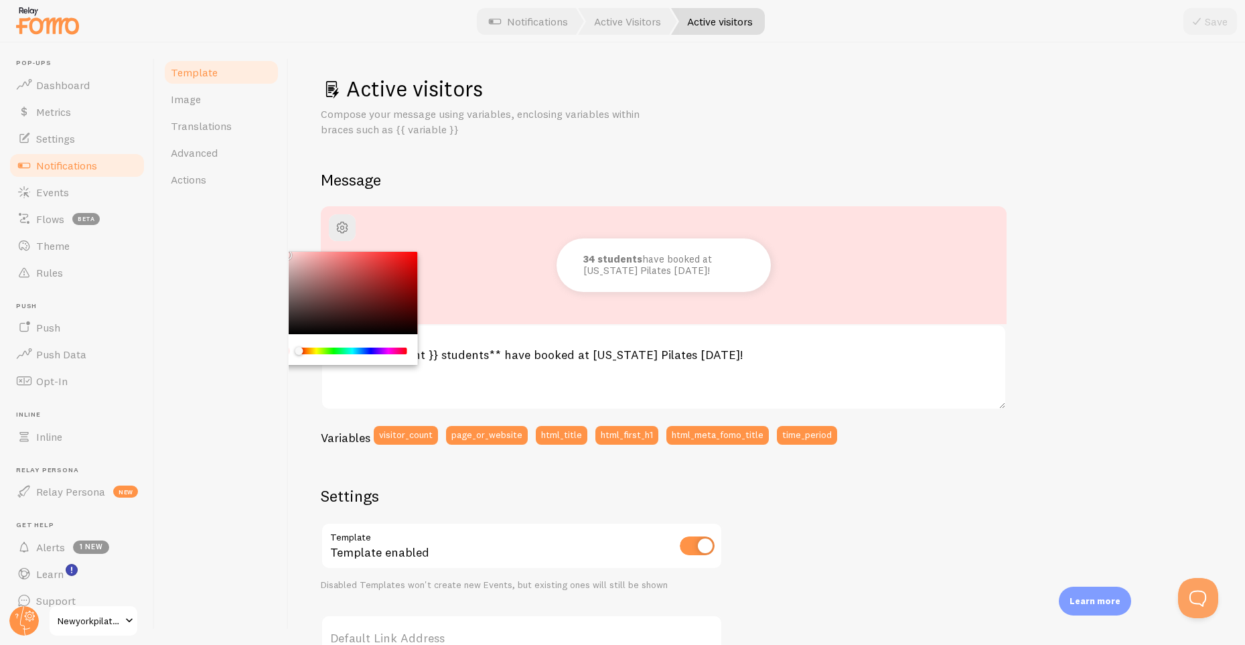
drag, startPoint x: 345, startPoint y: 264, endPoint x: 284, endPoint y: 248, distance: 63.0
click at [284, 248] on div "Template Image Translations Advanced Actions Active visitors Compose your messa…" at bounding box center [700, 344] width 1090 height 602
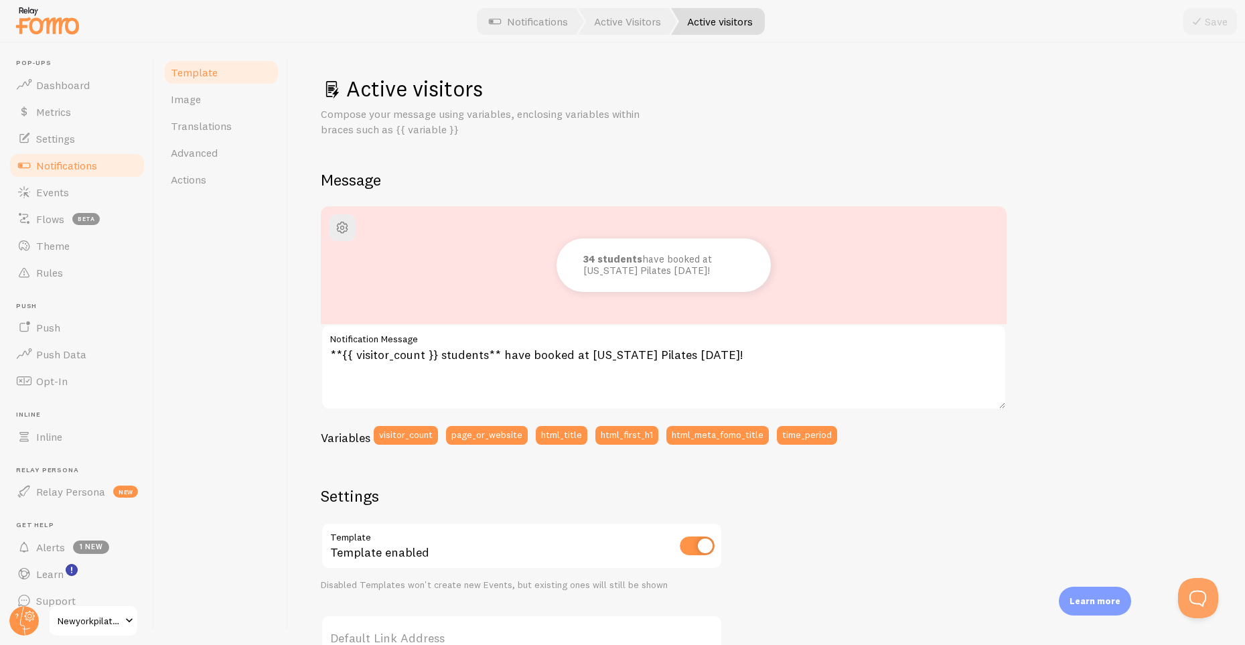
click at [298, 220] on div "Active visitors Compose your message using variables, enclosing variables withi…" at bounding box center [767, 344] width 956 height 602
click at [301, 256] on div "Active visitors Compose your message using variables, enclosing variables withi…" at bounding box center [767, 344] width 956 height 602
click at [214, 94] on link "Image" at bounding box center [221, 99] width 117 height 27
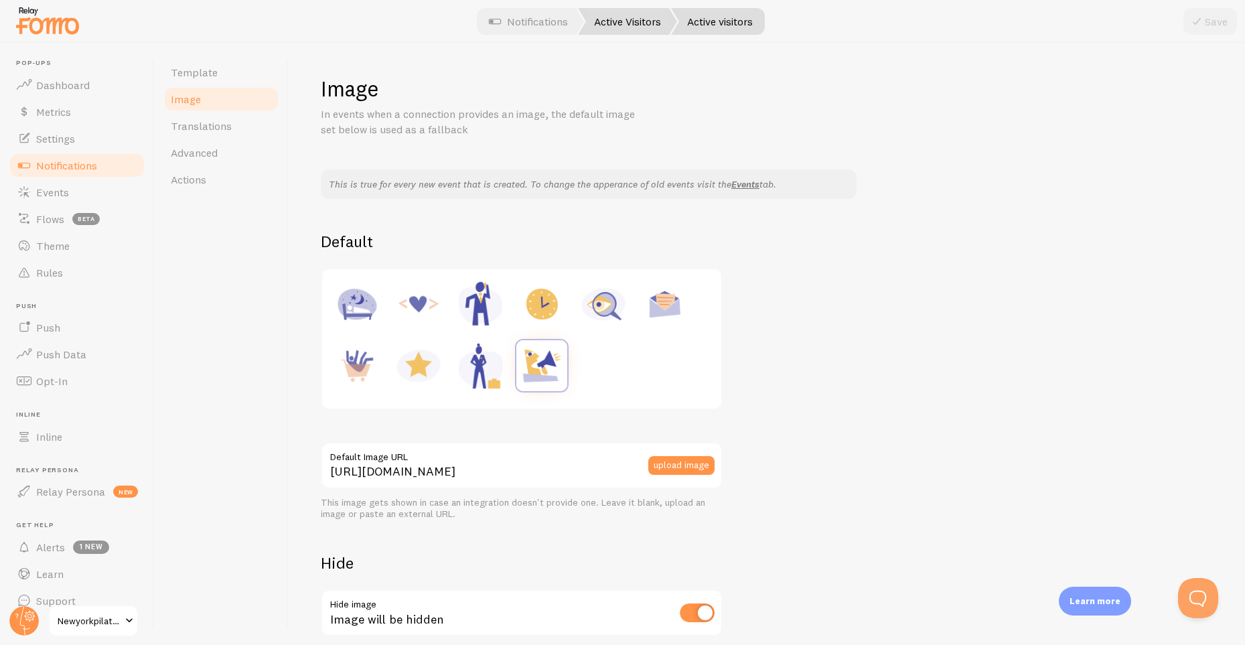
click at [630, 22] on link "Active Visitors" at bounding box center [627, 21] width 99 height 27
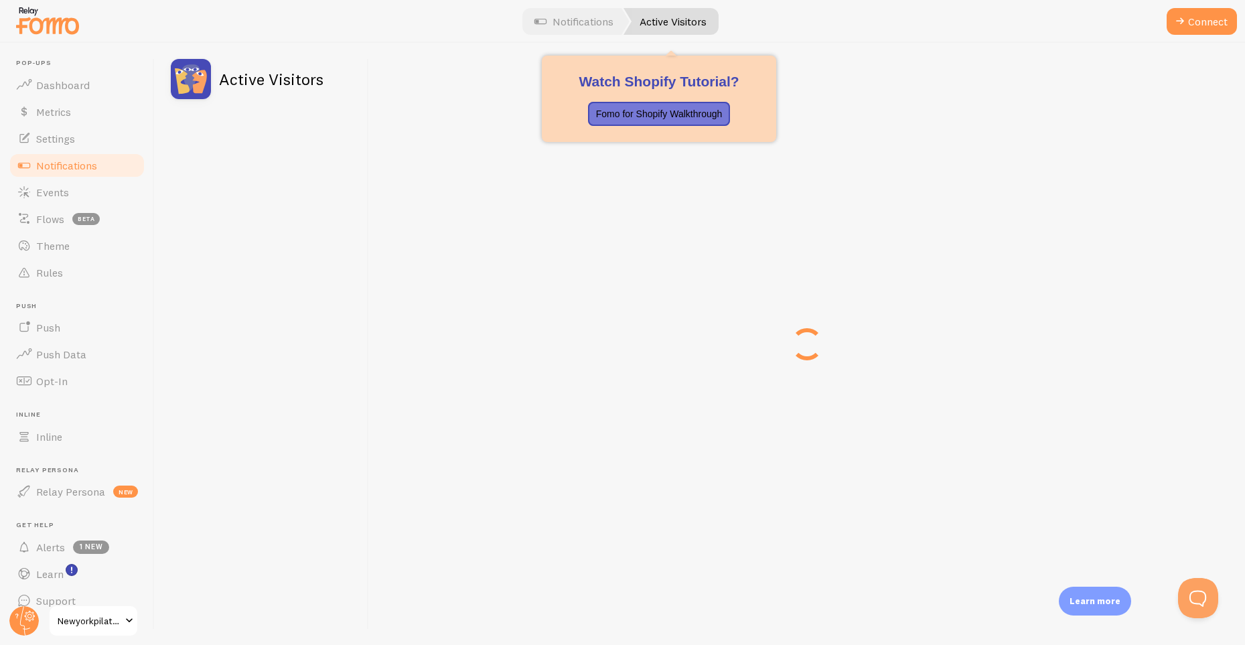
click at [673, 23] on link "Active Visitors" at bounding box center [671, 21] width 95 height 27
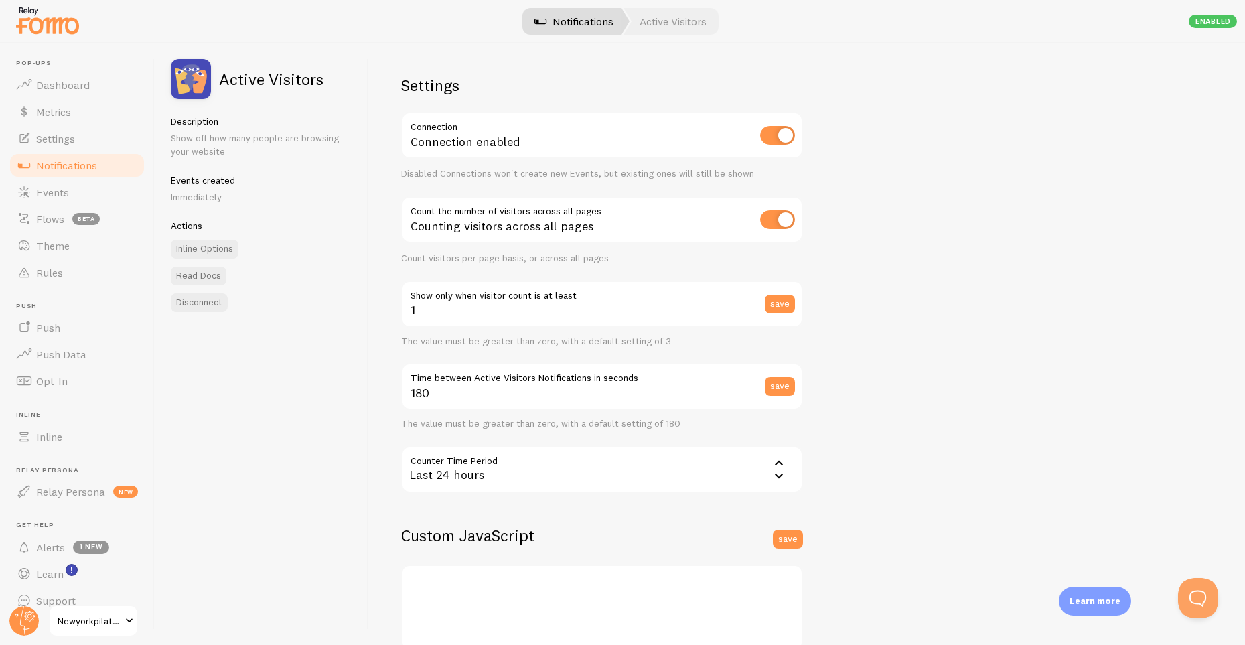
click at [567, 24] on link "Notifications" at bounding box center [573, 21] width 111 height 27
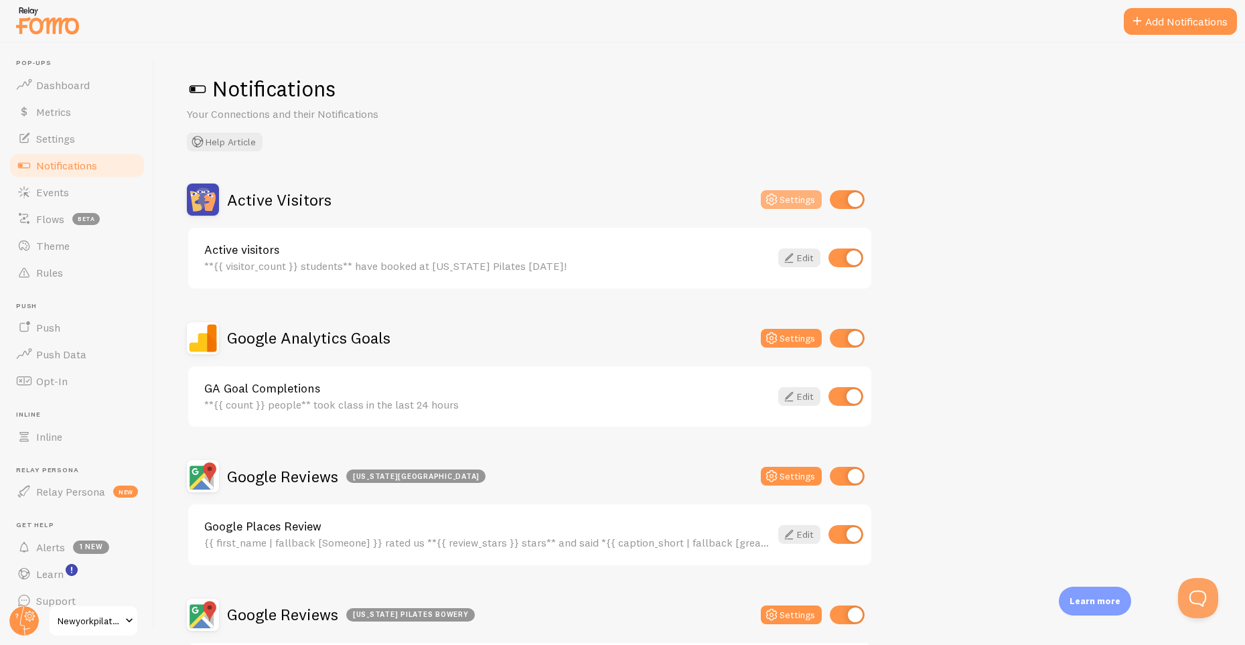
click at [790, 199] on button "Settings" at bounding box center [791, 199] width 61 height 19
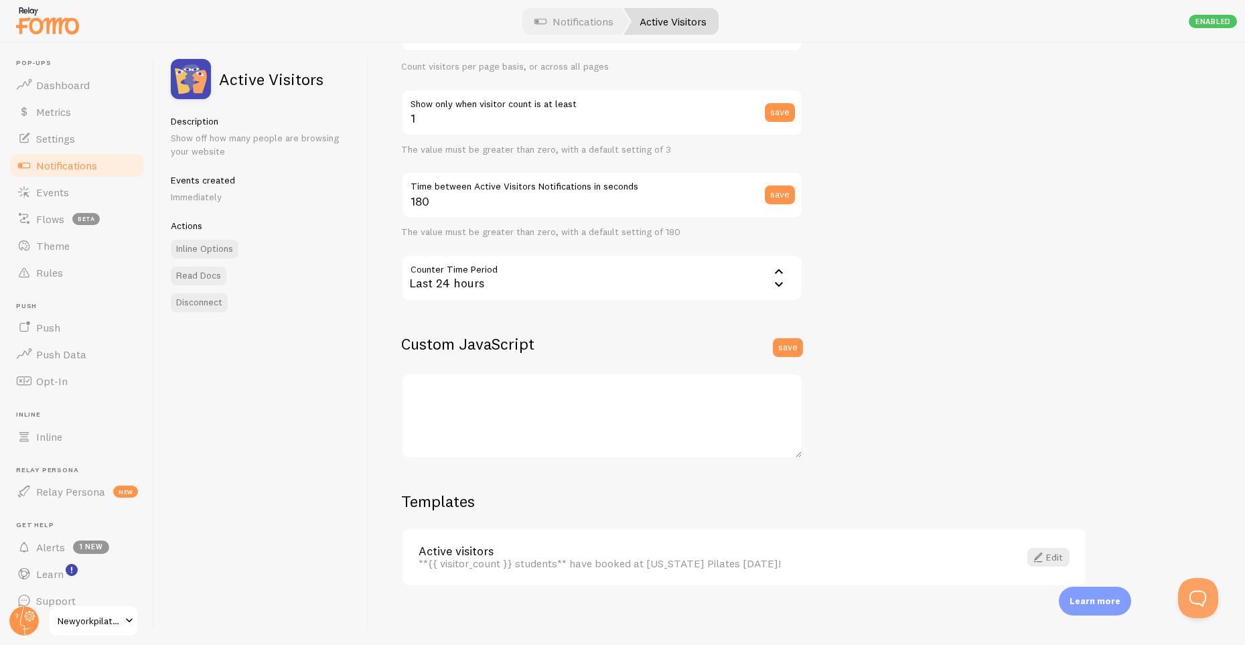
scroll to position [194, 0]
click at [1061, 549] on link "Edit" at bounding box center [1048, 555] width 42 height 19
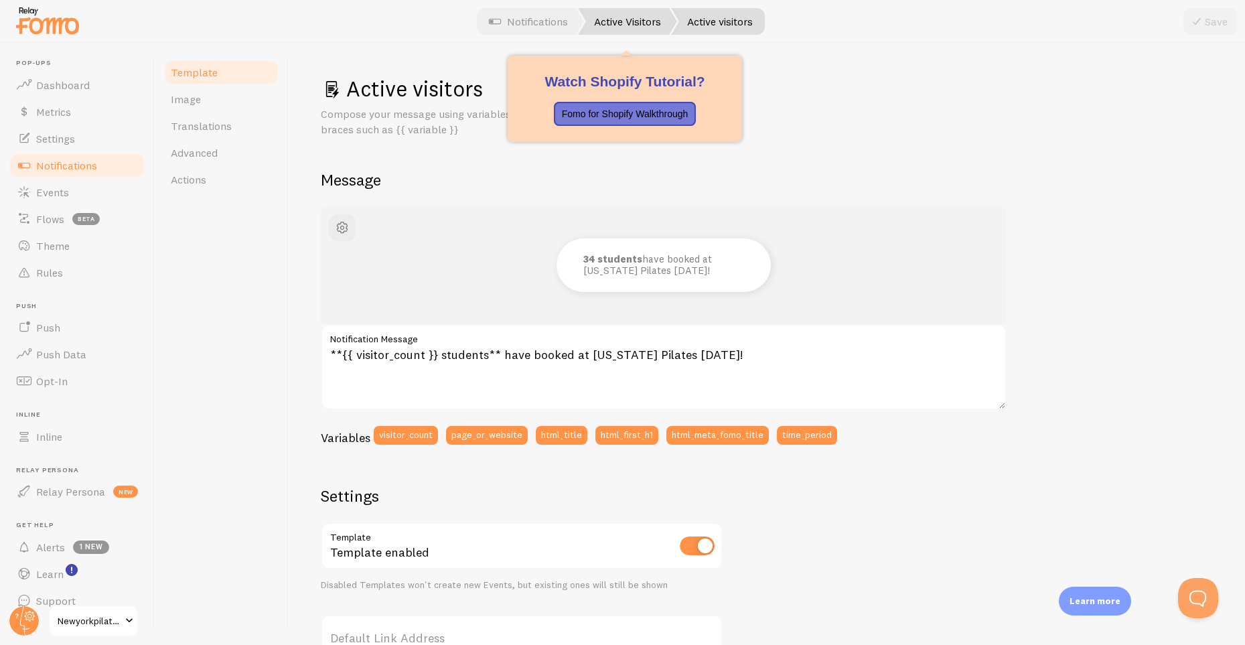
click at [630, 25] on link "Active Visitors" at bounding box center [627, 21] width 99 height 27
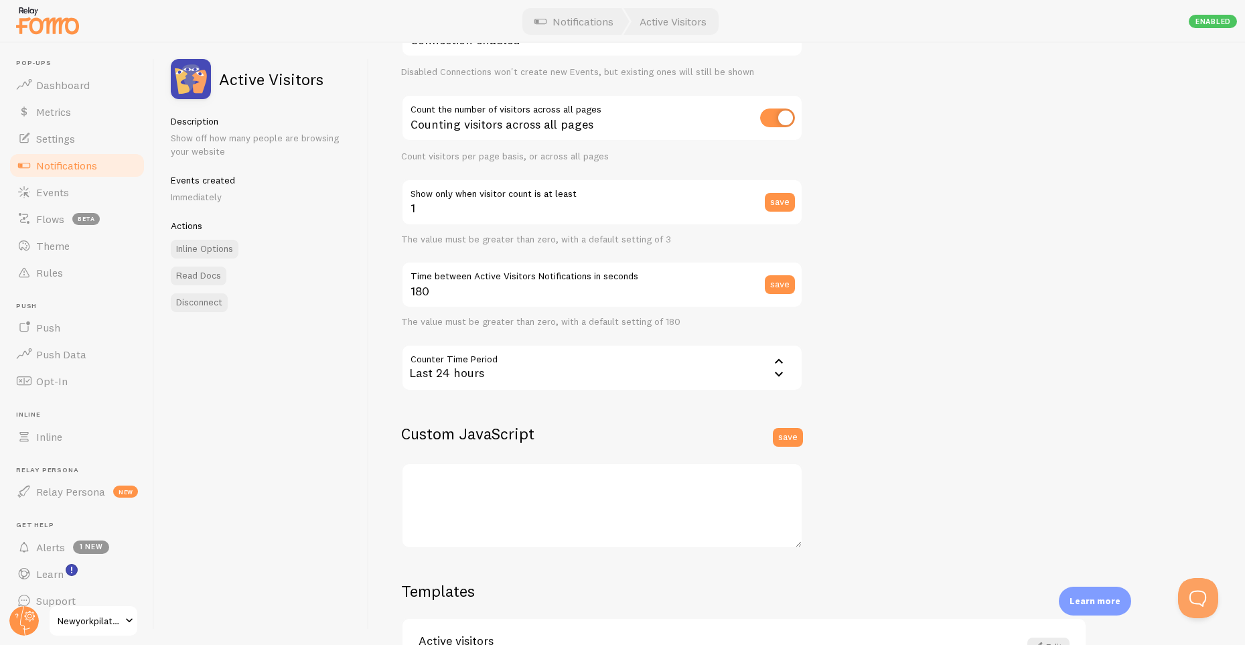
scroll to position [194, 0]
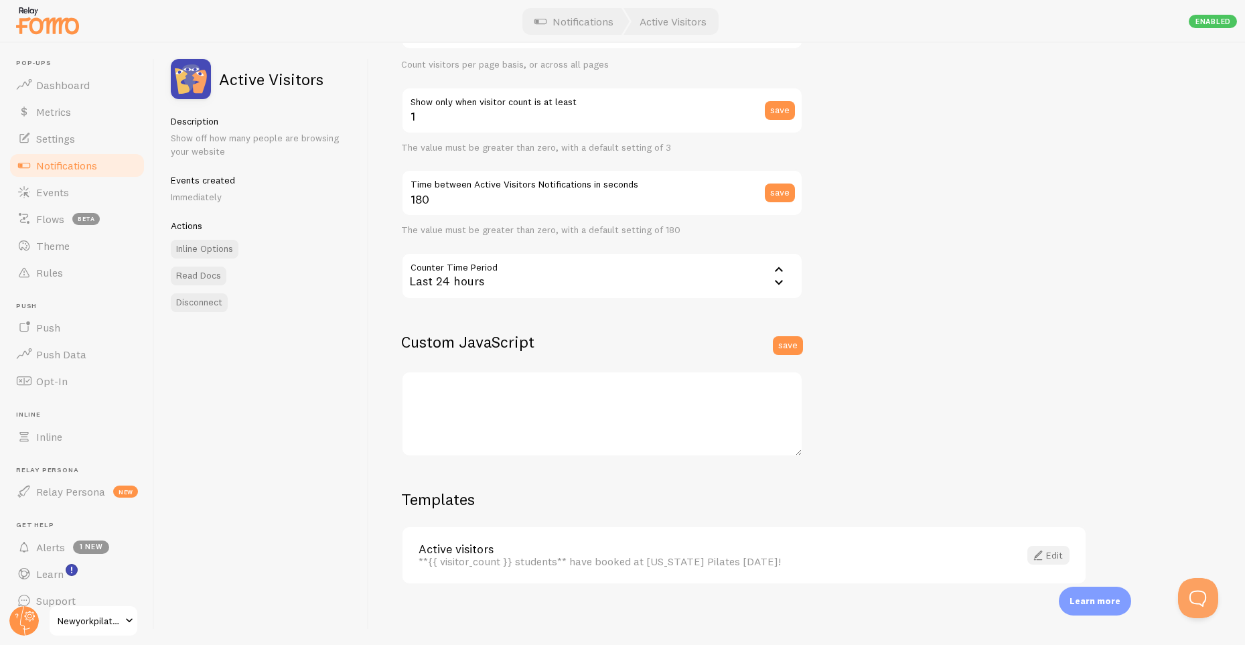
click at [1045, 549] on span at bounding box center [1038, 555] width 16 height 16
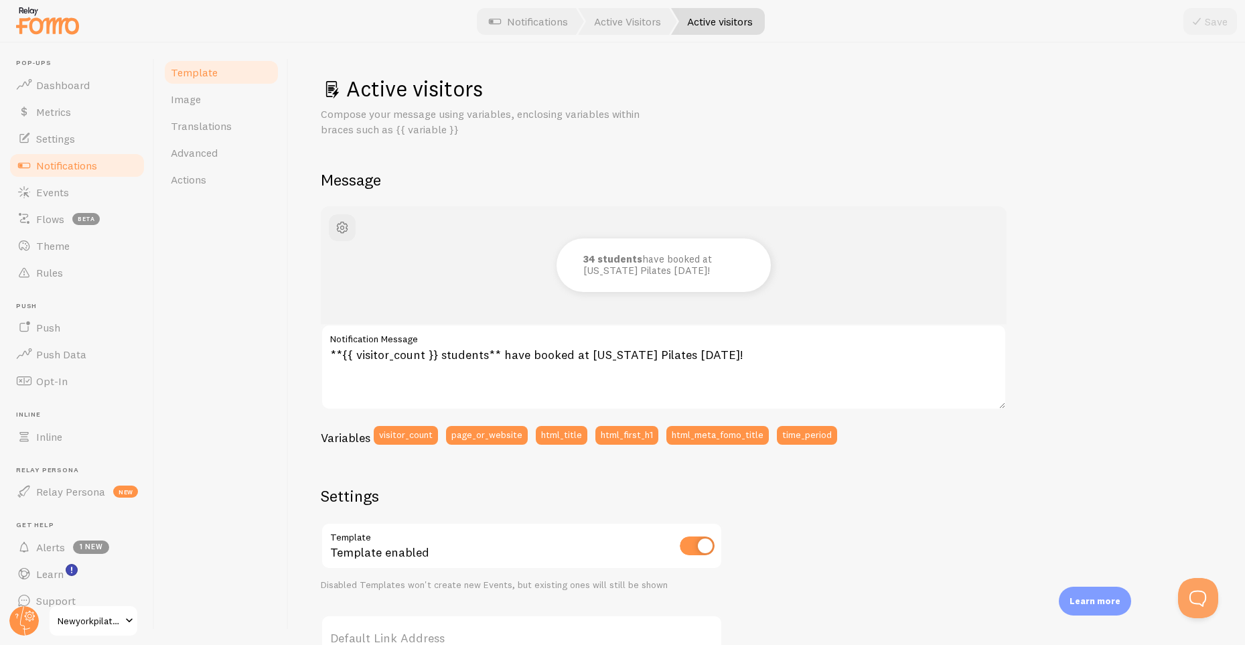
click at [614, 269] on p "34 students have booked at New York Pilates today!" at bounding box center [650, 265] width 134 height 22
click at [575, 264] on div "34 students have booked at New York Pilates today!" at bounding box center [664, 265] width 214 height 54
click at [760, 263] on span at bounding box center [761, 266] width 23 height 23
click at [604, 343] on label "Notification Message" at bounding box center [664, 335] width 686 height 23
click at [604, 343] on textarea "**{{ visitor_count }} students** have booked at New York Pilates today!" at bounding box center [664, 367] width 686 height 86
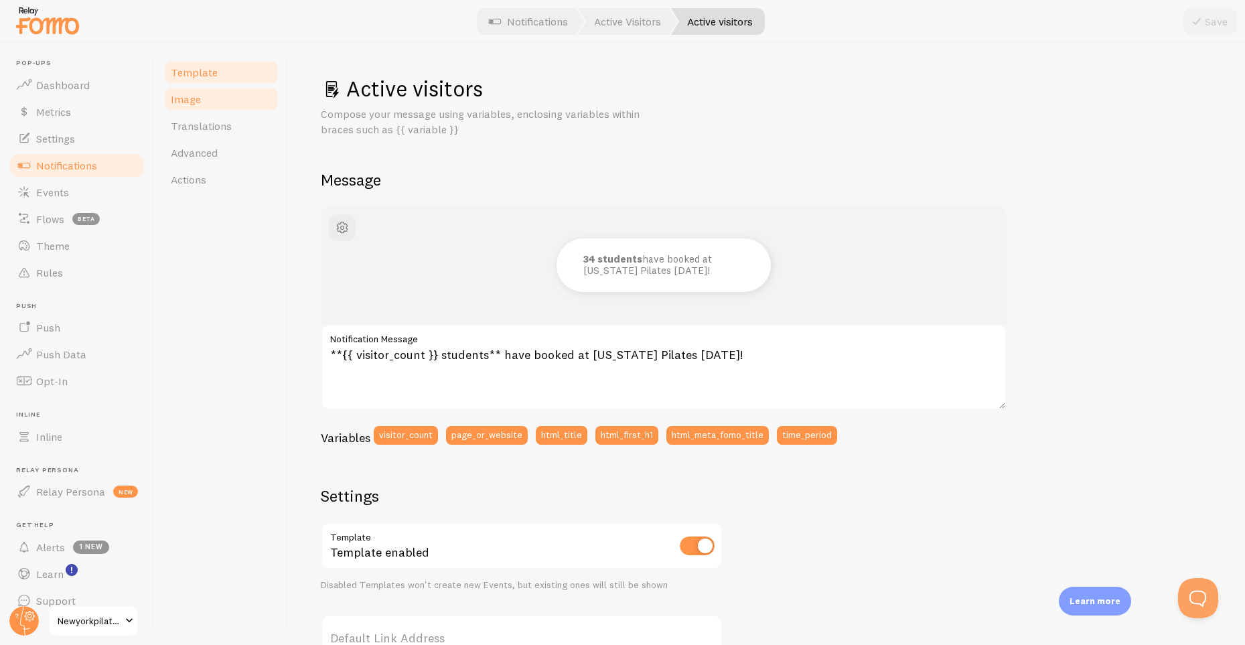
click at [190, 103] on span "Image" at bounding box center [186, 98] width 30 height 13
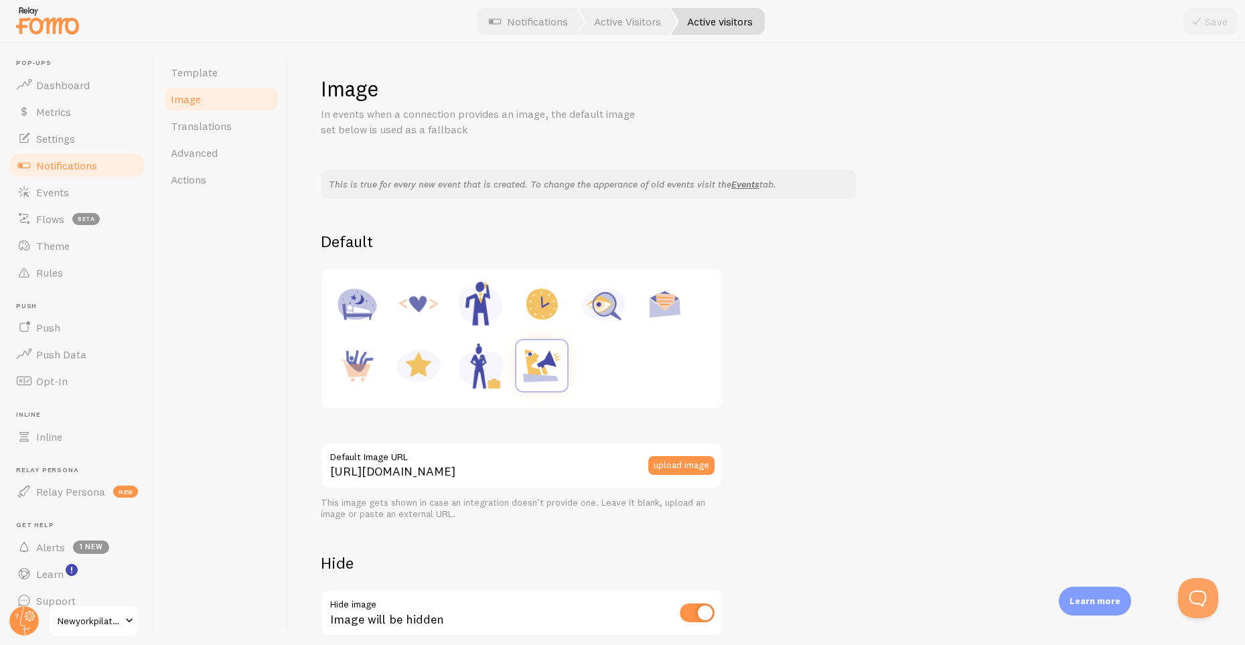
click at [411, 305] on img at bounding box center [418, 304] width 51 height 51
type input "https://fomo.com/images/widget/template_defaults/code.jpg"
click at [244, 115] on link "Translations" at bounding box center [221, 126] width 117 height 27
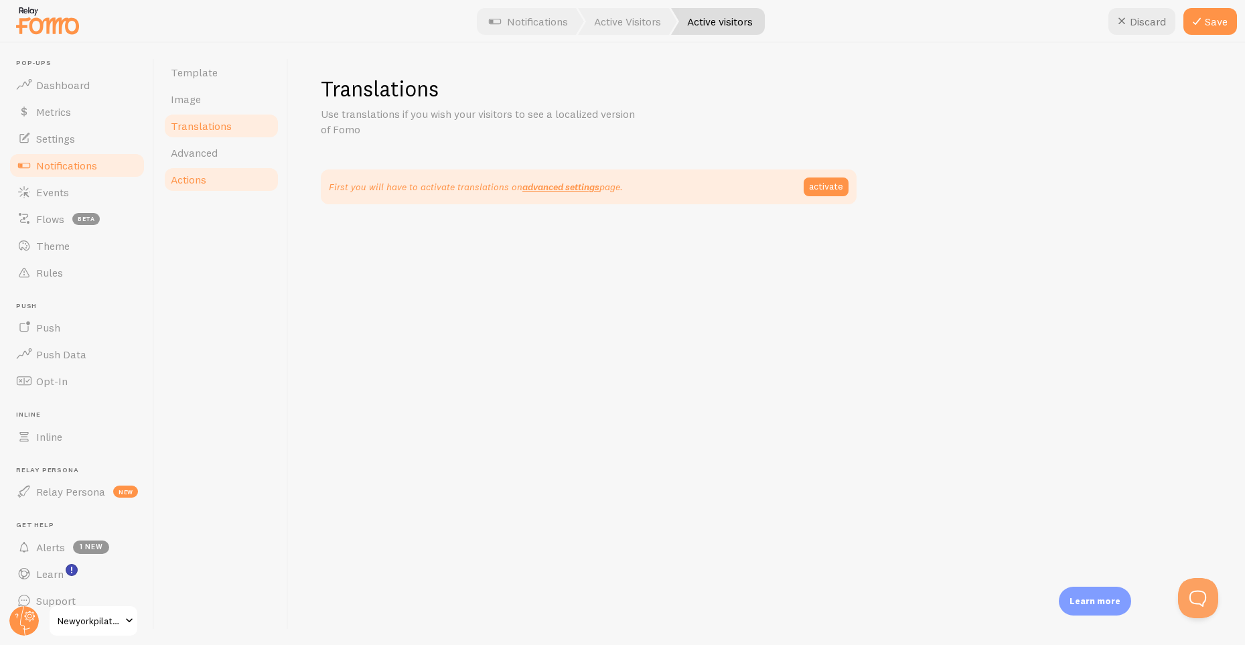
drag, startPoint x: 227, startPoint y: 145, endPoint x: 217, endPoint y: 171, distance: 28.0
click at [227, 147] on link "Advanced" at bounding box center [221, 152] width 117 height 27
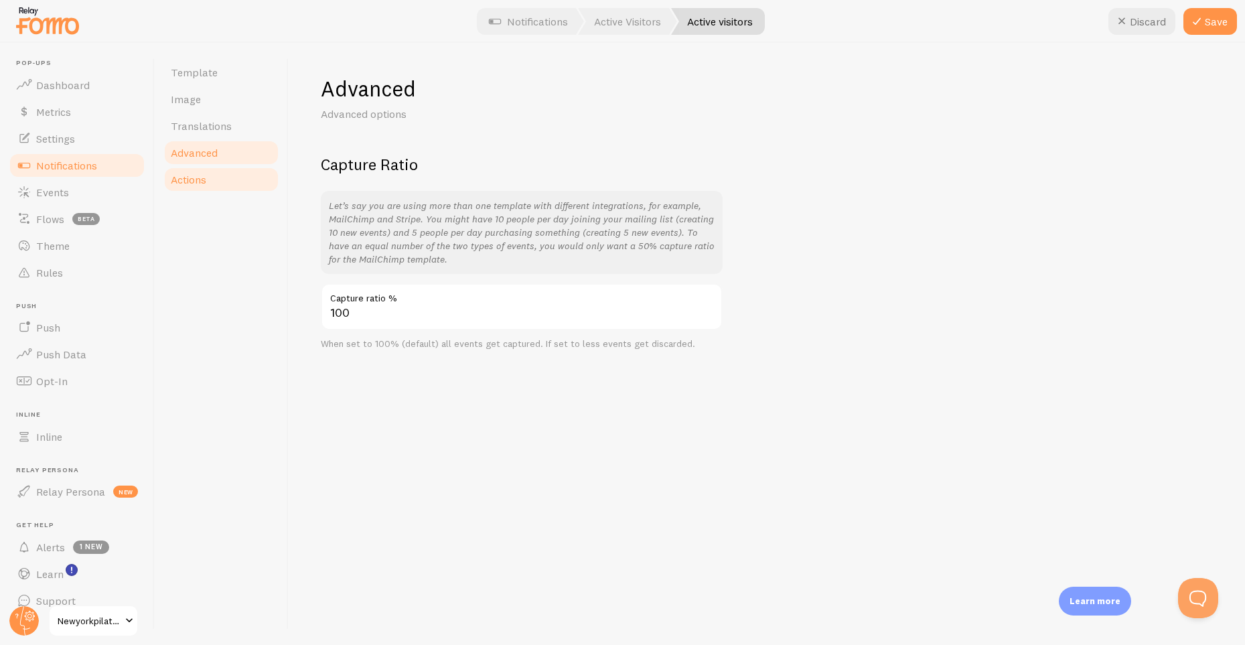
click at [216, 175] on link "Actions" at bounding box center [221, 179] width 117 height 27
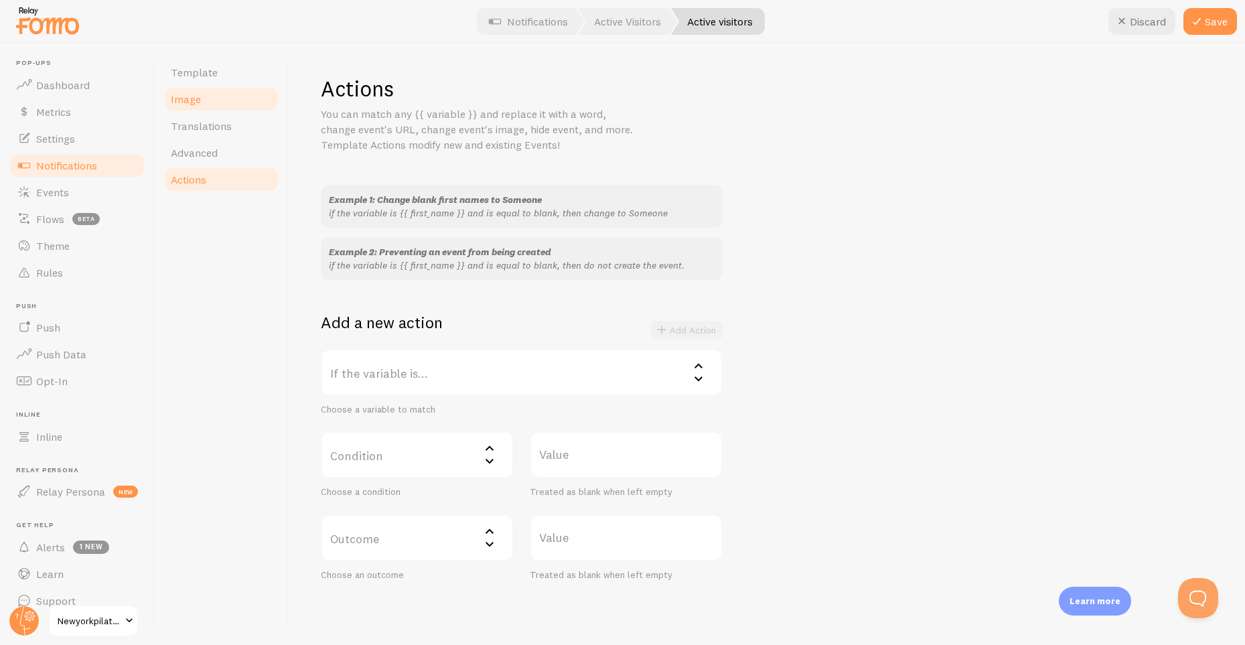
click at [195, 91] on link "Image" at bounding box center [221, 99] width 117 height 27
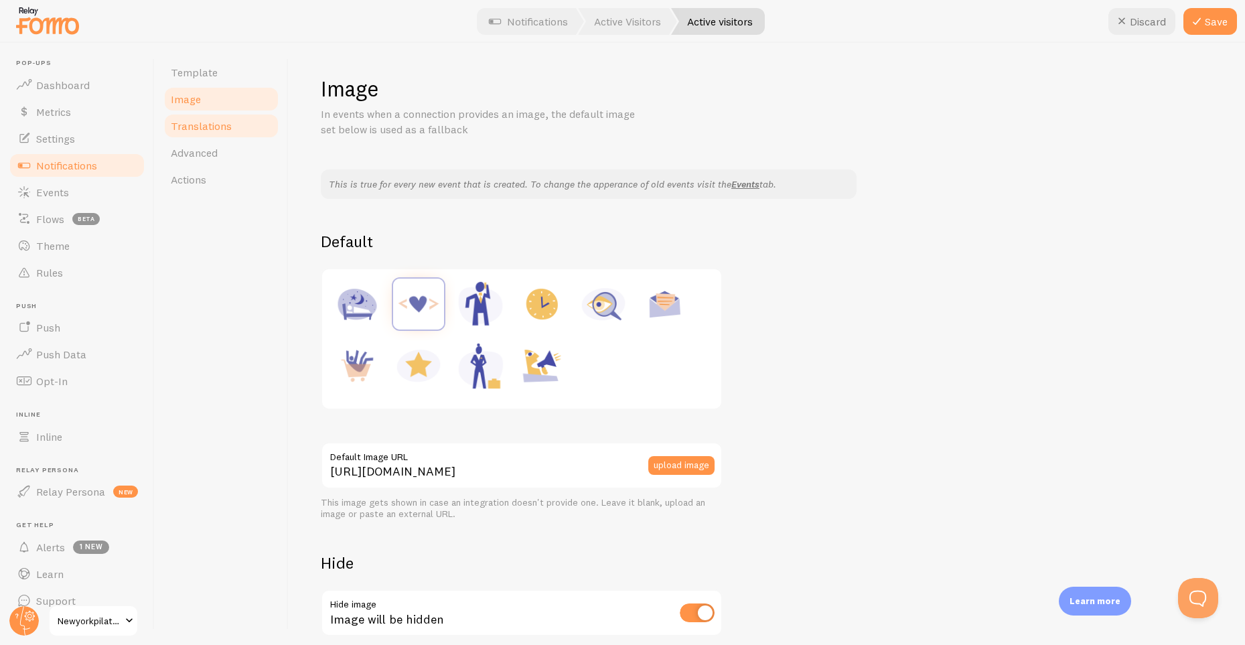
click at [207, 131] on span "Translations" at bounding box center [201, 125] width 61 height 13
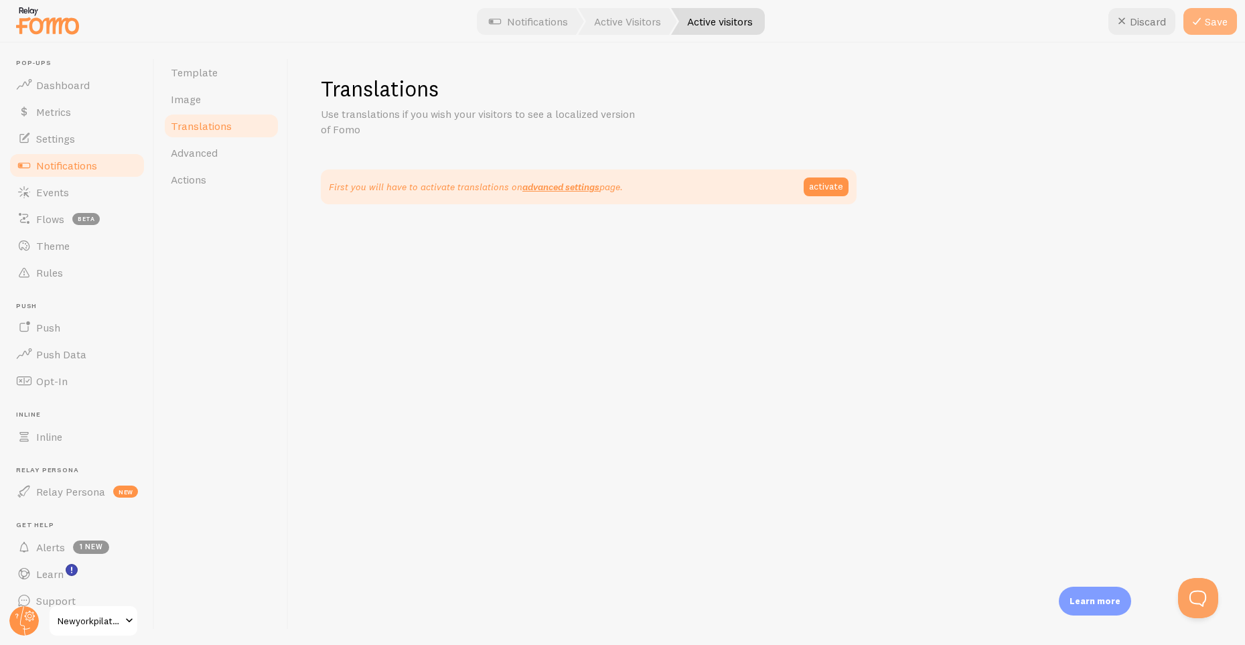
click at [1232, 17] on button "Save" at bounding box center [1211, 21] width 54 height 27
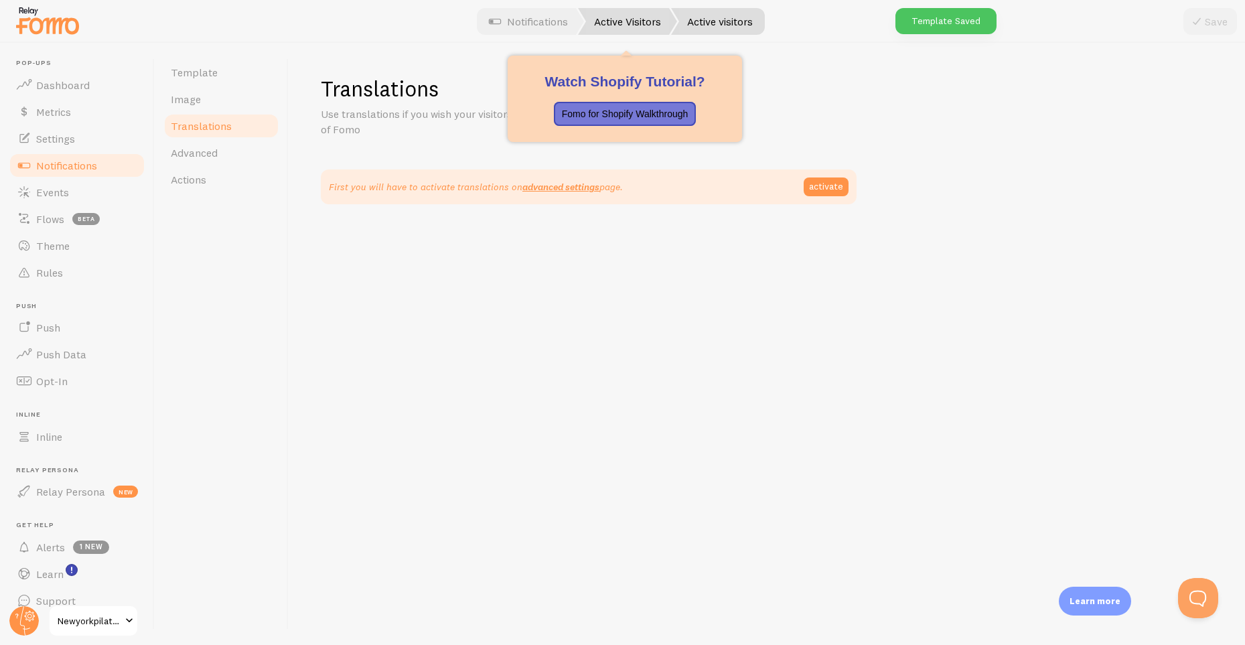
click at [634, 29] on link "Active Visitors" at bounding box center [627, 21] width 99 height 27
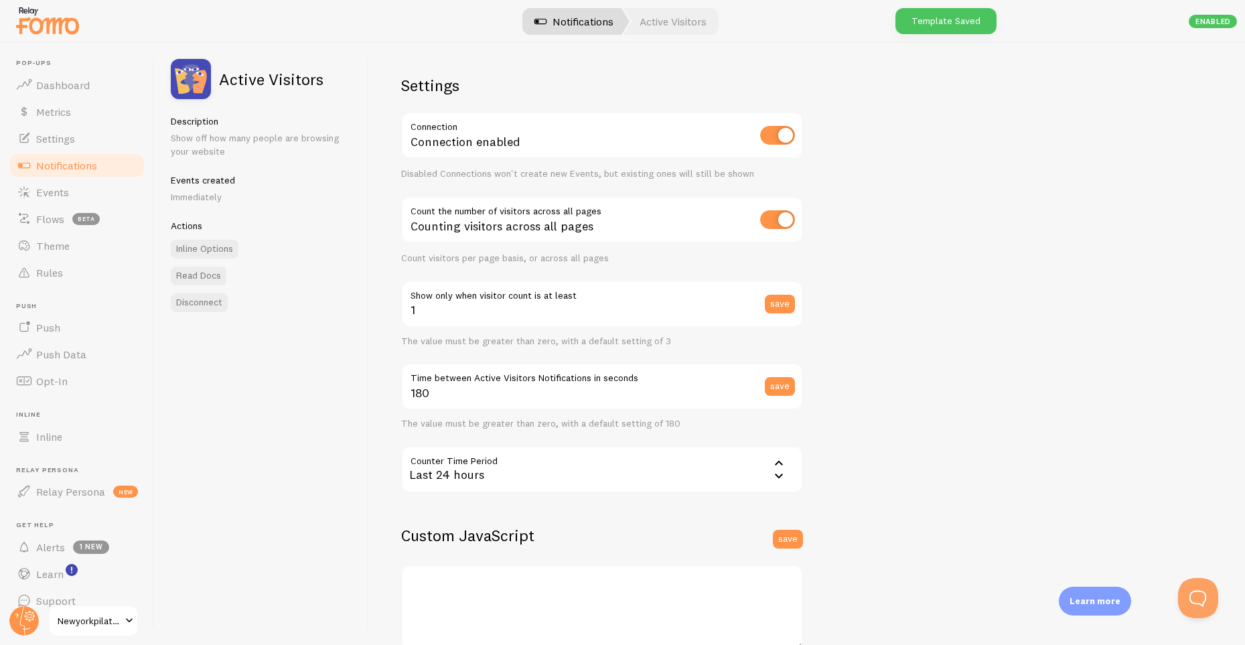
click at [537, 14] on span at bounding box center [540, 21] width 16 height 16
